Goal: Task Accomplishment & Management: Complete application form

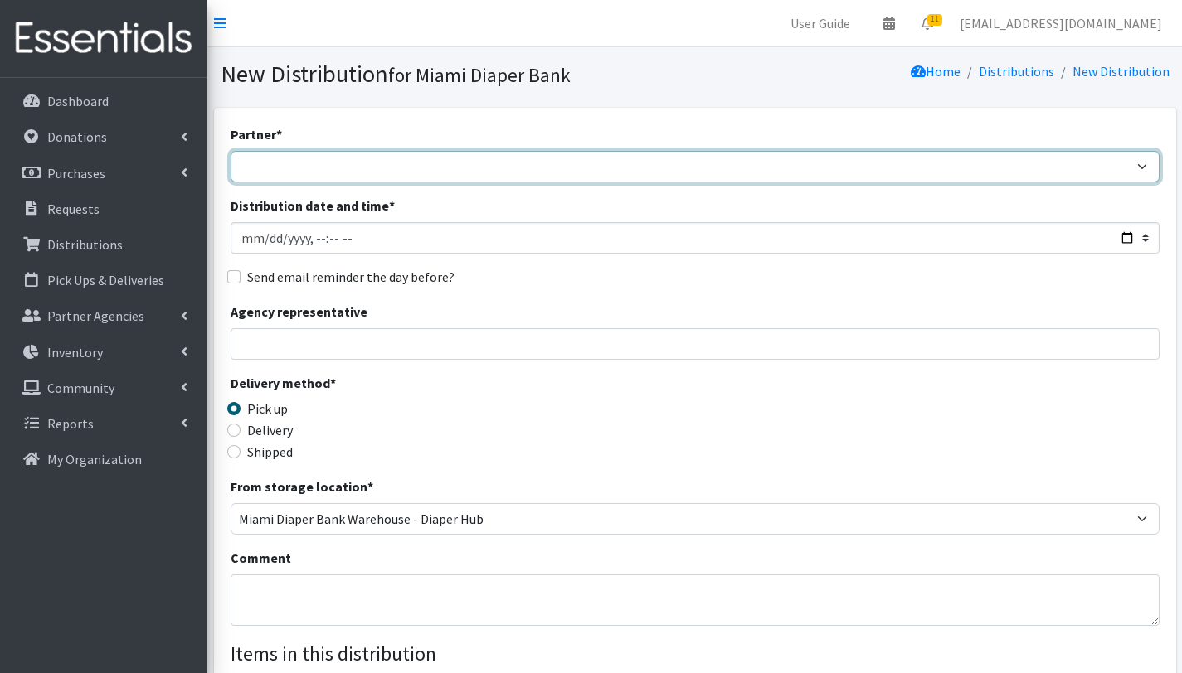
click at [346, 168] on select "305 Pink Pack A Safe Haven for Newborns Basic Needs [GEOGRAPHIC_DATA] [GEOGRAPH…" at bounding box center [694, 167] width 929 height 32
click at [338, 160] on select "305 Pink Pack A Safe Haven for Newborns Basic Needs [GEOGRAPHIC_DATA] [GEOGRAPH…" at bounding box center [694, 167] width 929 height 32
click at [230, 151] on select "305 Pink Pack A Safe Haven for Newborns Basic Needs [GEOGRAPHIC_DATA] [GEOGRAPH…" at bounding box center [694, 167] width 929 height 32
click at [363, 163] on select "305 Pink Pack A Safe Haven for Newborns Basic Needs [GEOGRAPHIC_DATA] [GEOGRAPH…" at bounding box center [694, 167] width 929 height 32
select select "2873"
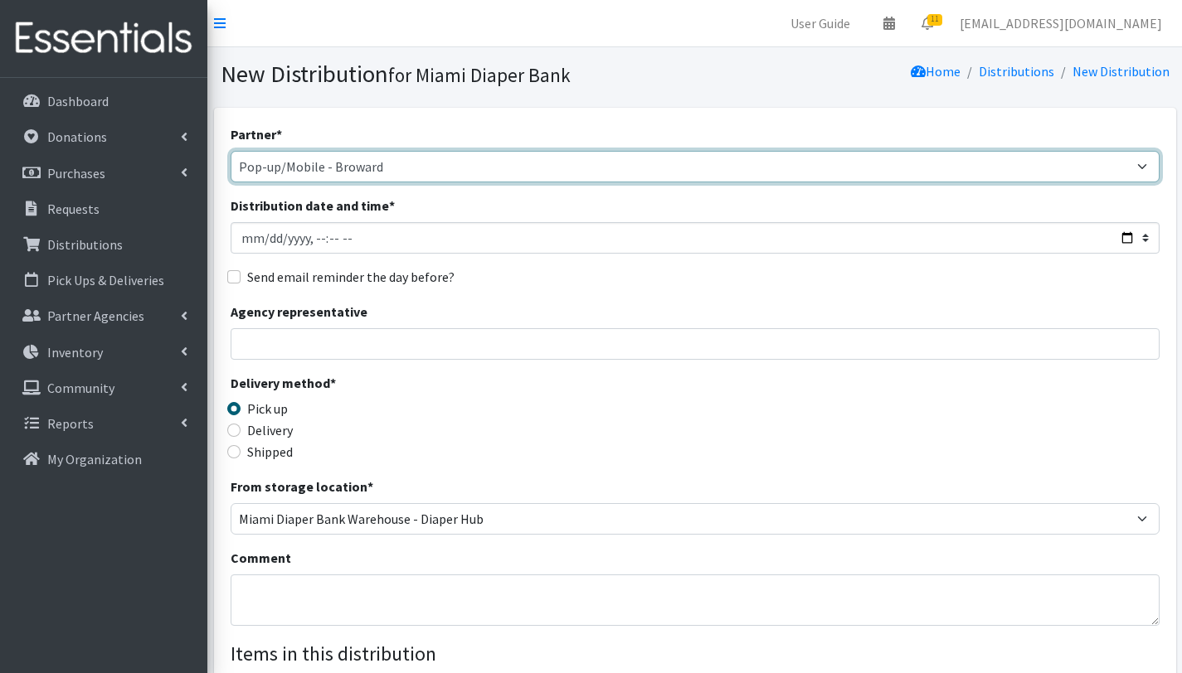
click at [230, 151] on select "305 Pink Pack A Safe Haven for Newborns Basic Needs [GEOGRAPHIC_DATA] [GEOGRAPH…" at bounding box center [694, 167] width 929 height 32
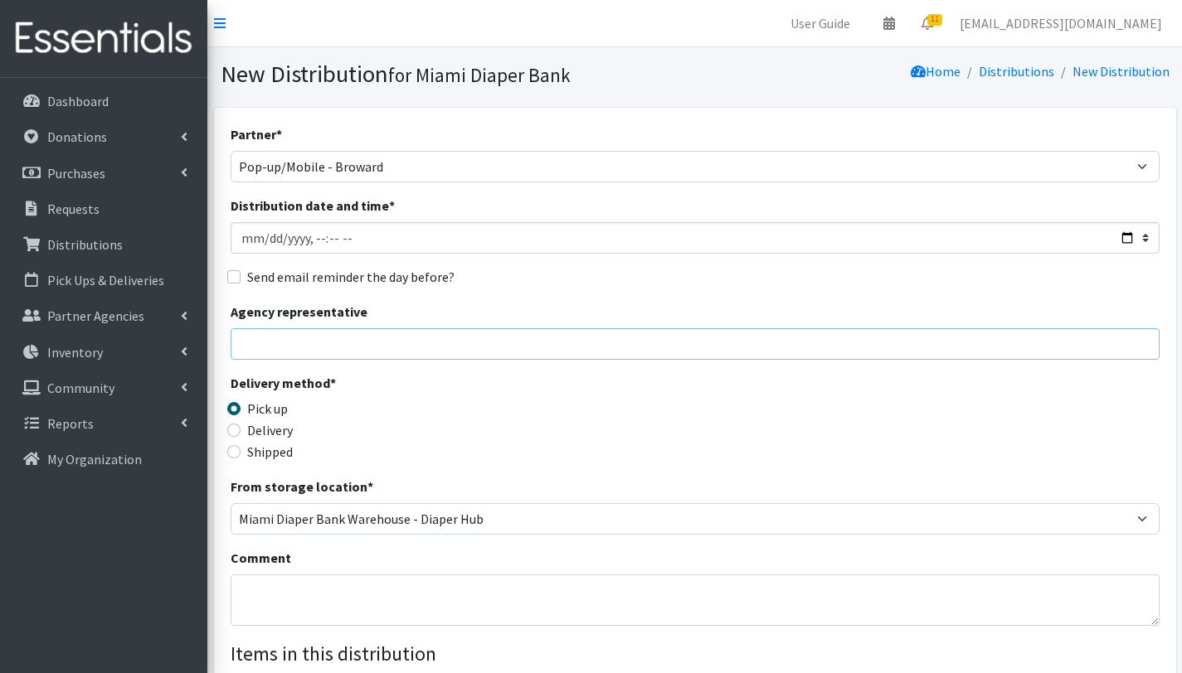
click at [318, 347] on input "Agency representative" at bounding box center [694, 344] width 929 height 32
type input "[PERSON_NAME]"
click at [349, 591] on textarea "Comment" at bounding box center [694, 600] width 929 height 51
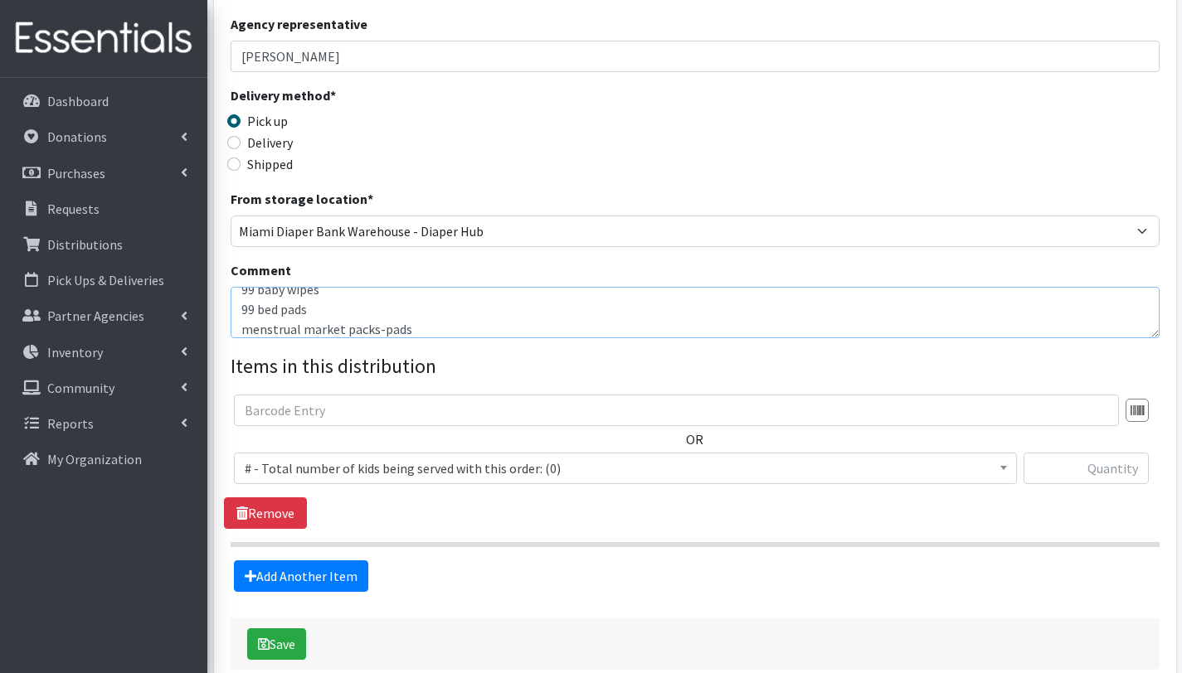
scroll to position [289, 0]
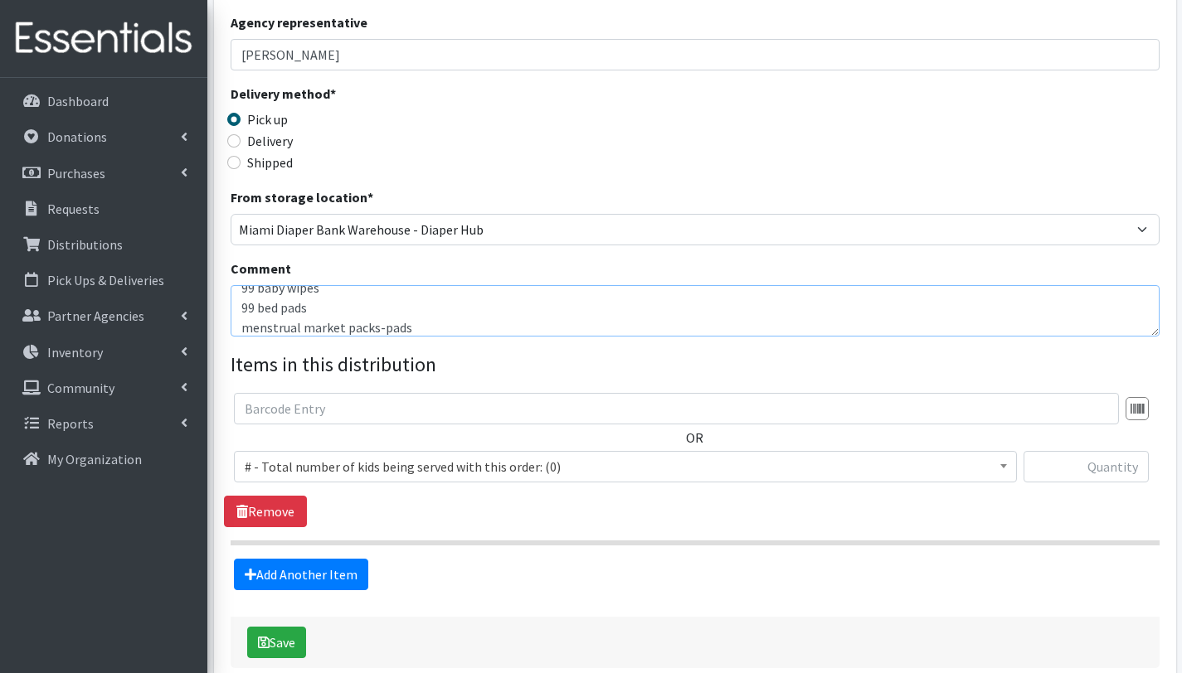
type textarea "Mobile Pantry Broward. [GEOGRAPHIC_DATA][PERSON_NAME]. [DATE] With this order w…"
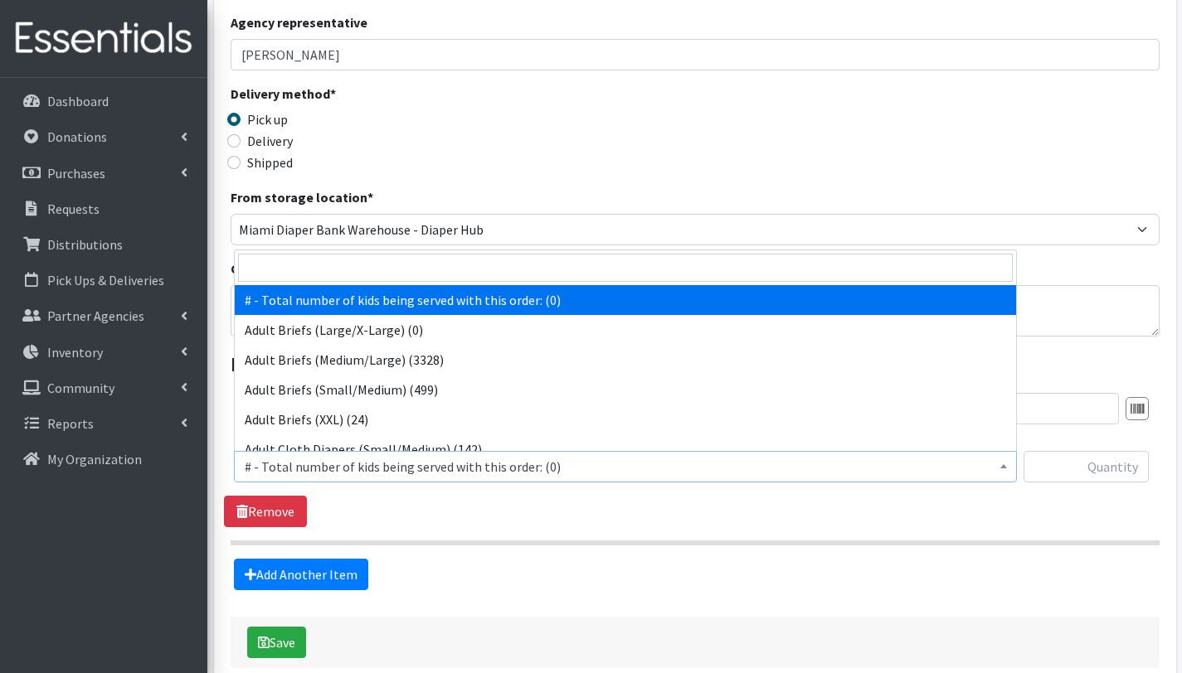
click at [346, 463] on span "# - Total number of kids being served with this order: (0)" at bounding box center [625, 466] width 761 height 23
click at [453, 275] on input "search" at bounding box center [625, 268] width 774 height 28
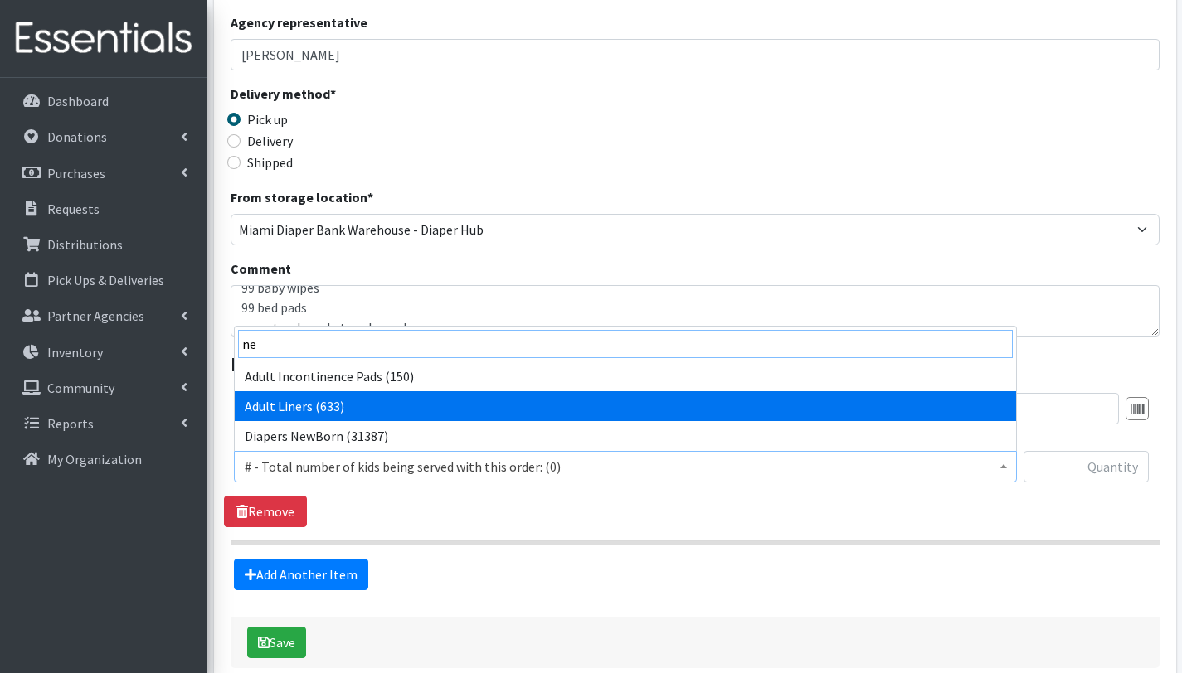
type input "n"
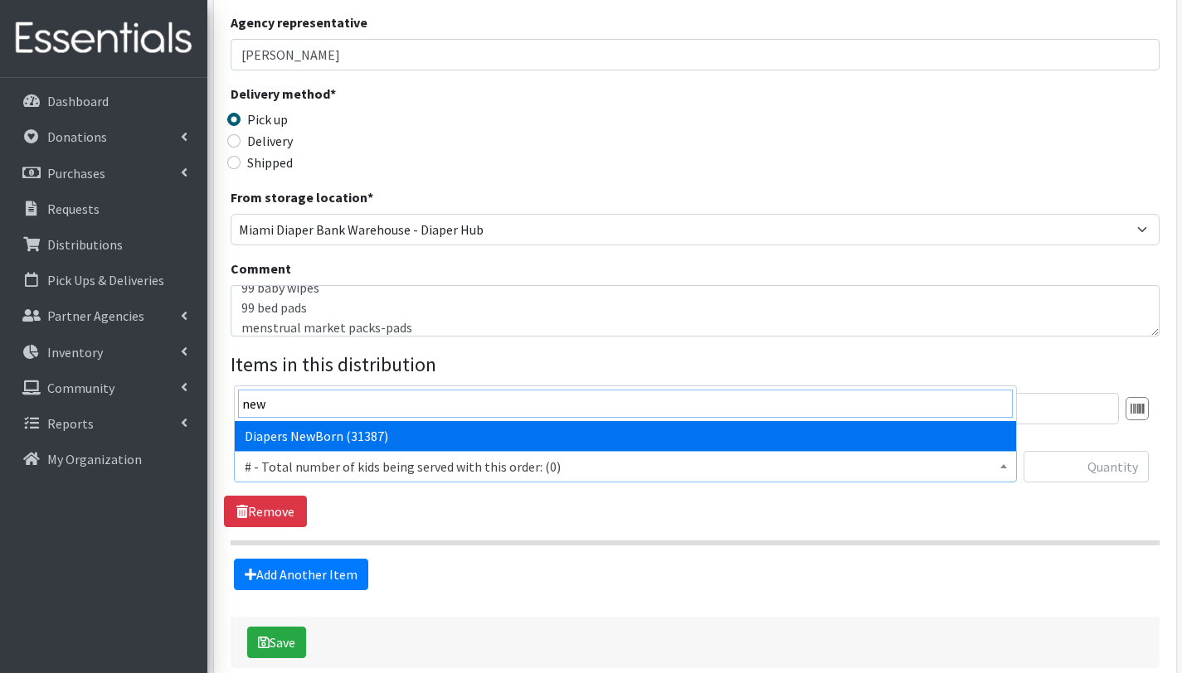
type input "new"
select select "2648"
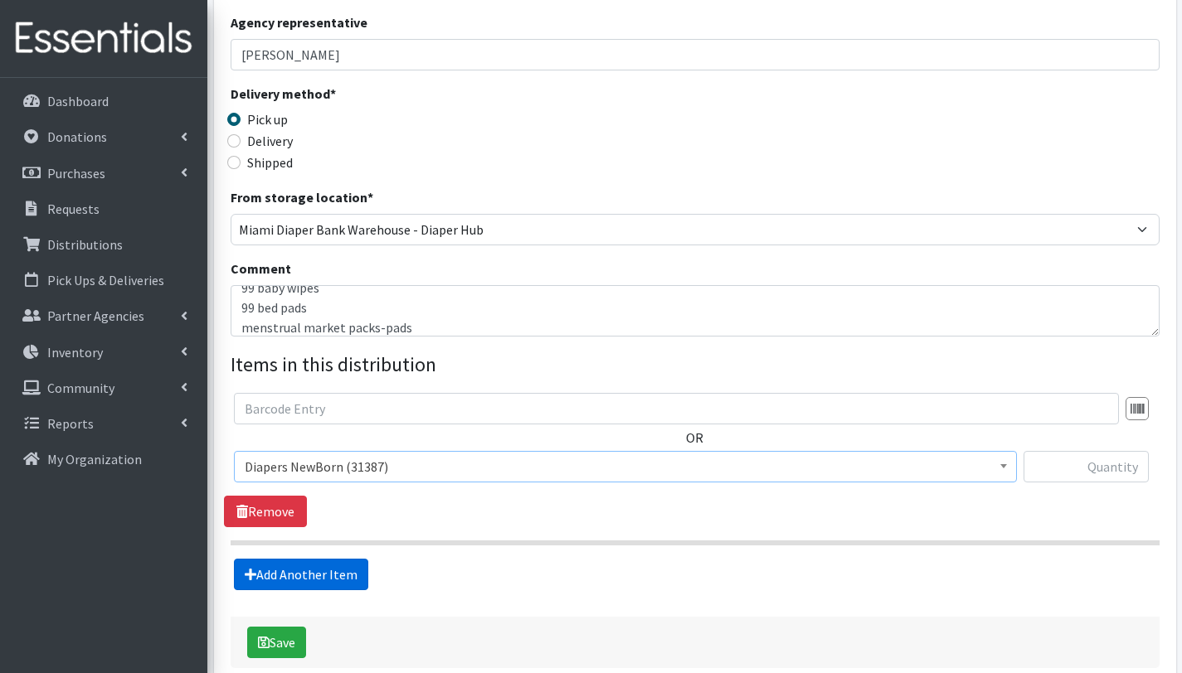
click at [305, 575] on link "Add Another Item" at bounding box center [301, 575] width 134 height 32
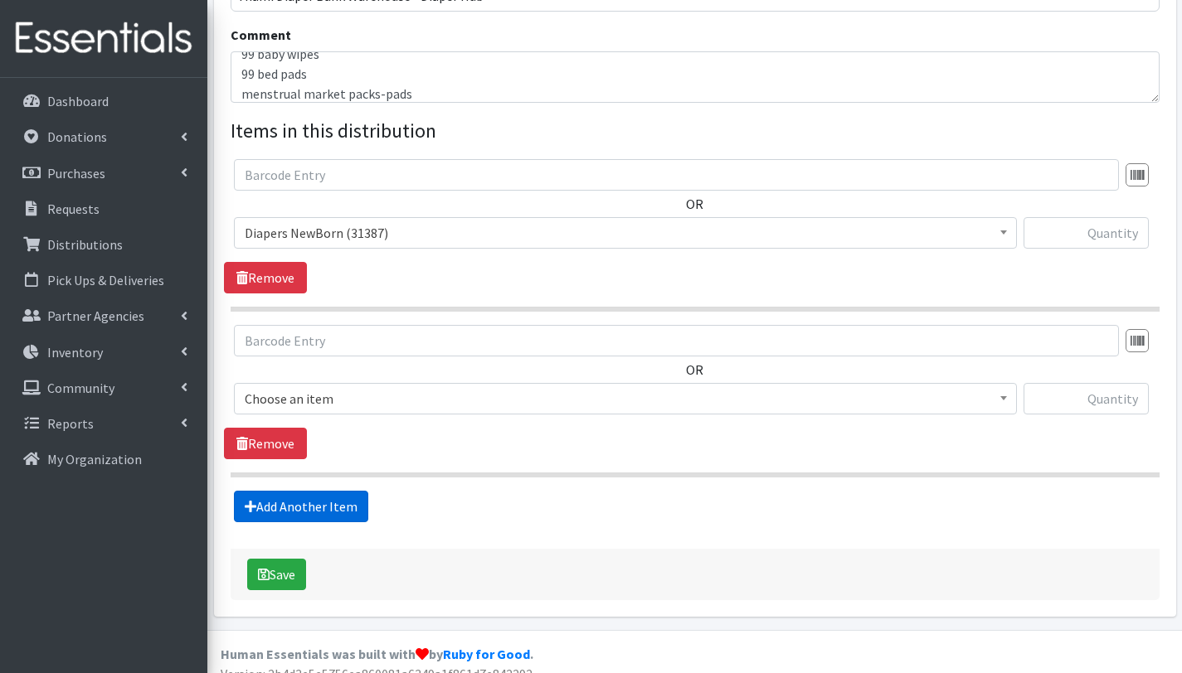
scroll to position [541, 0]
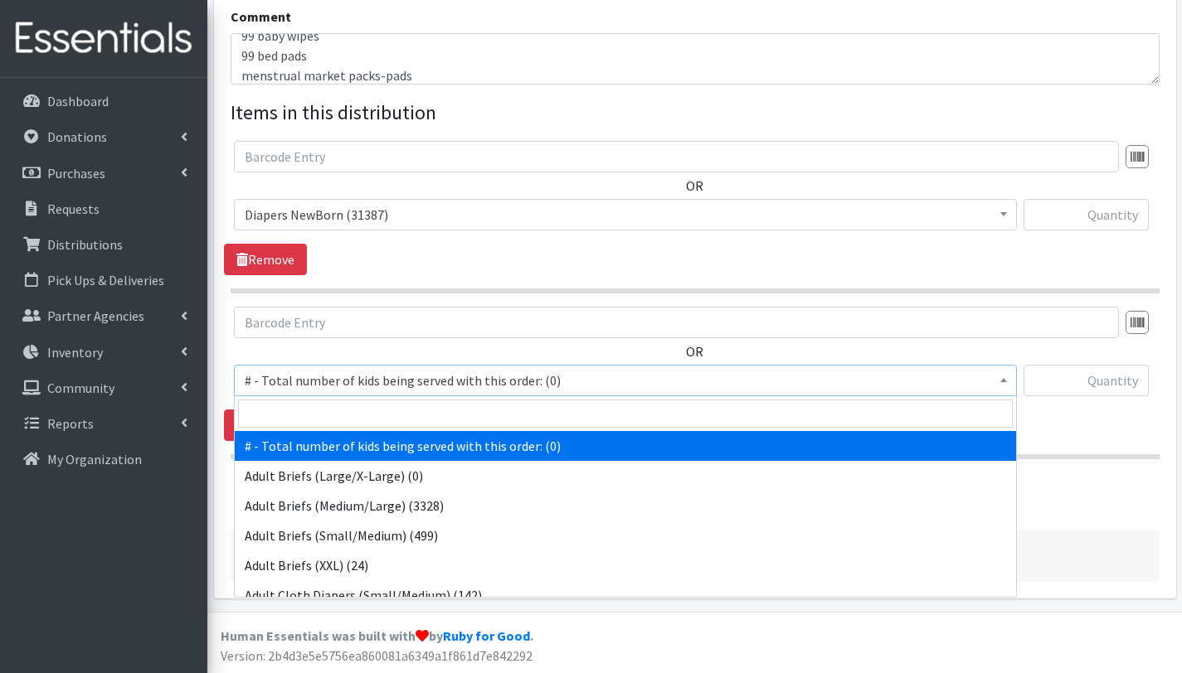
click at [347, 380] on span "# - Total number of kids being served with this order: (0)" at bounding box center [625, 380] width 761 height 23
click at [354, 414] on input "search" at bounding box center [625, 414] width 774 height 28
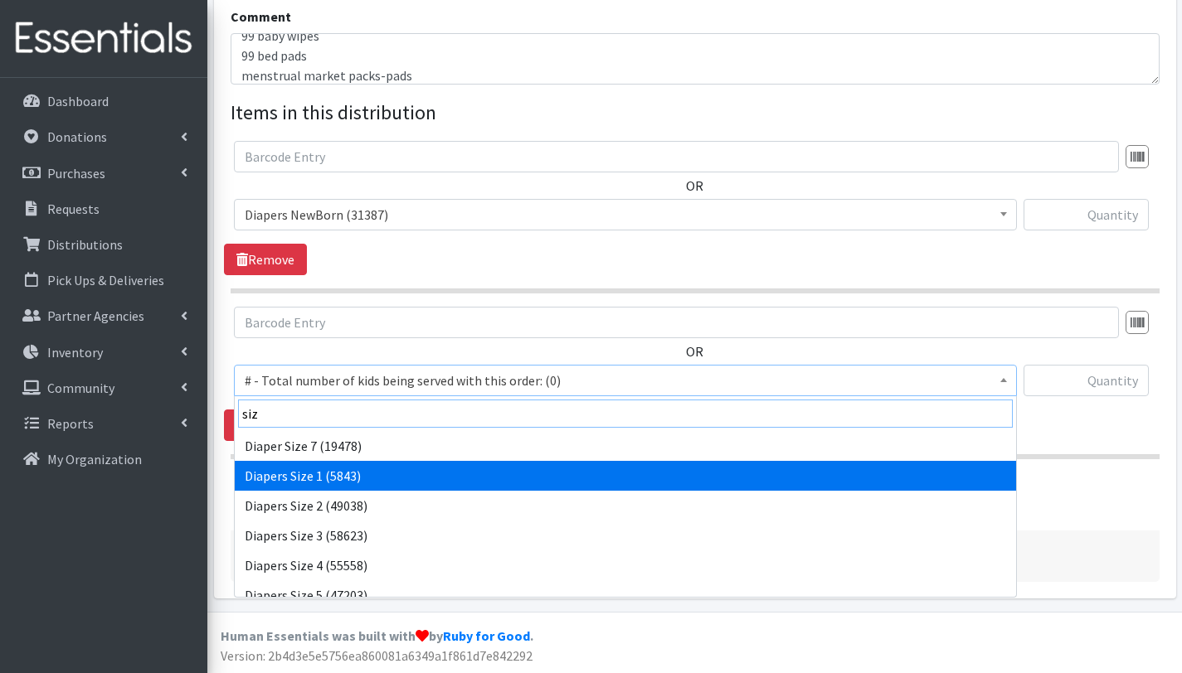
type input "siz"
select select "2665"
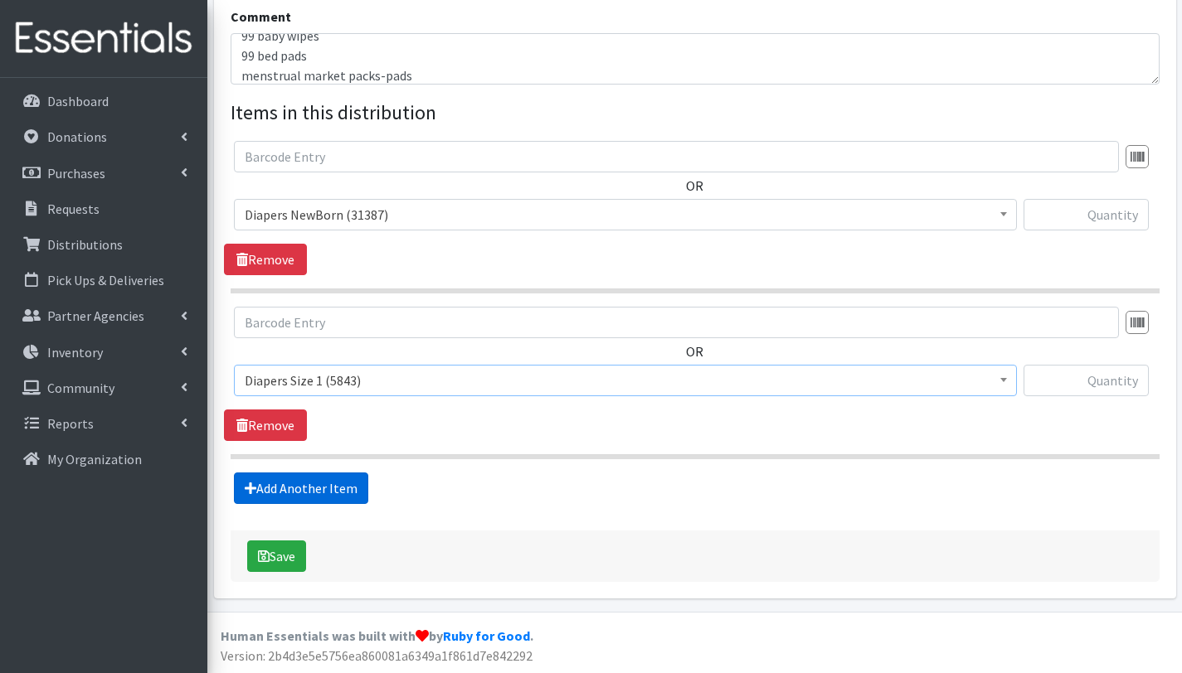
click at [341, 491] on link "Add Another Item" at bounding box center [301, 489] width 134 height 32
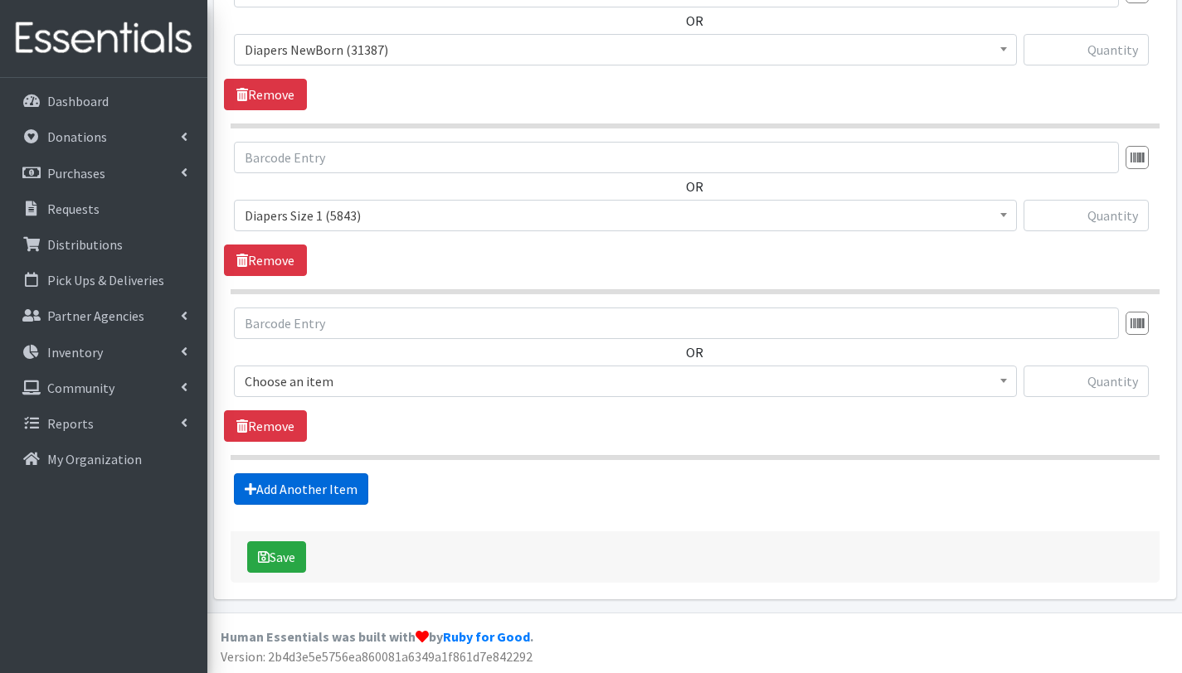
scroll to position [707, 0]
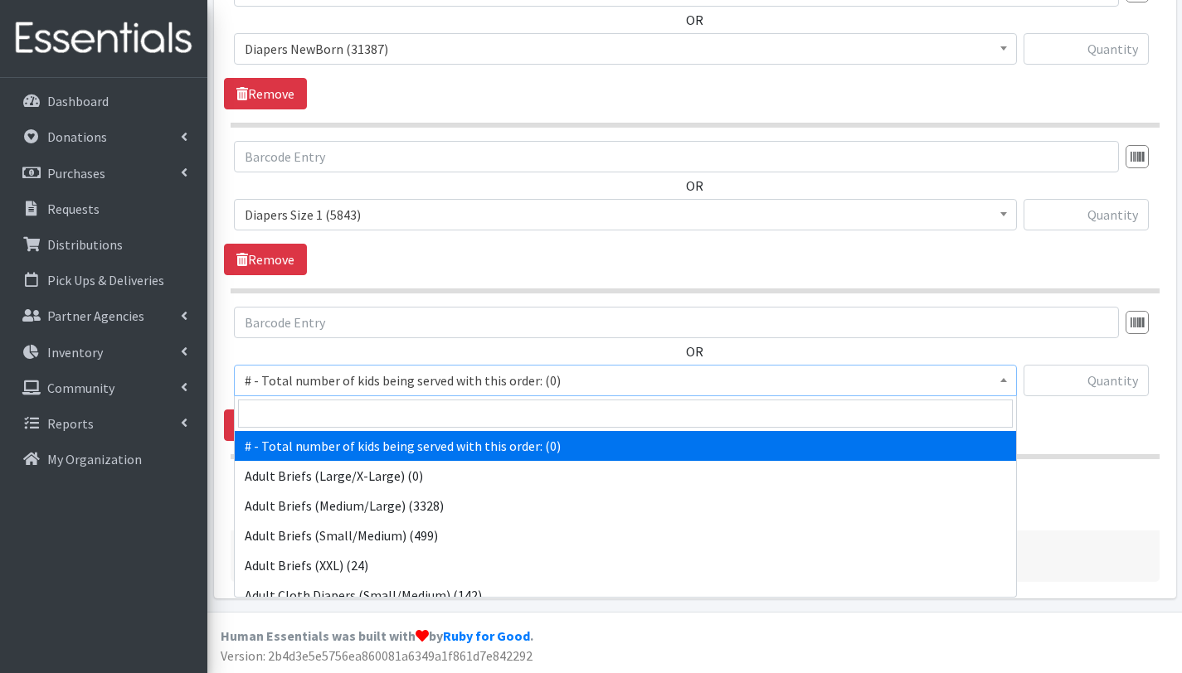
click at [357, 384] on span "# - Total number of kids being served with this order: (0)" at bounding box center [625, 380] width 761 height 23
click at [359, 414] on input "search" at bounding box center [625, 414] width 774 height 28
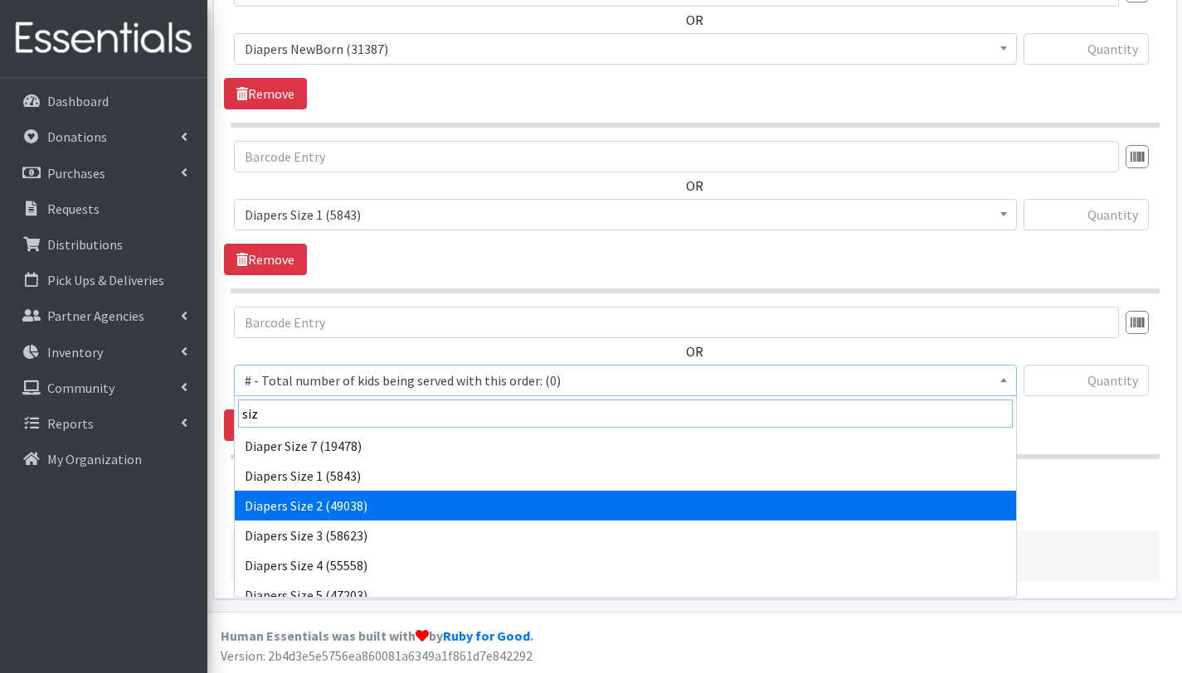
type input "siz"
select select "2668"
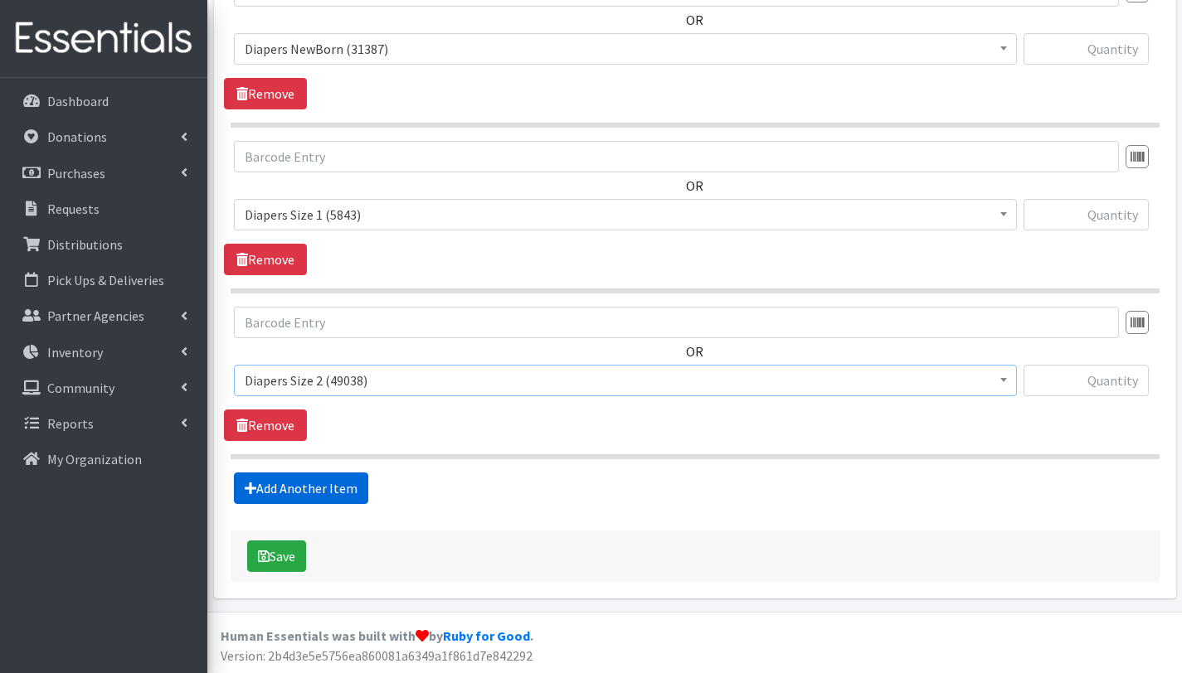
click at [351, 483] on link "Add Another Item" at bounding box center [301, 489] width 134 height 32
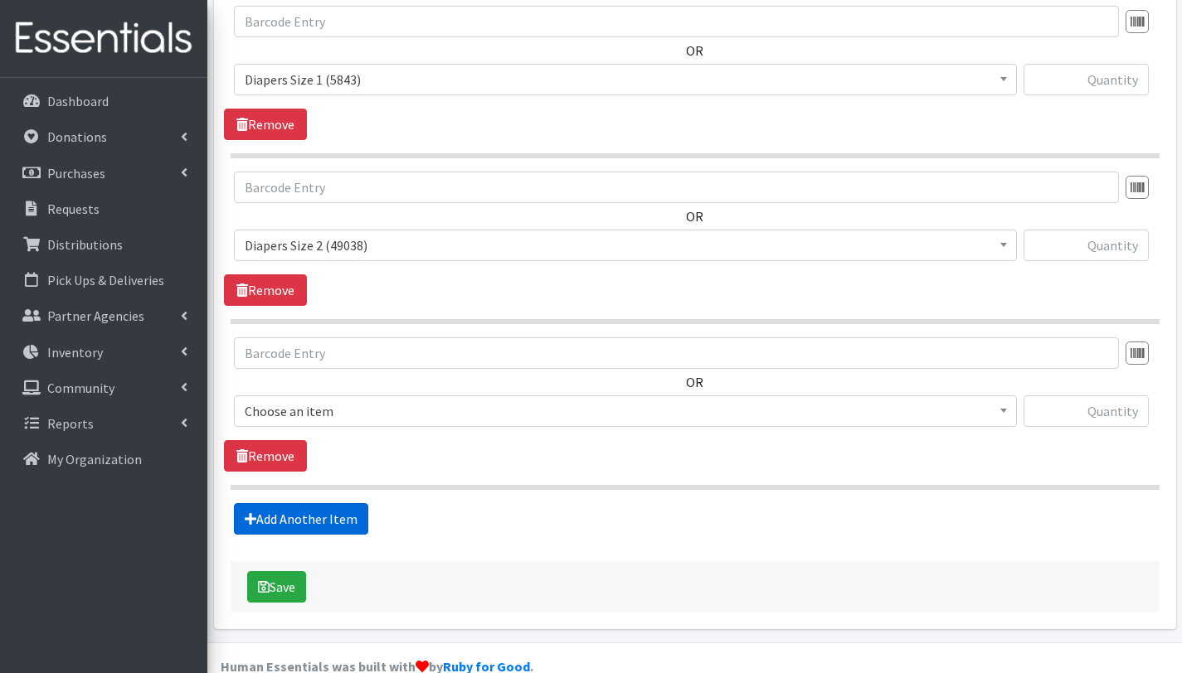
scroll to position [873, 0]
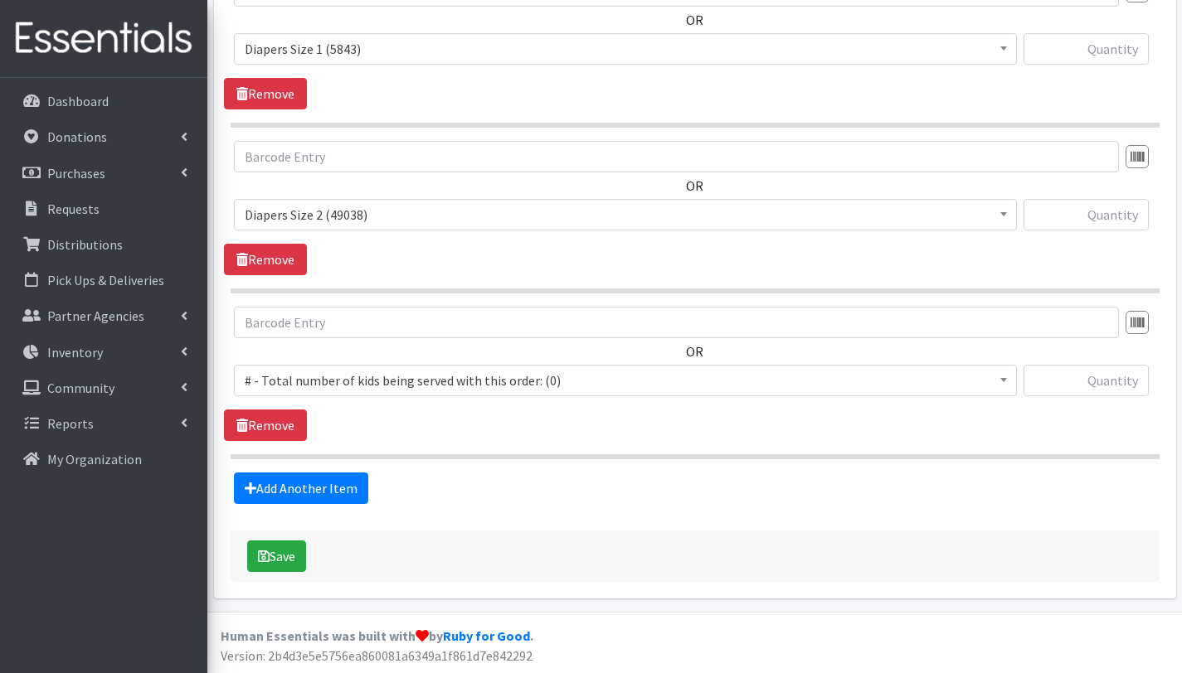
click at [359, 381] on span "# - Total number of kids being served with this order: (0)" at bounding box center [625, 380] width 761 height 23
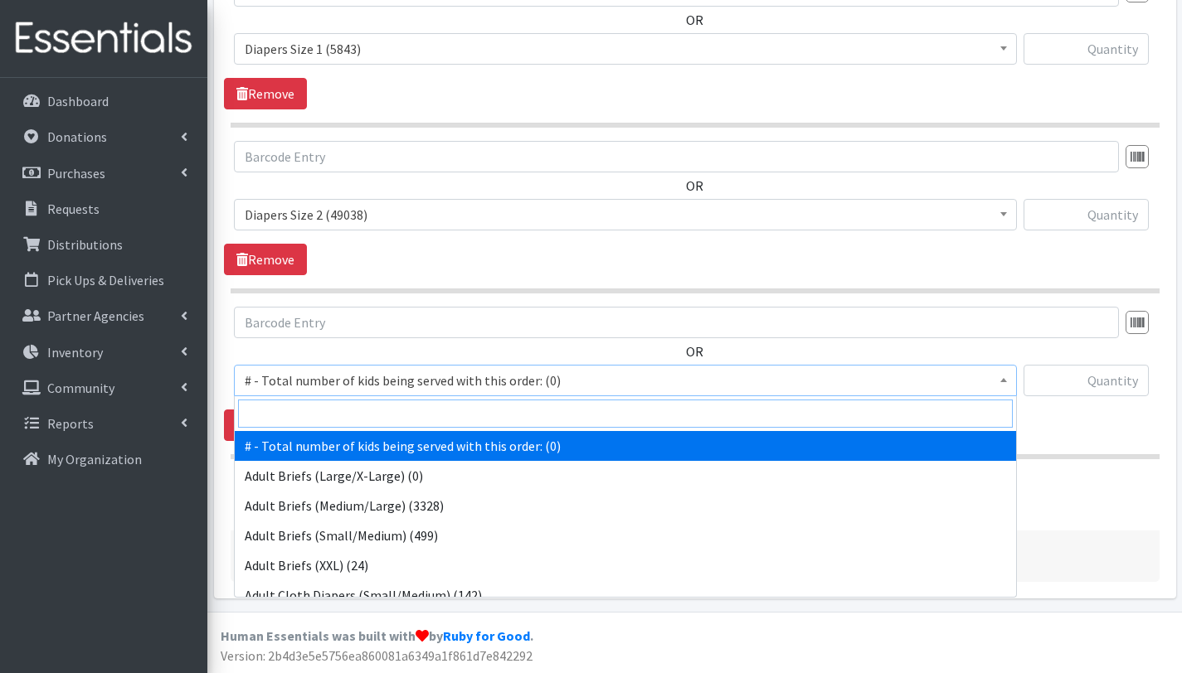
click at [364, 422] on input "search" at bounding box center [625, 414] width 774 height 28
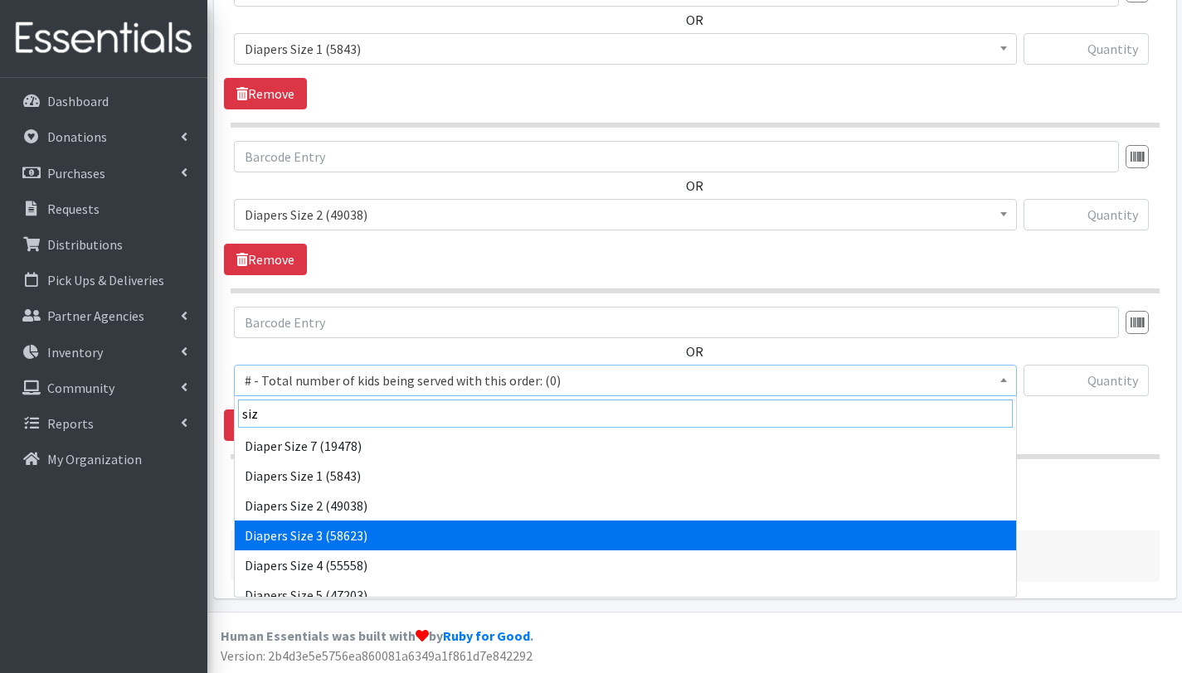
type input "siz"
select select "2655"
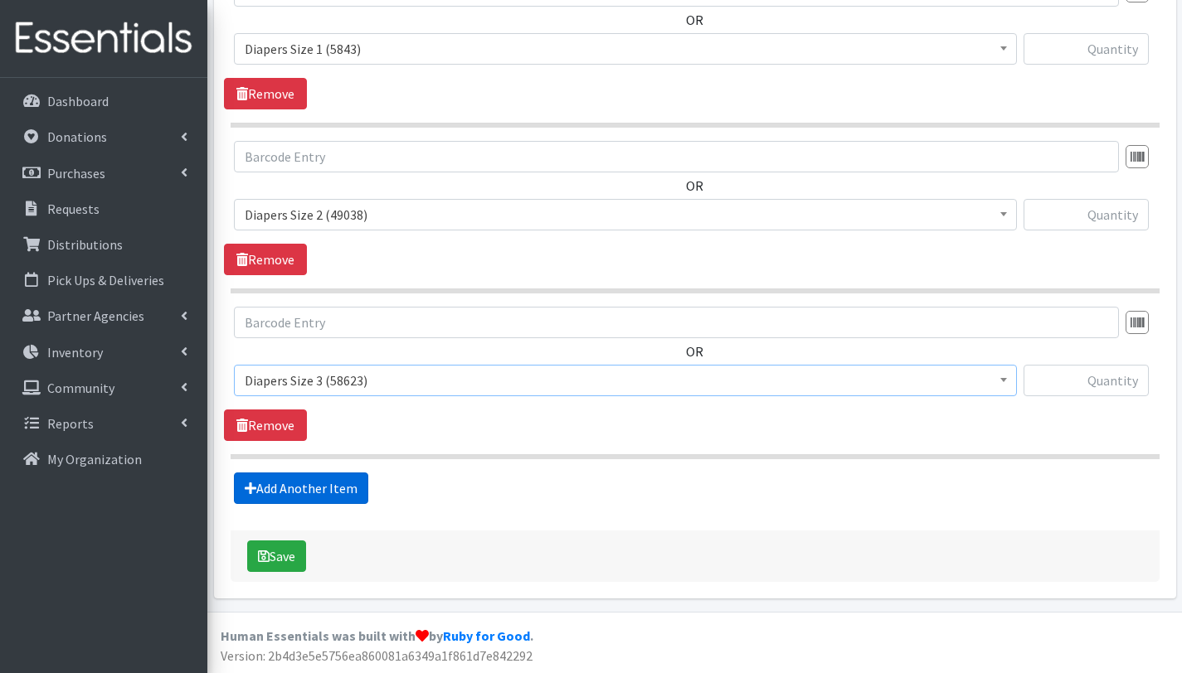
click at [317, 488] on link "Add Another Item" at bounding box center [301, 489] width 134 height 32
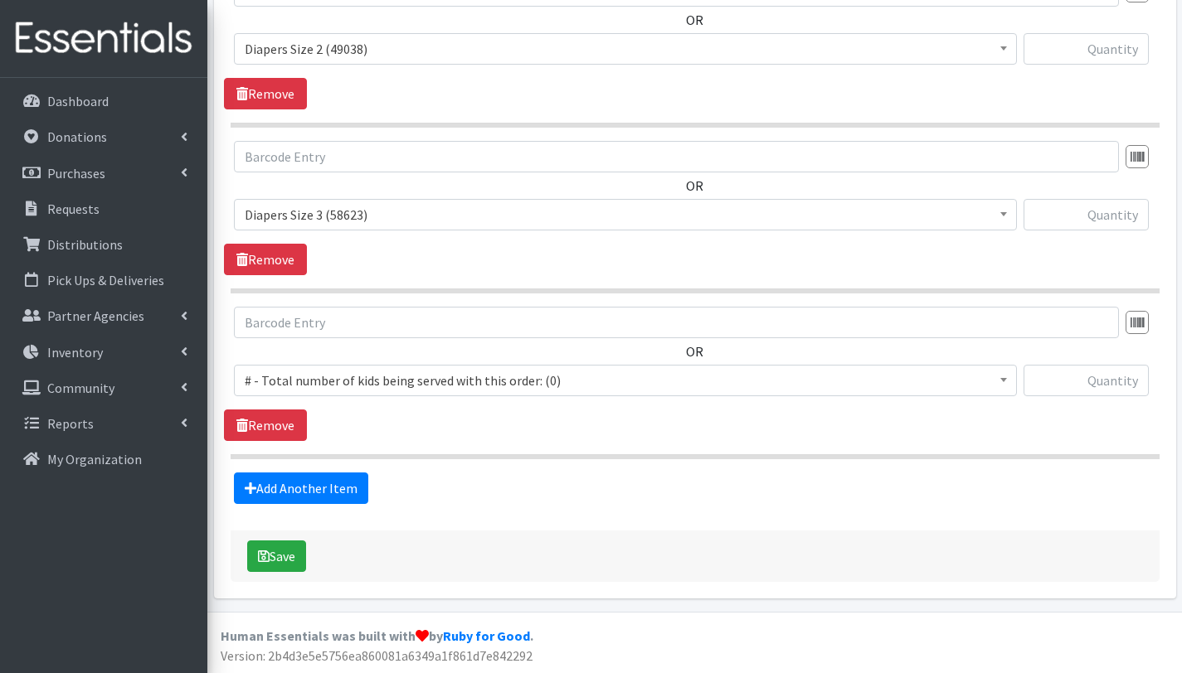
click at [314, 386] on span "# - Total number of kids being served with this order: (0)" at bounding box center [625, 380] width 761 height 23
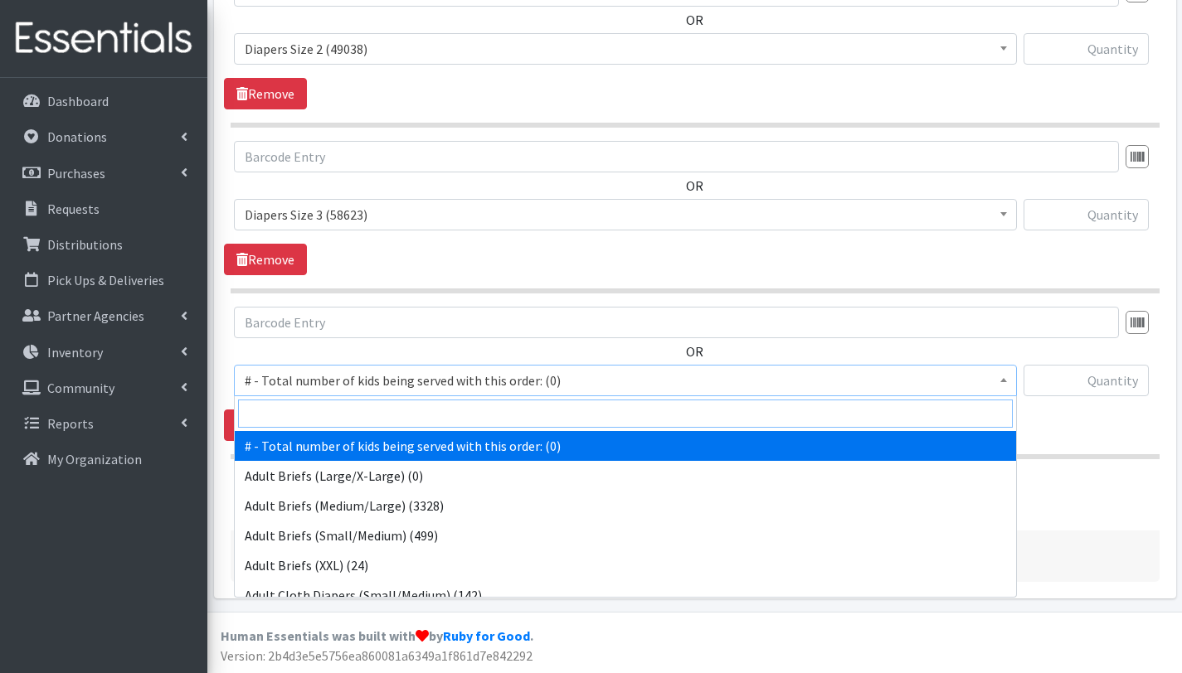
click at [315, 416] on input "search" at bounding box center [625, 414] width 774 height 28
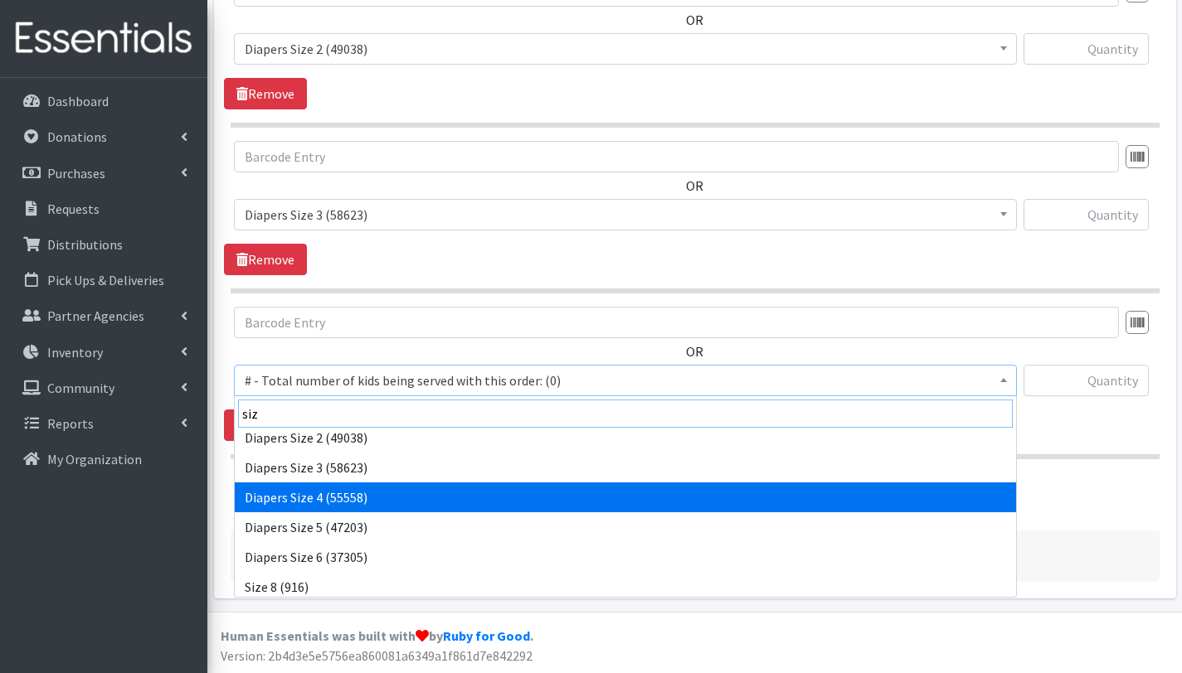
scroll to position [73, 0]
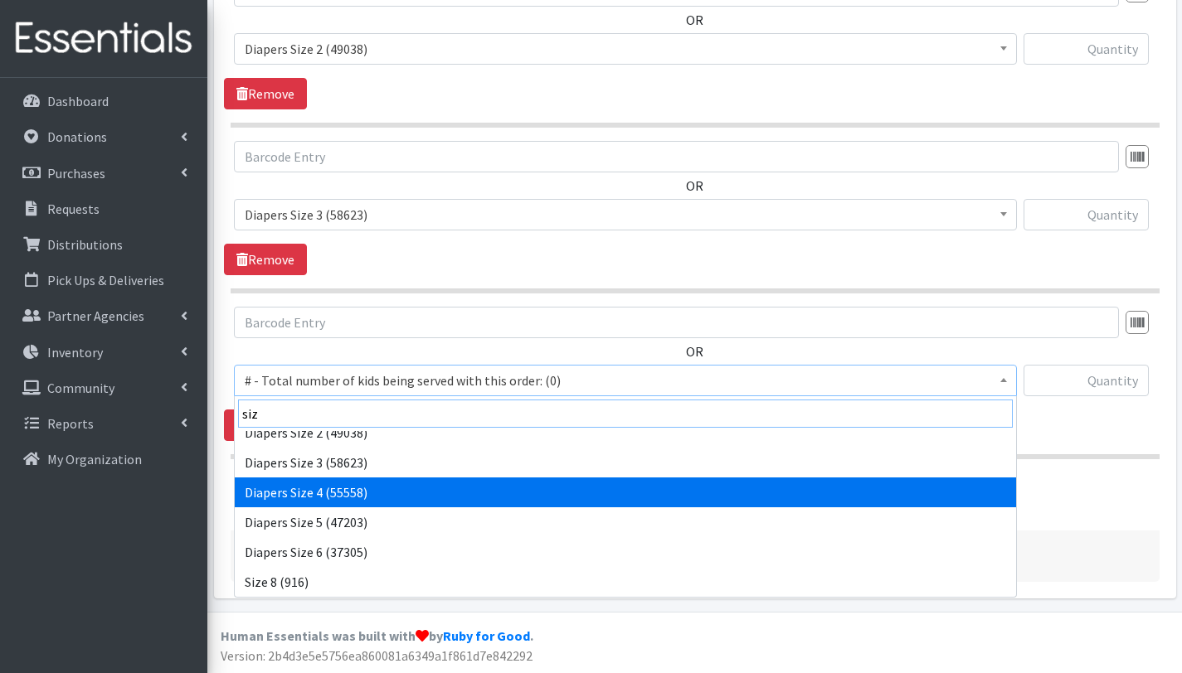
type input "siz"
select select "2661"
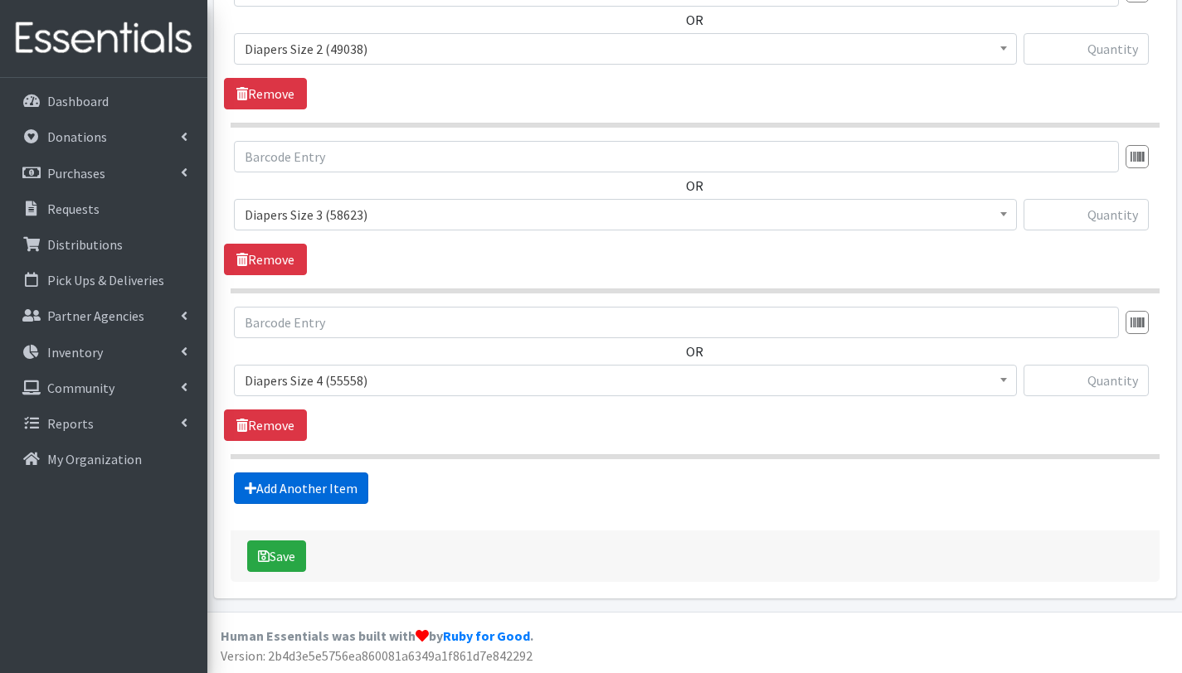
click at [328, 484] on link "Add Another Item" at bounding box center [301, 489] width 134 height 32
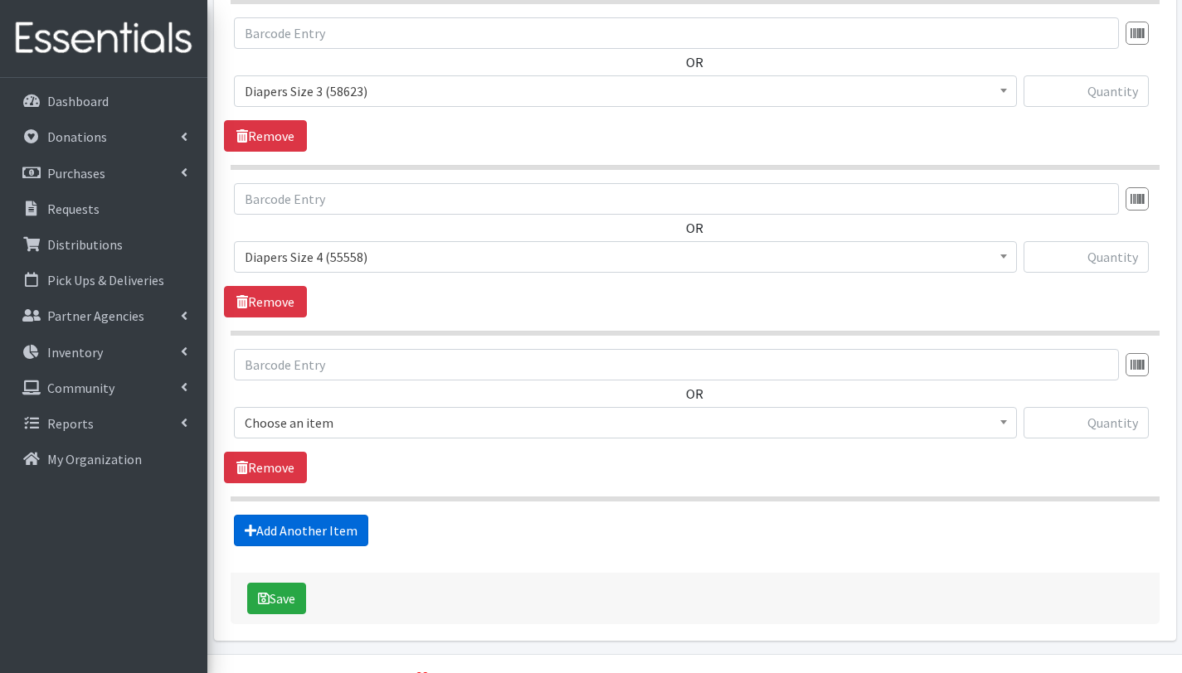
scroll to position [1205, 0]
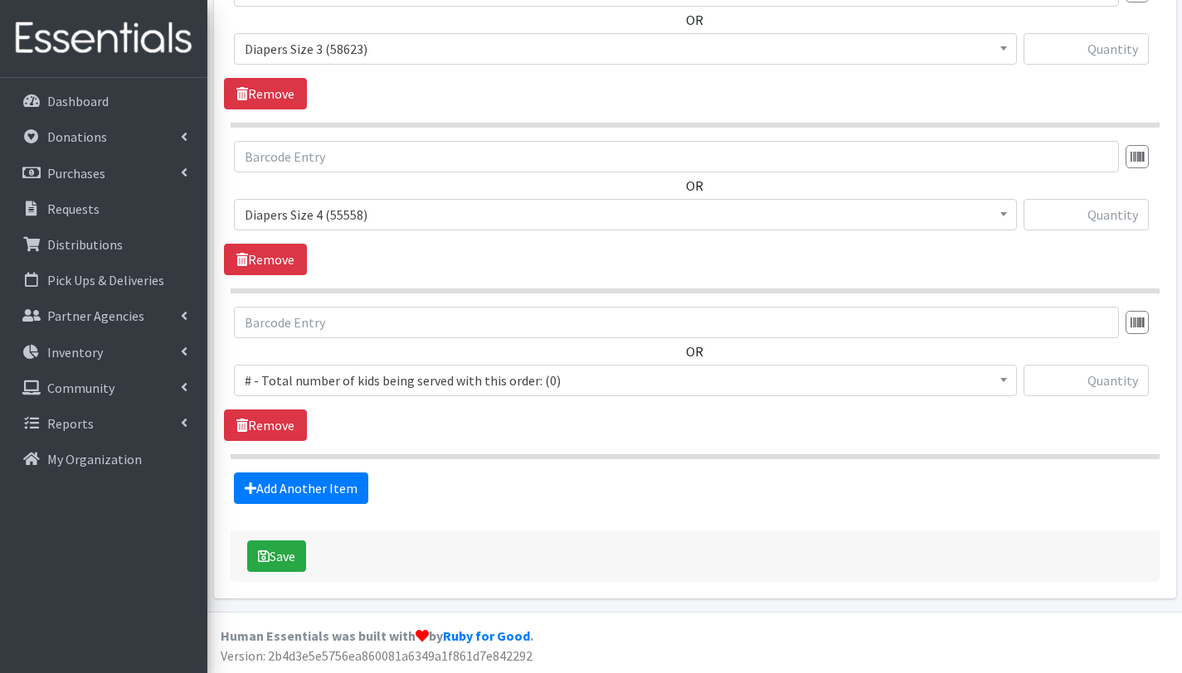
click at [344, 376] on span "# - Total number of kids being served with this order: (0)" at bounding box center [625, 380] width 761 height 23
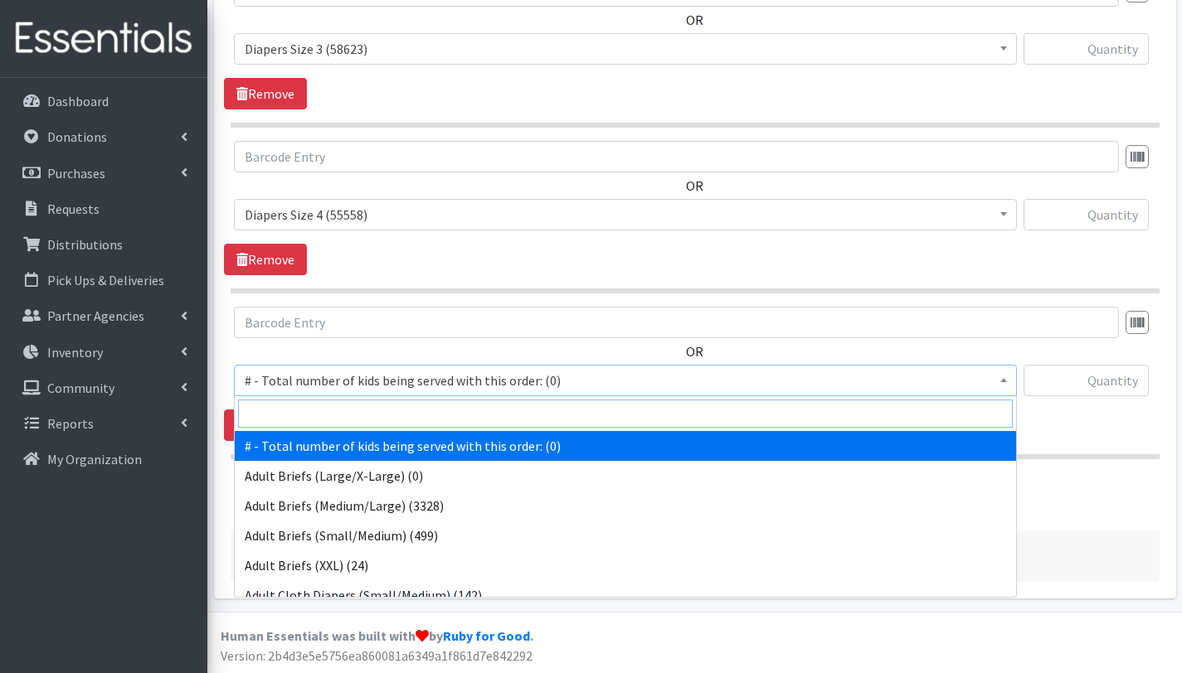
click at [346, 409] on input "search" at bounding box center [625, 414] width 774 height 28
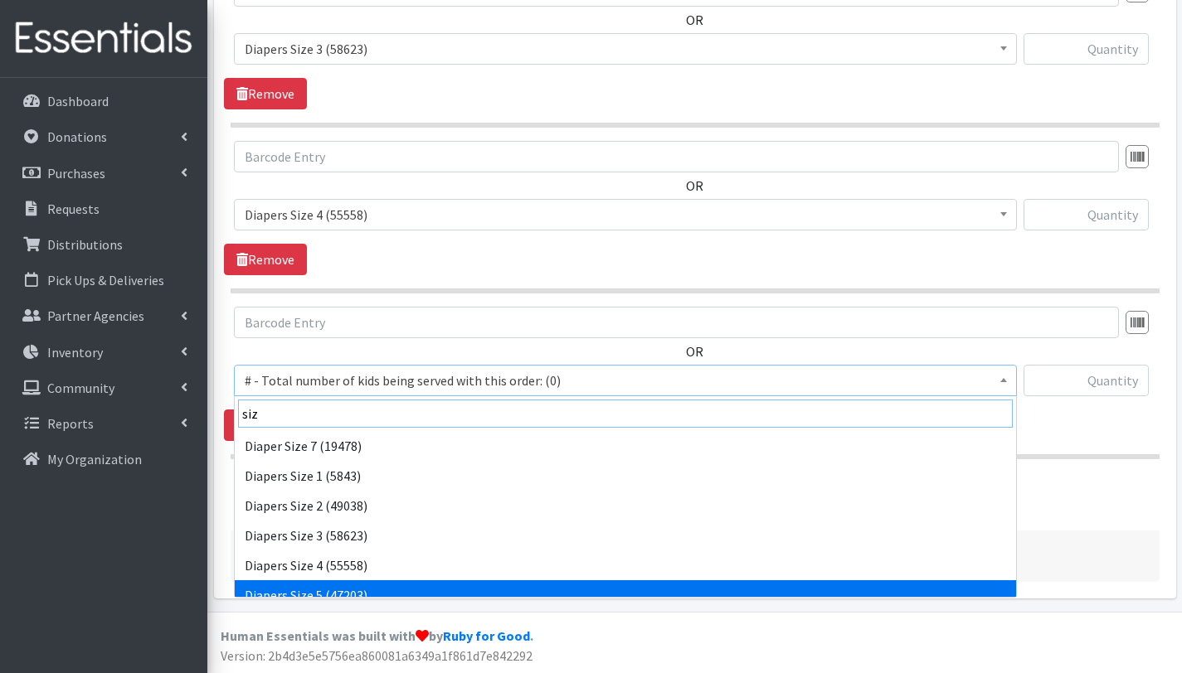
type input "siz"
select select "2652"
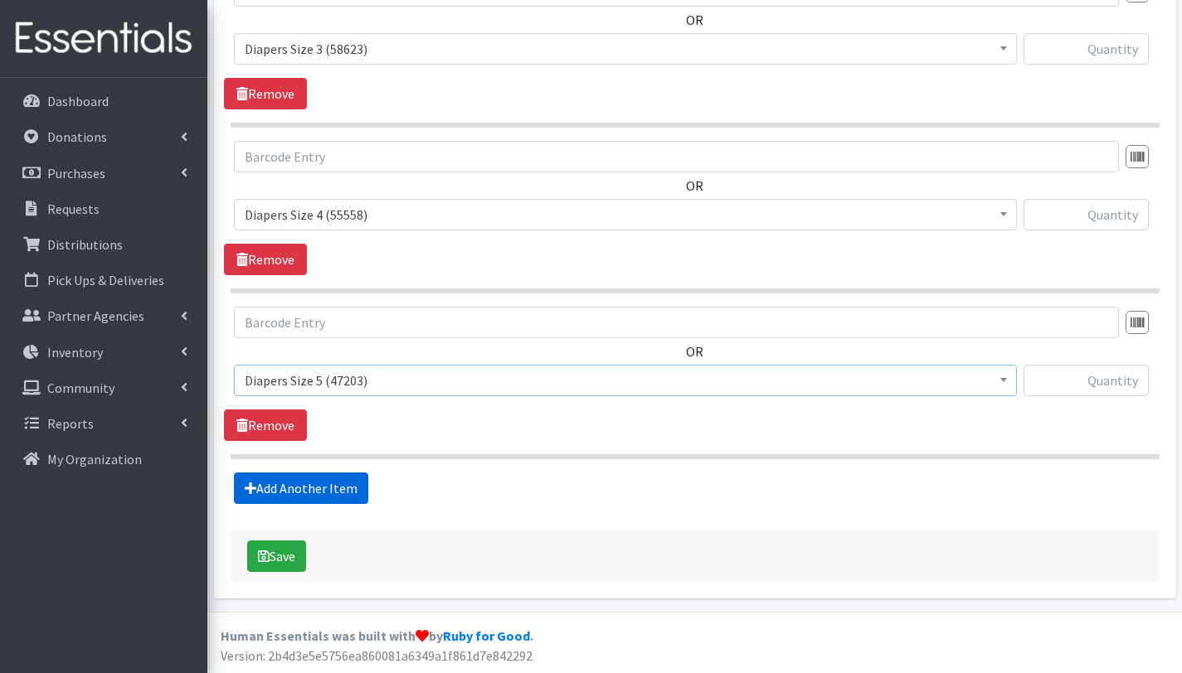
click at [331, 488] on link "Add Another Item" at bounding box center [301, 489] width 134 height 32
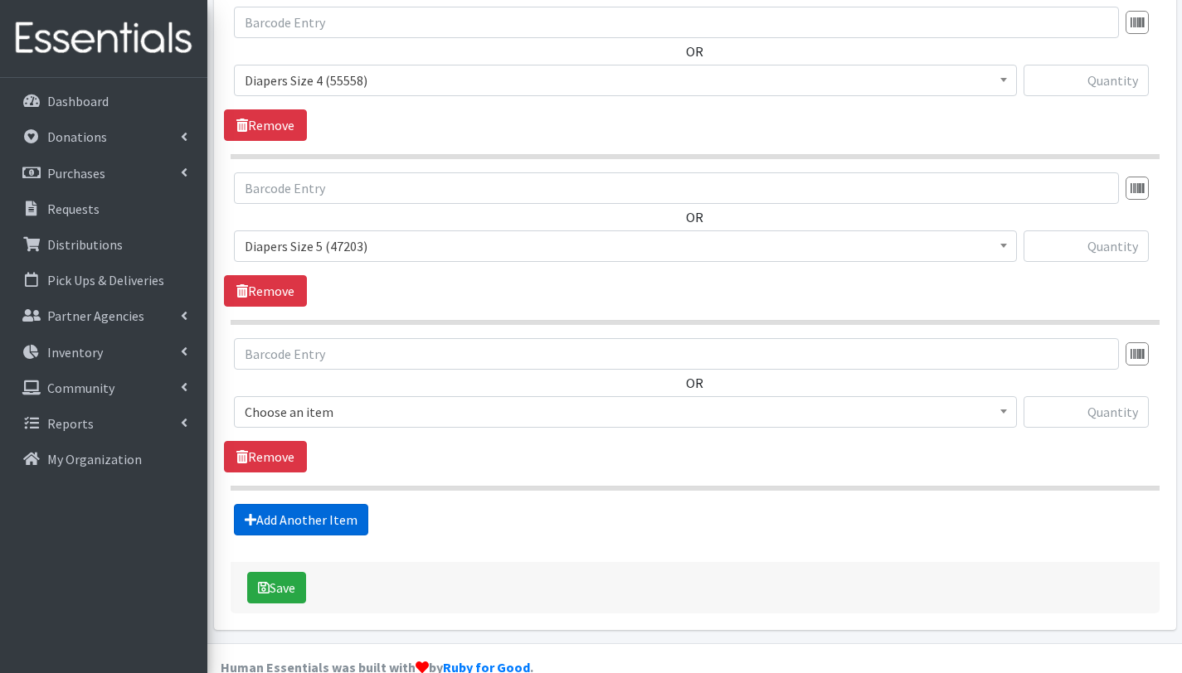
scroll to position [1371, 0]
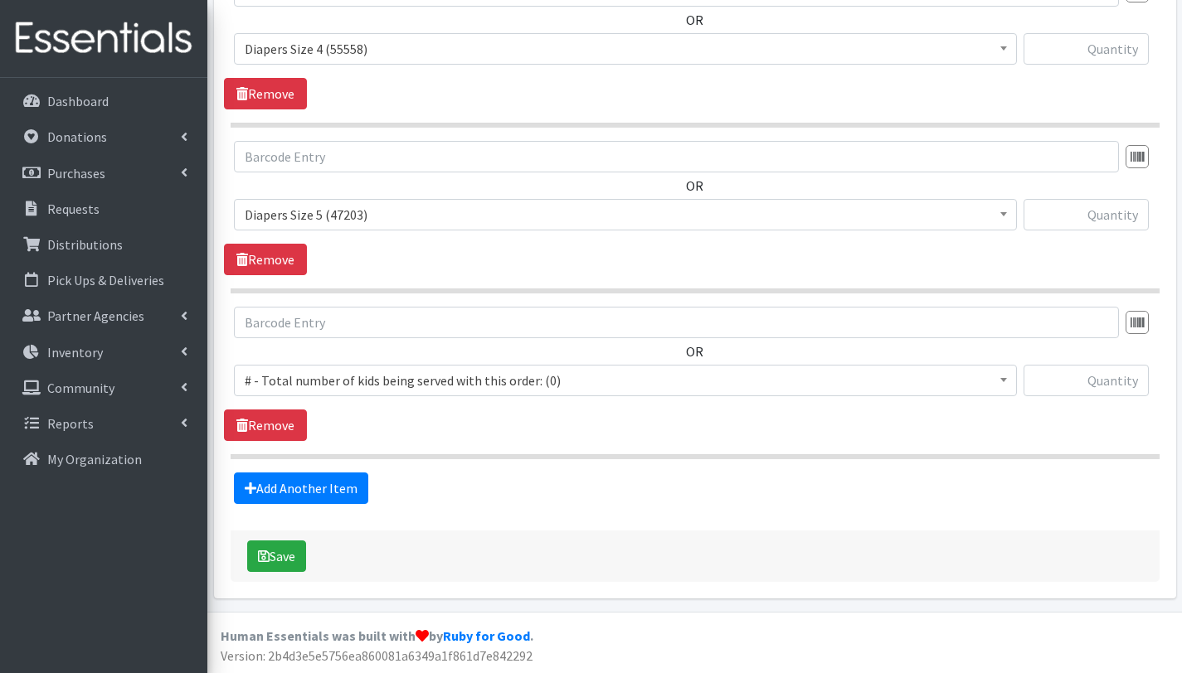
click at [335, 382] on span "# - Total number of kids being served with this order: (0)" at bounding box center [625, 380] width 761 height 23
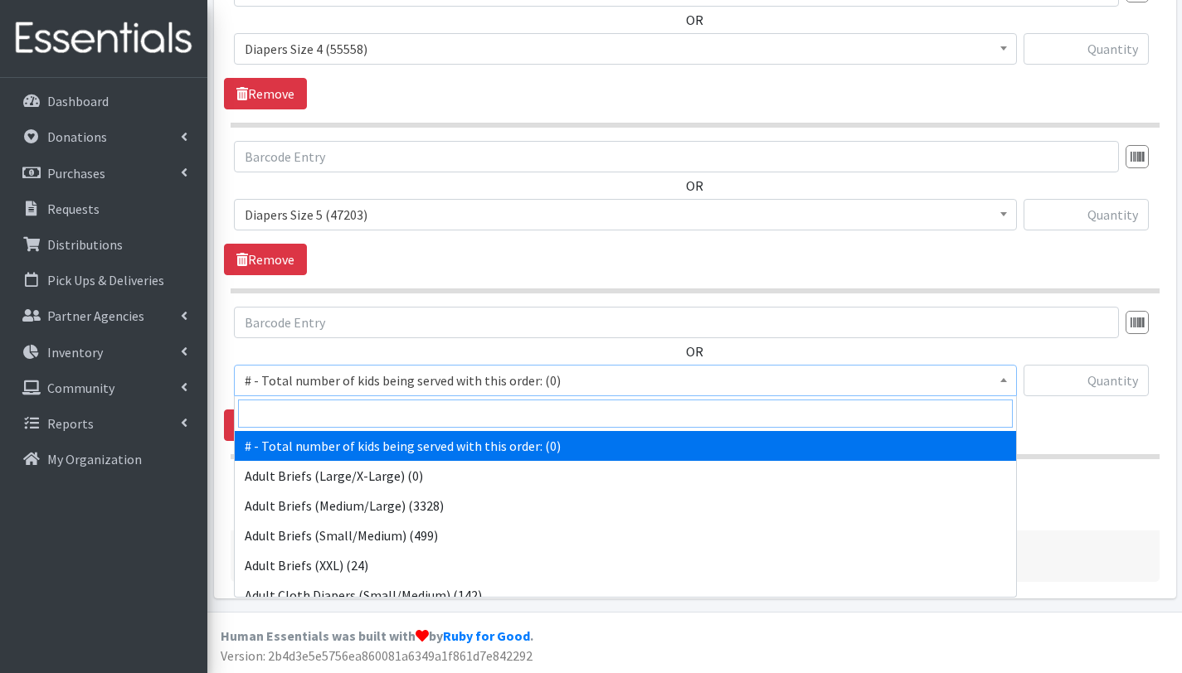
click at [339, 408] on input "search" at bounding box center [625, 414] width 774 height 28
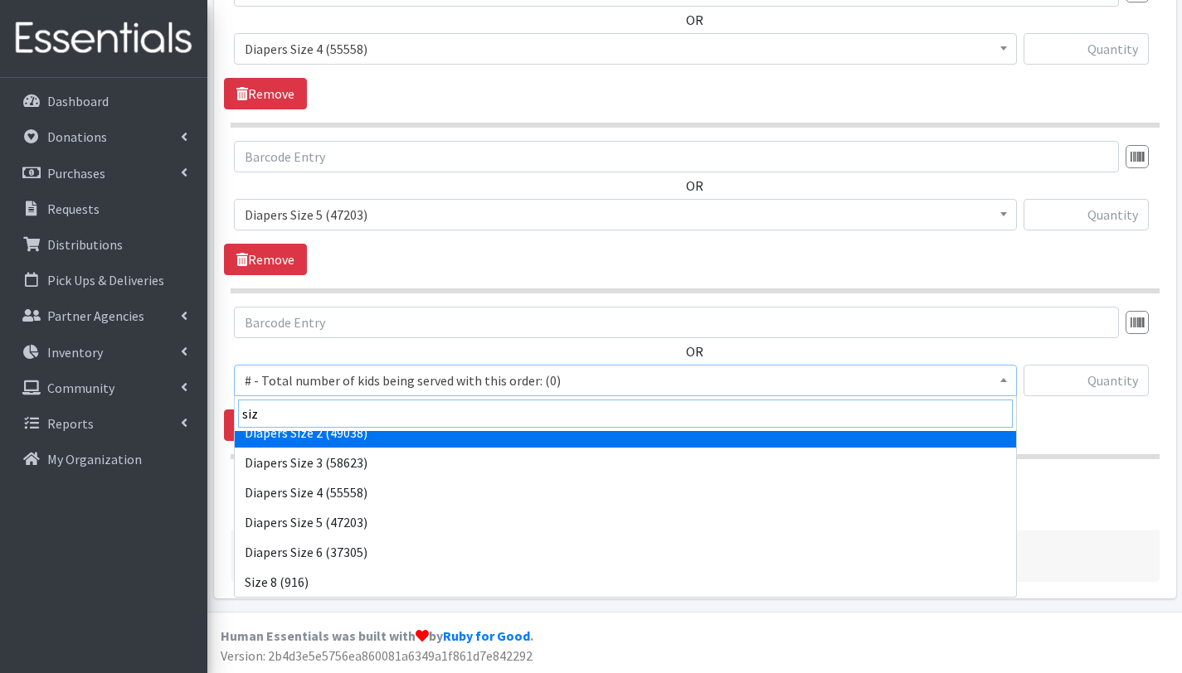
scroll to position [73, 0]
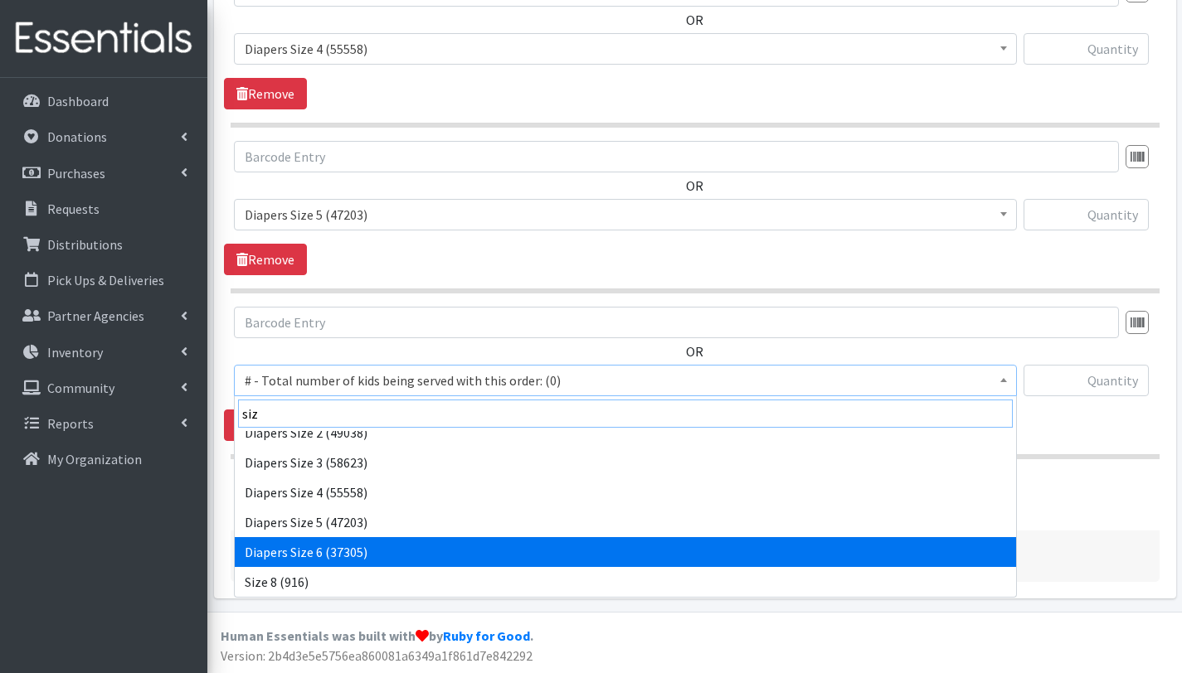
type input "siz"
select select "2674"
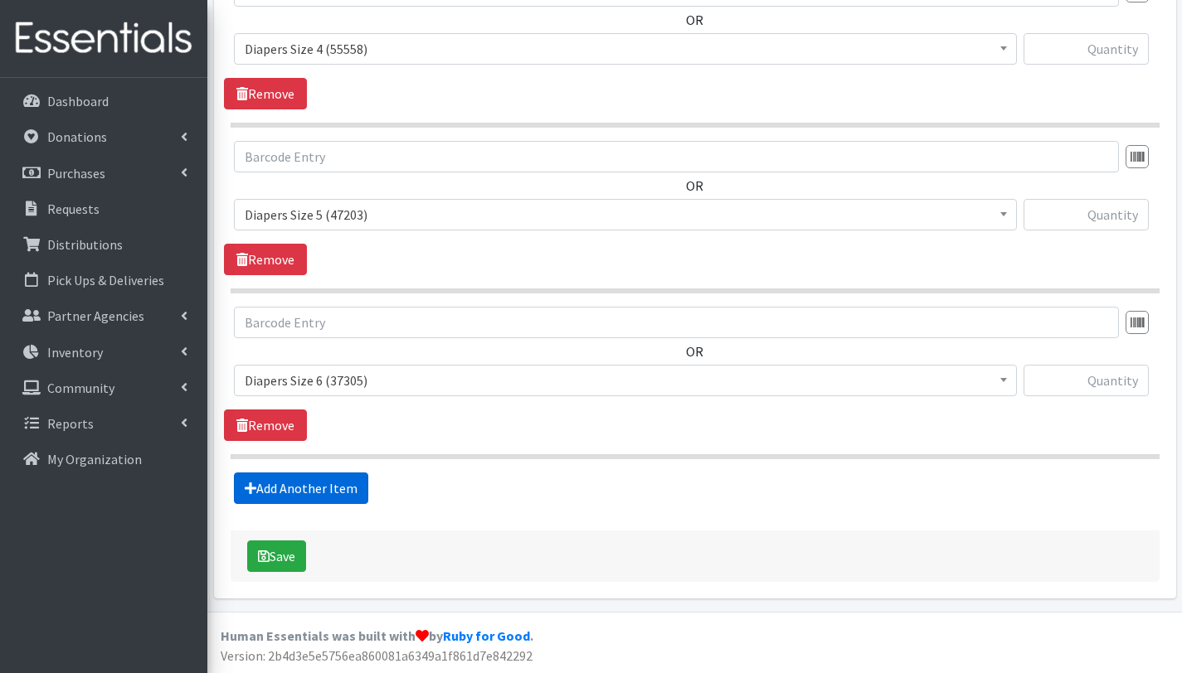
click at [287, 493] on link "Add Another Item" at bounding box center [301, 489] width 134 height 32
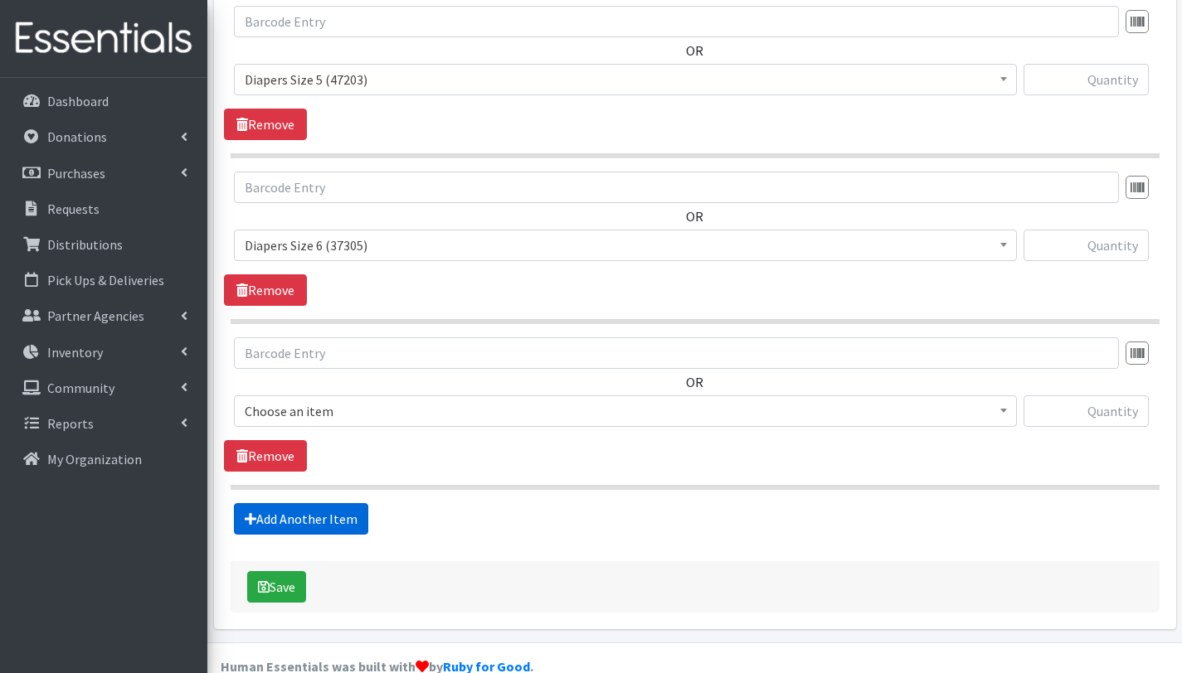
scroll to position [1536, 0]
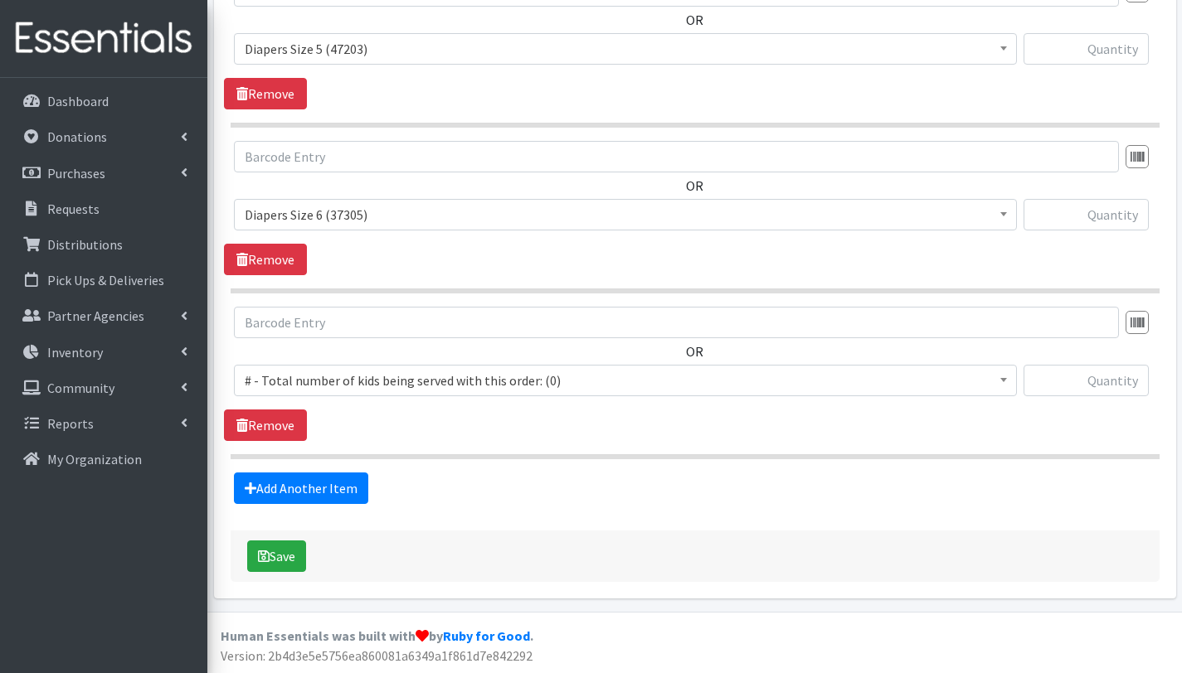
click at [321, 383] on span "# - Total number of kids being served with this order: (0)" at bounding box center [625, 380] width 761 height 23
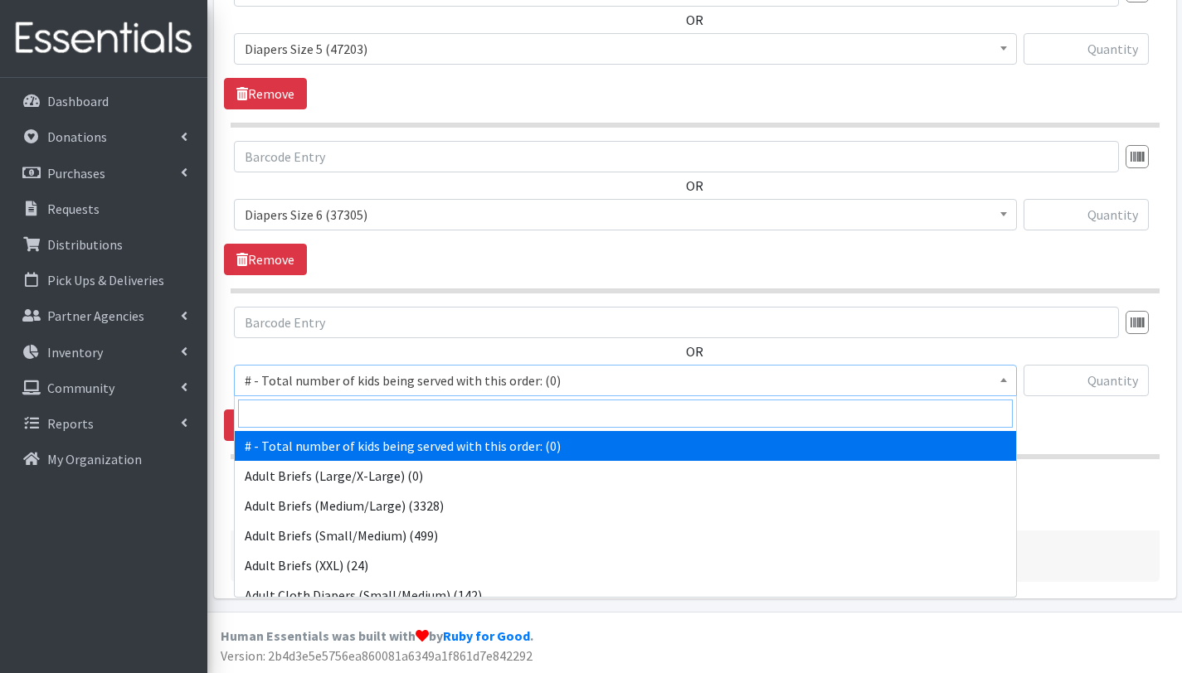
click at [318, 422] on input "search" at bounding box center [625, 414] width 774 height 28
type input "siz"
select select "12644"
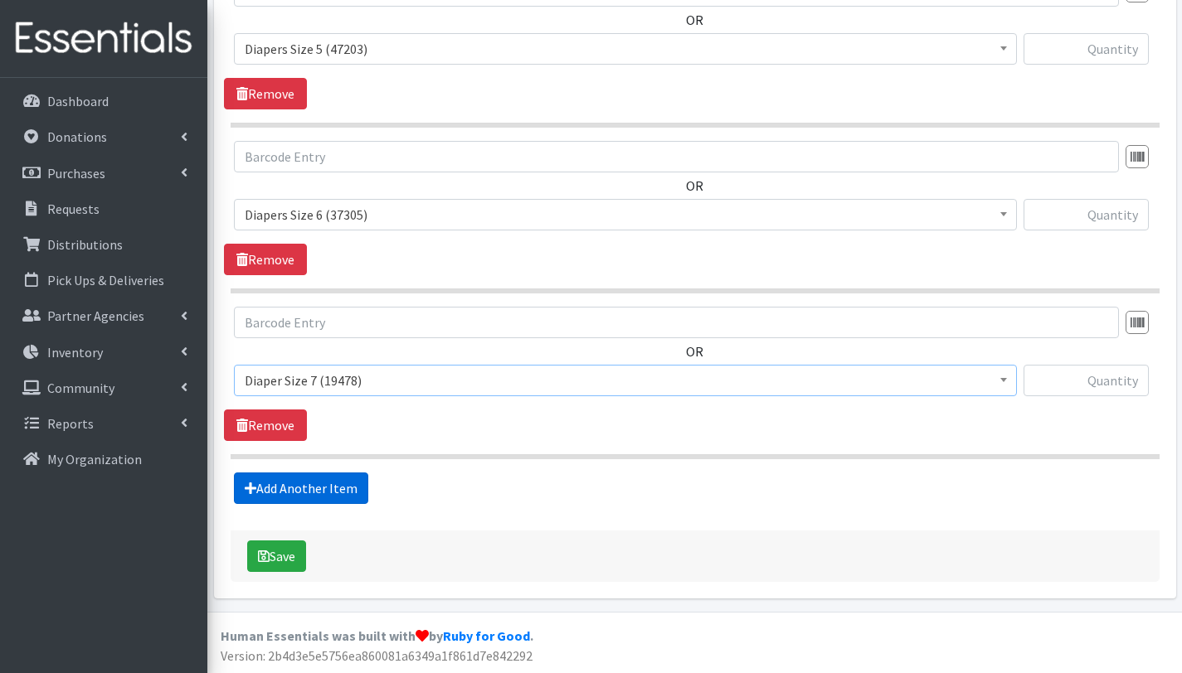
click at [318, 478] on link "Add Another Item" at bounding box center [301, 489] width 134 height 32
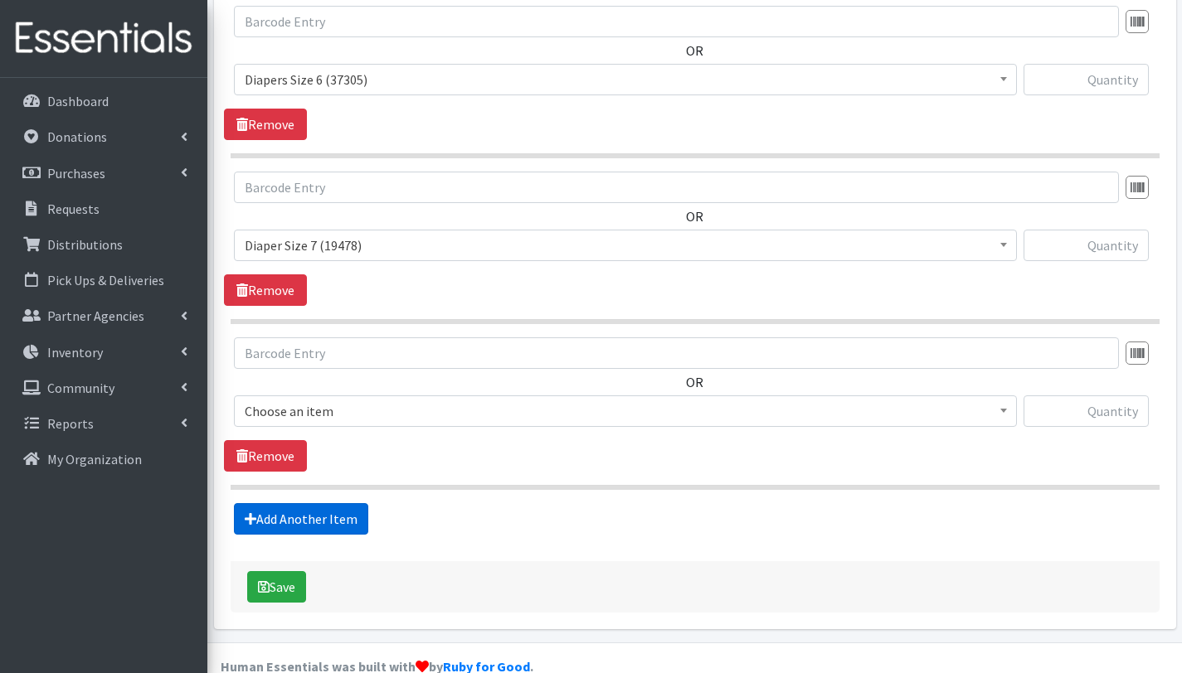
scroll to position [1702, 0]
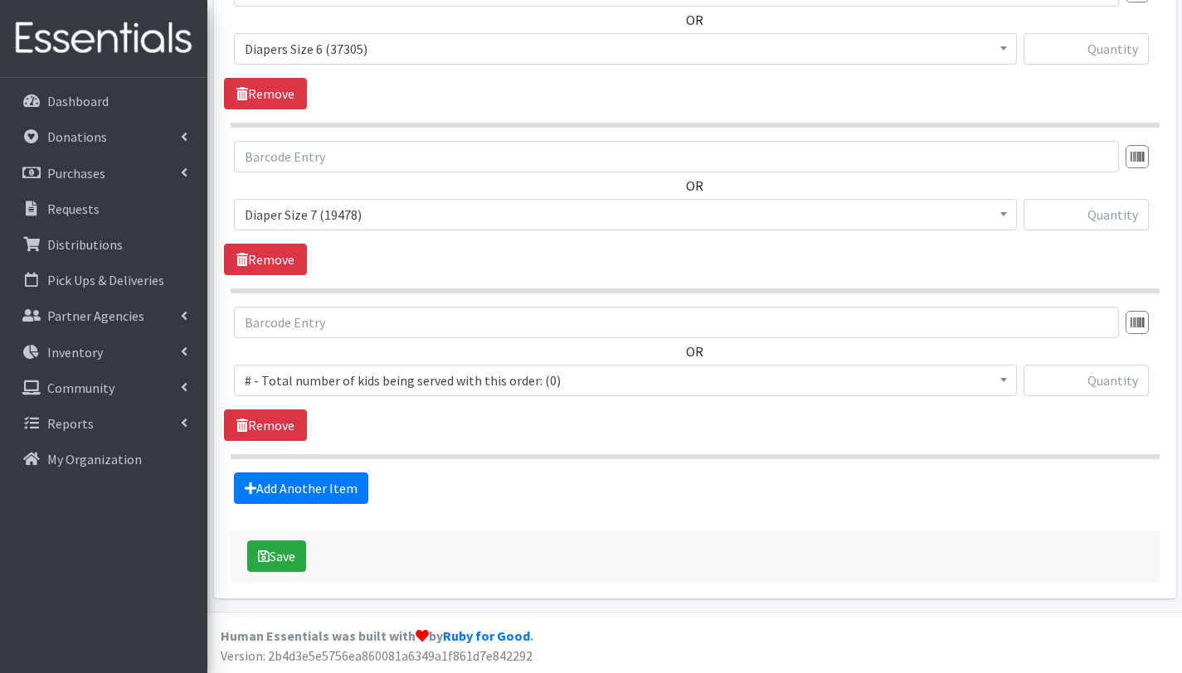
click at [337, 384] on span "# - Total number of kids being served with this order: (0)" at bounding box center [625, 380] width 761 height 23
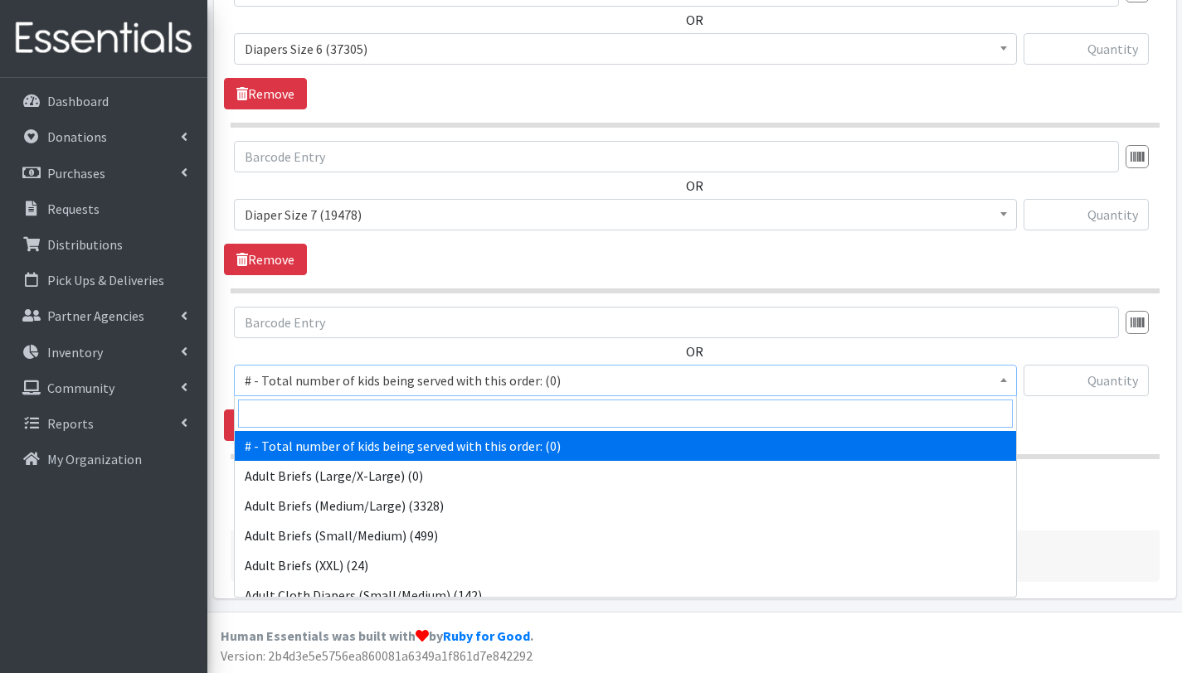
click at [341, 420] on input "search" at bounding box center [625, 414] width 774 height 28
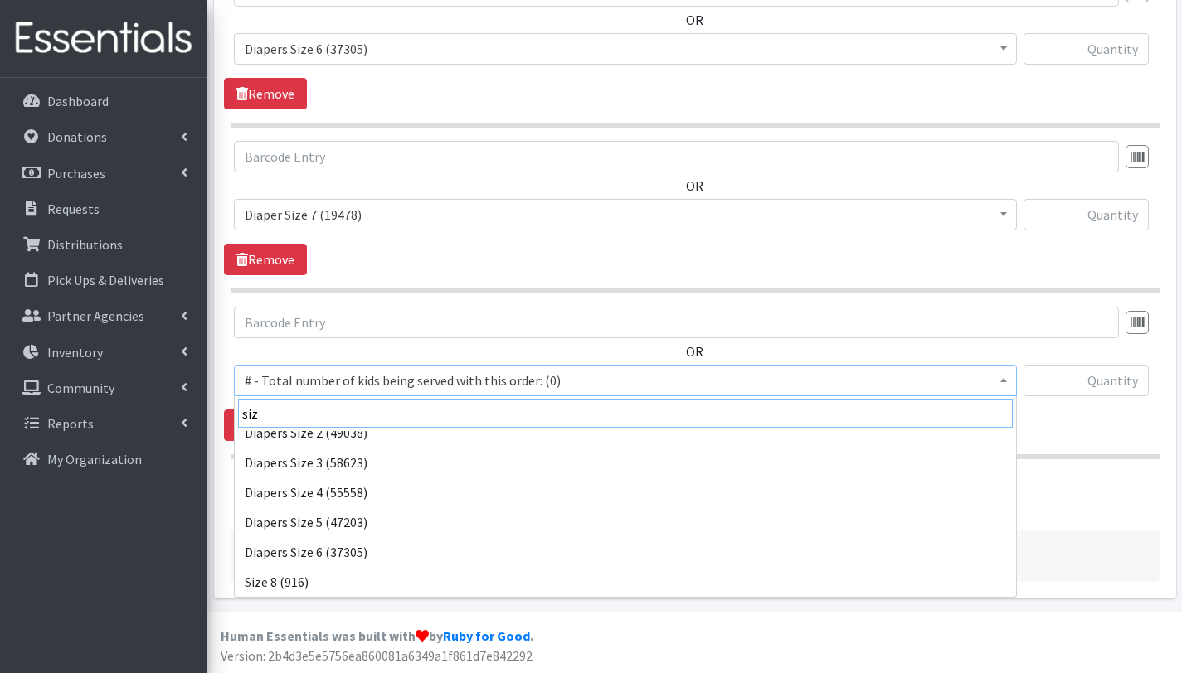
scroll to position [72, 0]
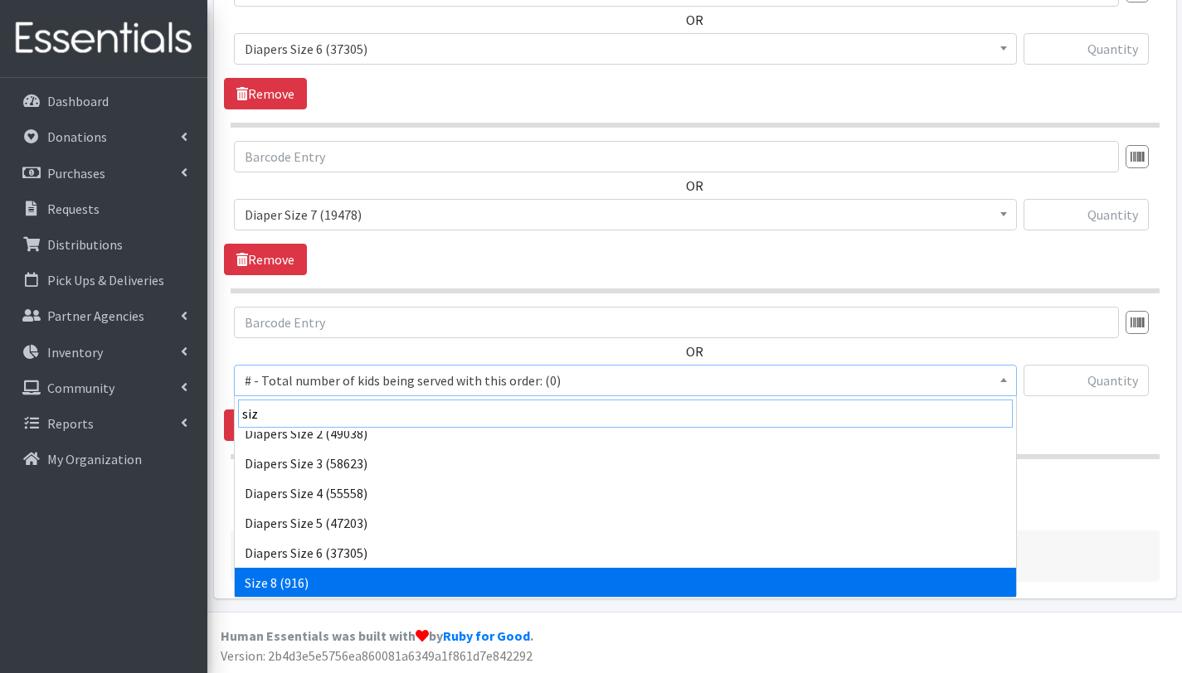
type input "siz"
select select "15229"
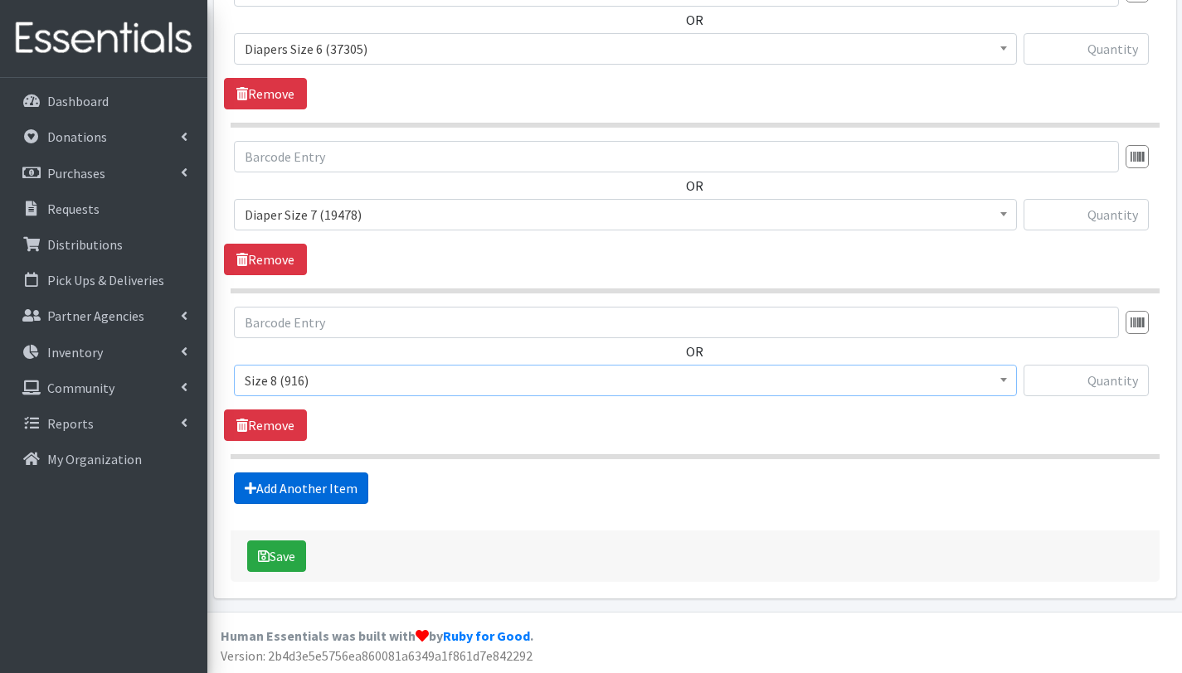
click at [301, 490] on link "Add Another Item" at bounding box center [301, 489] width 134 height 32
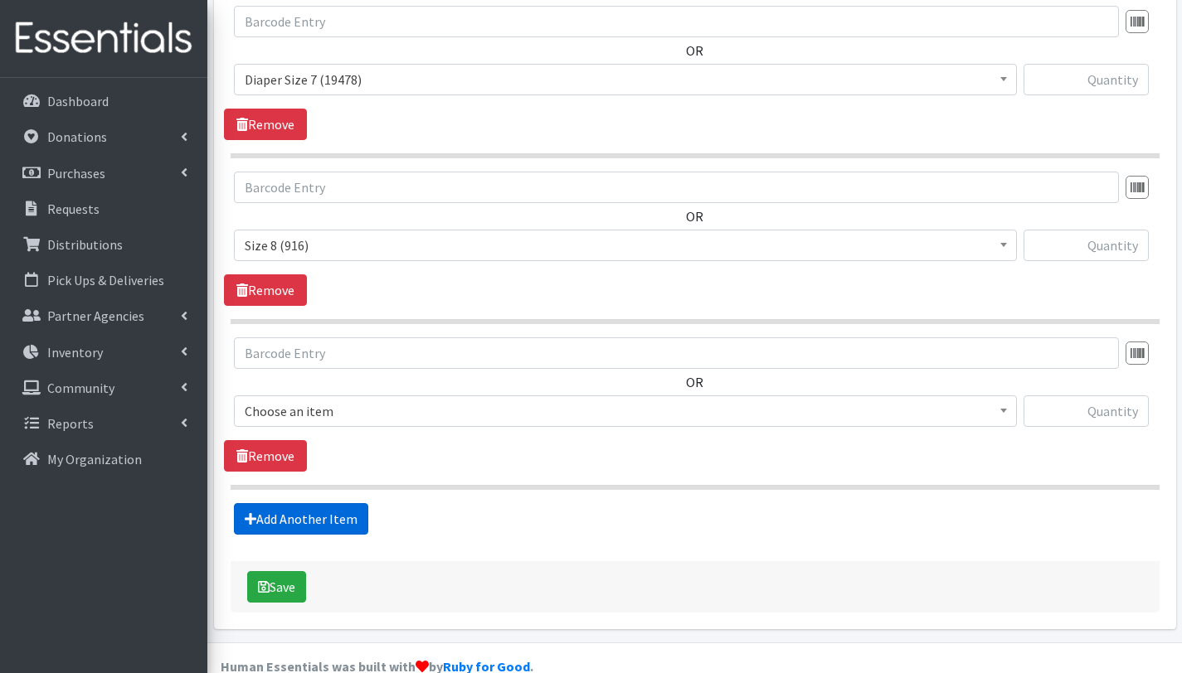
scroll to position [1868, 0]
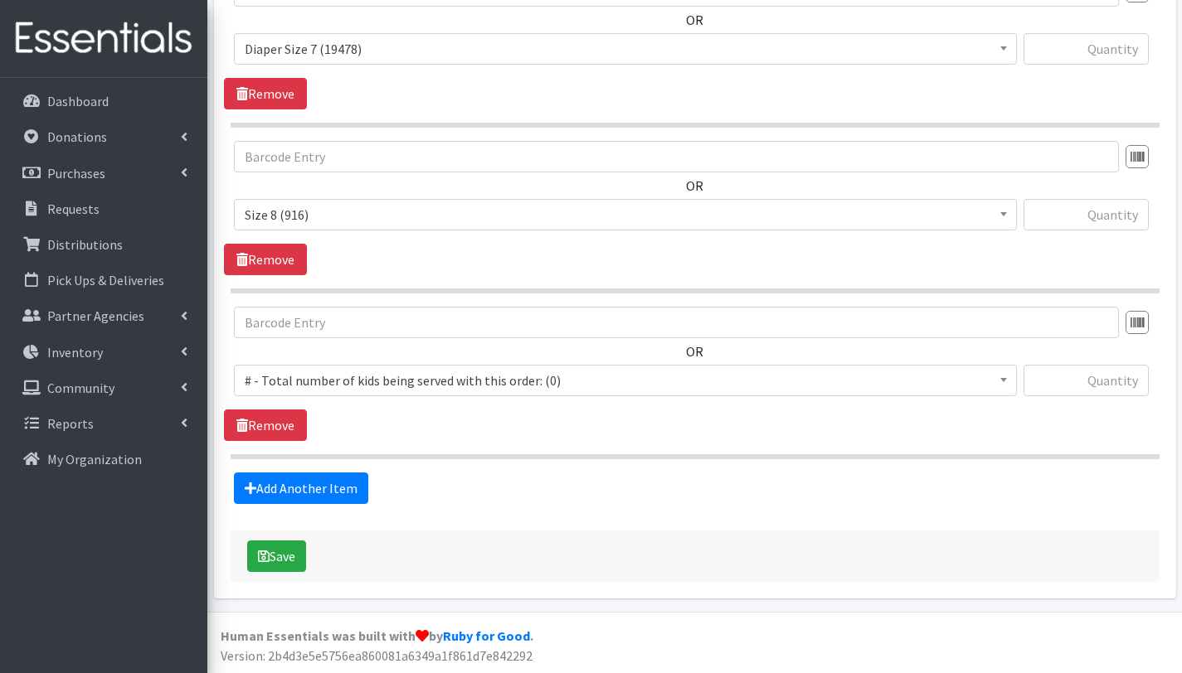
click at [318, 379] on span "# - Total number of kids being served with this order: (0)" at bounding box center [625, 380] width 761 height 23
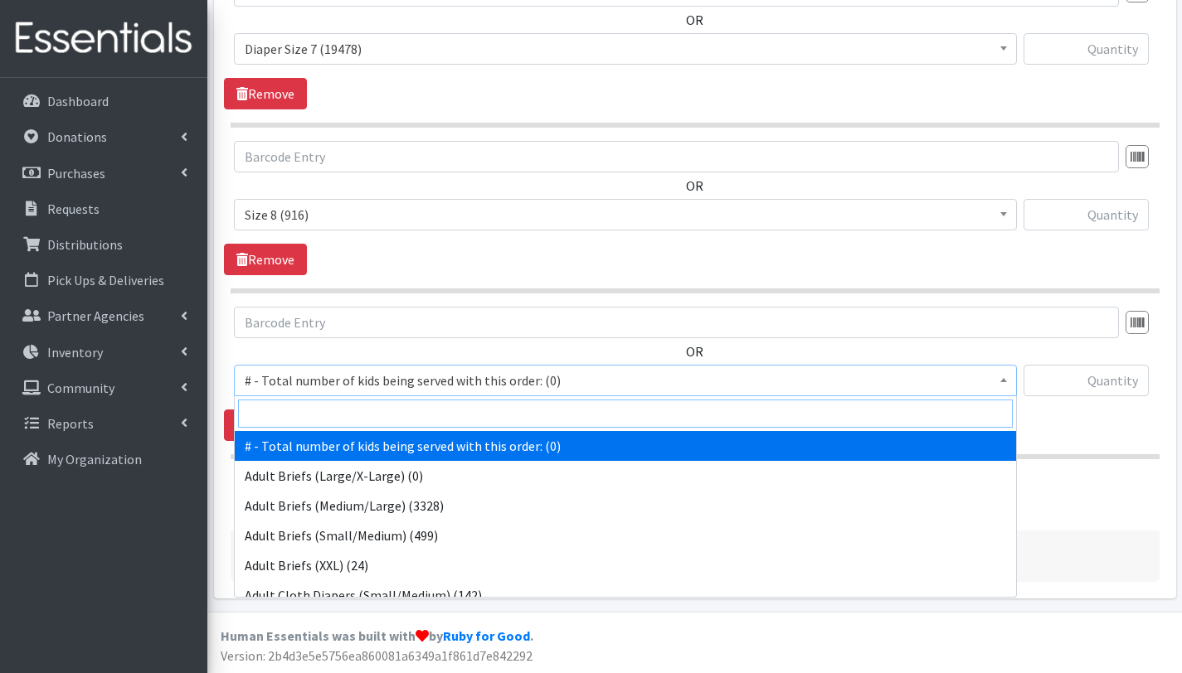
click at [325, 408] on input "search" at bounding box center [625, 414] width 774 height 28
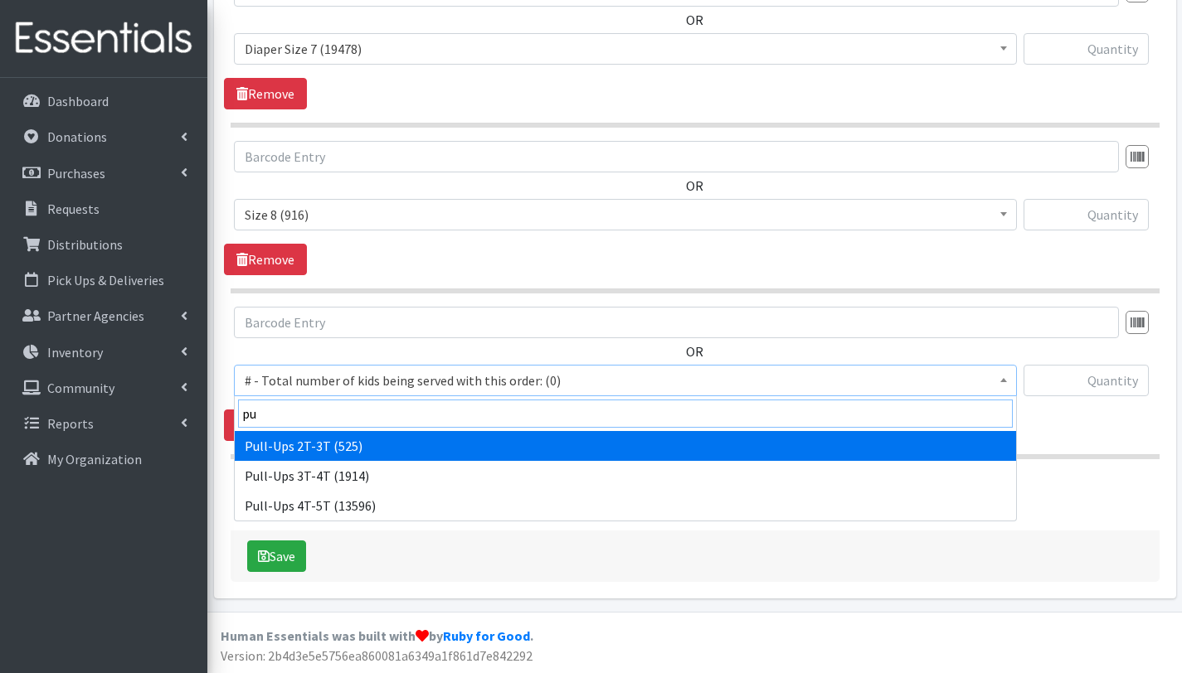
type input "pu"
select select "2644"
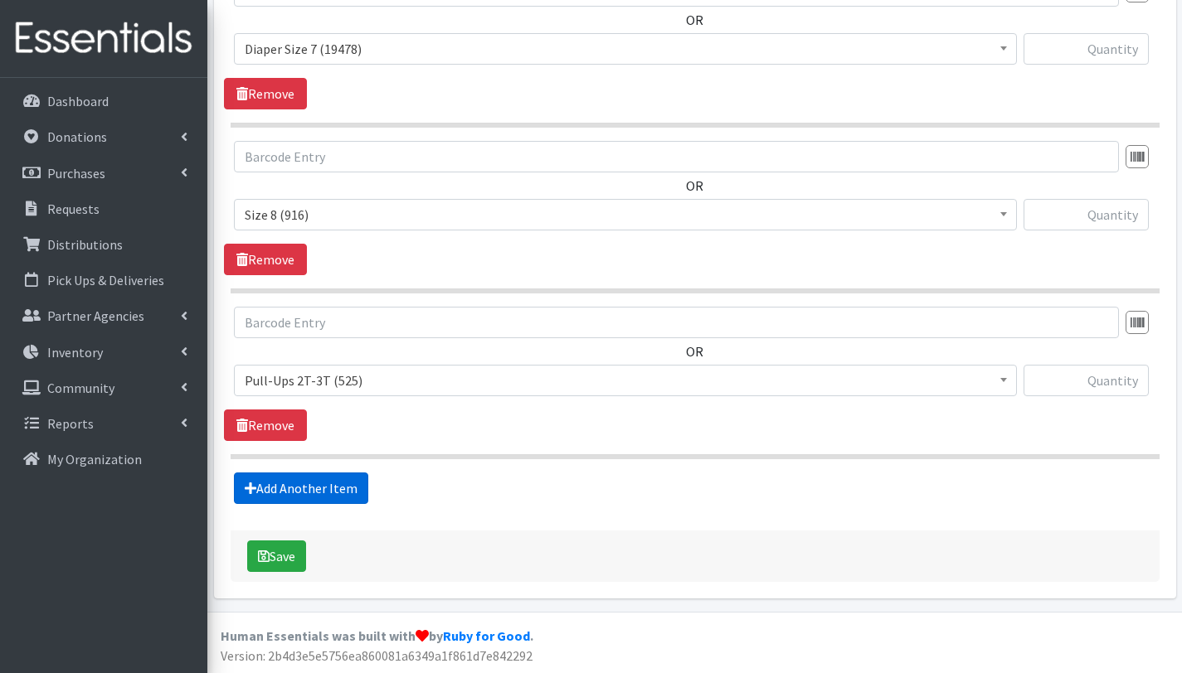
click at [319, 492] on link "Add Another Item" at bounding box center [301, 489] width 134 height 32
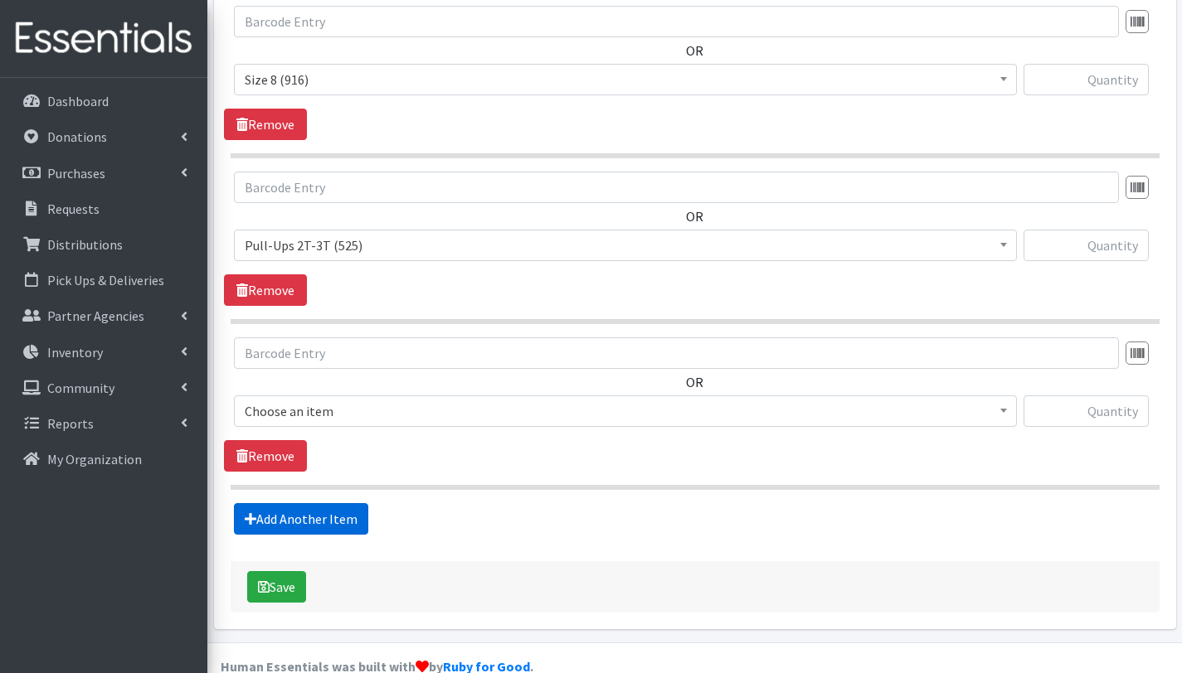
scroll to position [2034, 0]
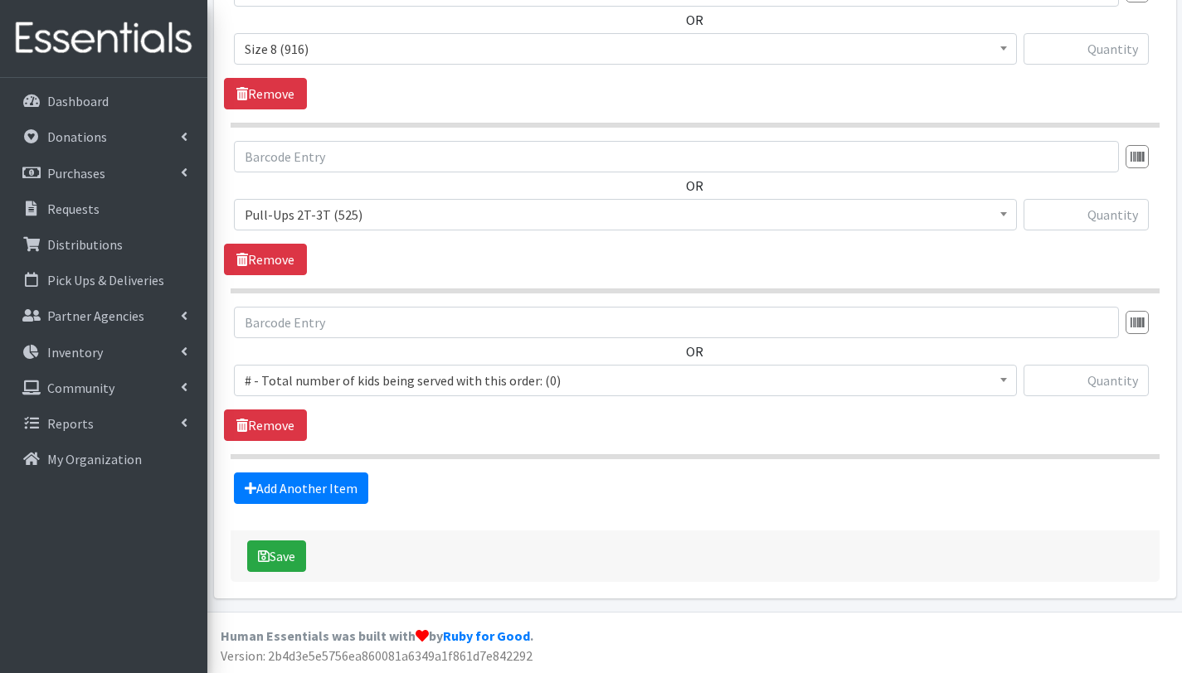
click at [342, 376] on span "# - Total number of kids being served with this order: (0)" at bounding box center [625, 380] width 761 height 23
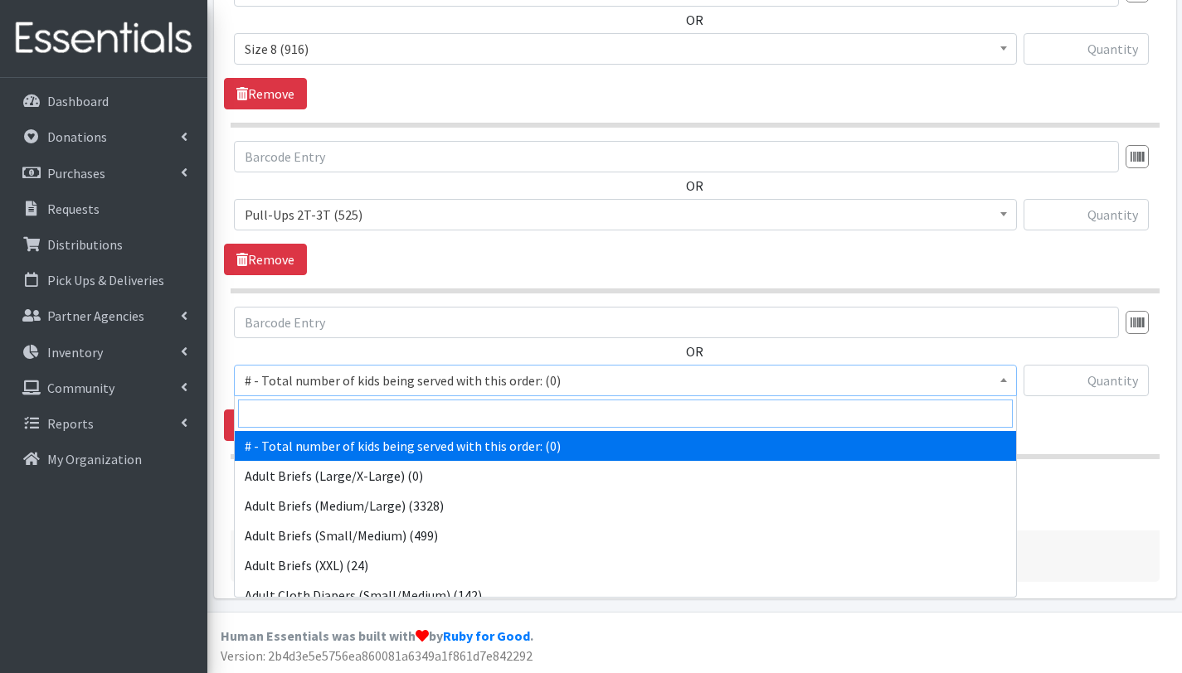
click at [344, 412] on input "search" at bounding box center [625, 414] width 774 height 28
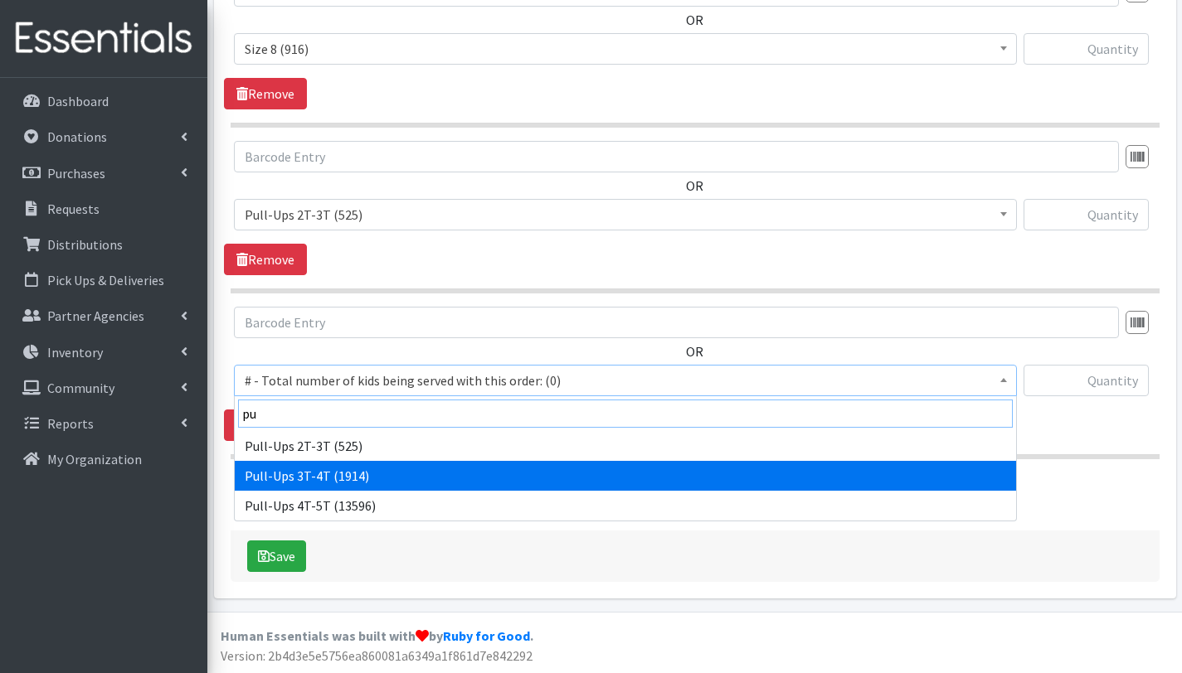
type input "pu"
select select "2679"
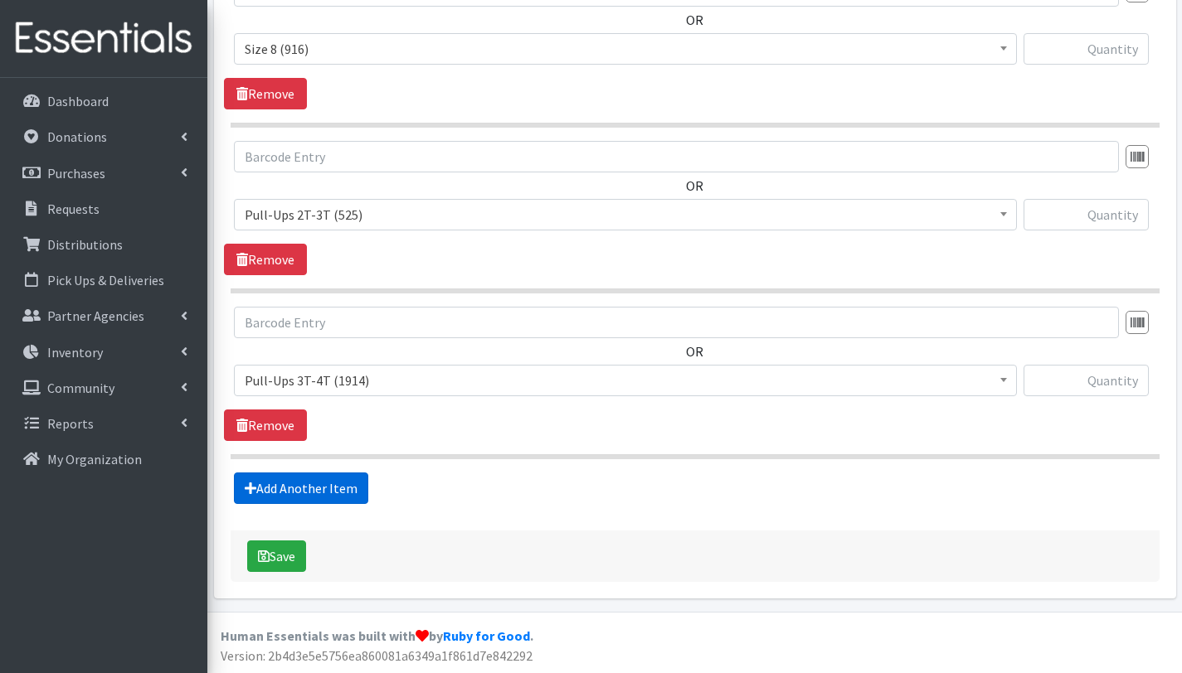
click at [337, 485] on link "Add Another Item" at bounding box center [301, 489] width 134 height 32
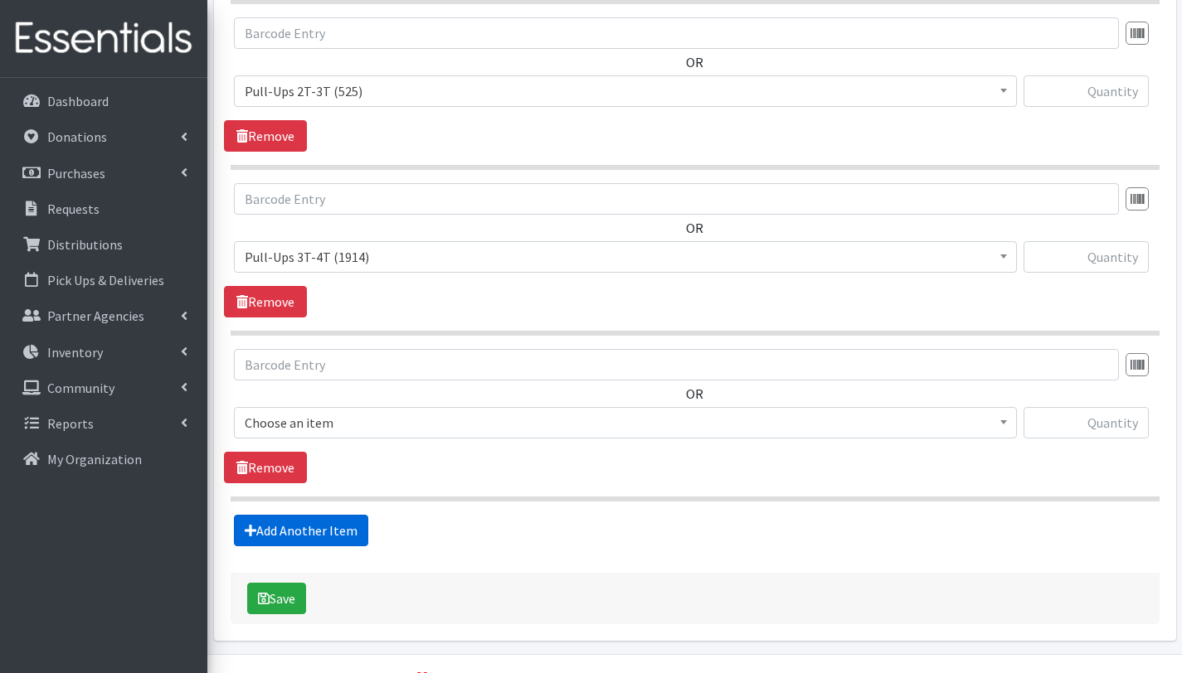
scroll to position [2200, 0]
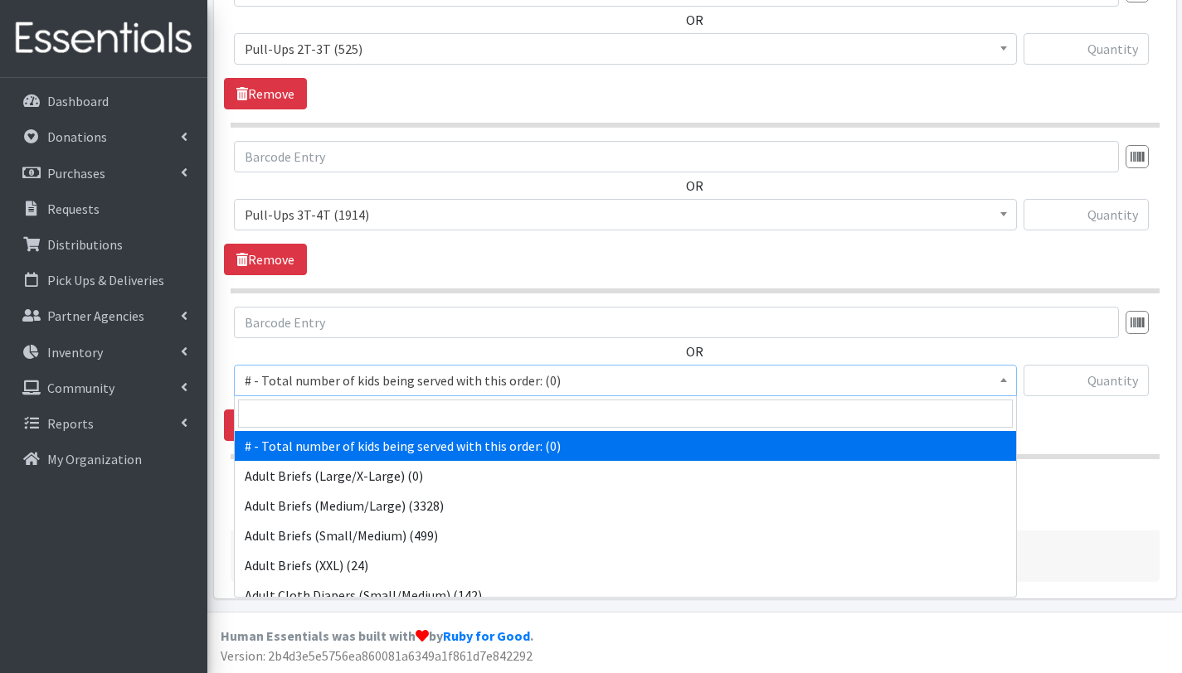
click at [347, 385] on span "# - Total number of kids being served with this order: (0)" at bounding box center [625, 380] width 761 height 23
click at [348, 412] on input "search" at bounding box center [625, 414] width 774 height 28
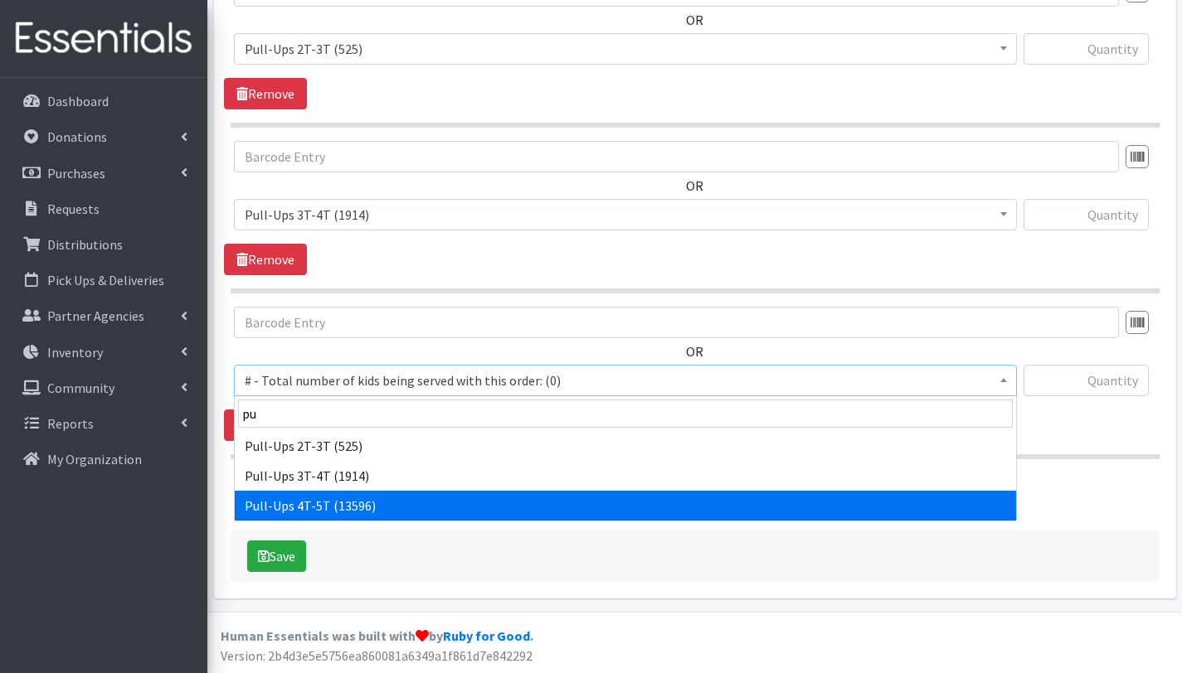
type input "pu"
select select "2680"
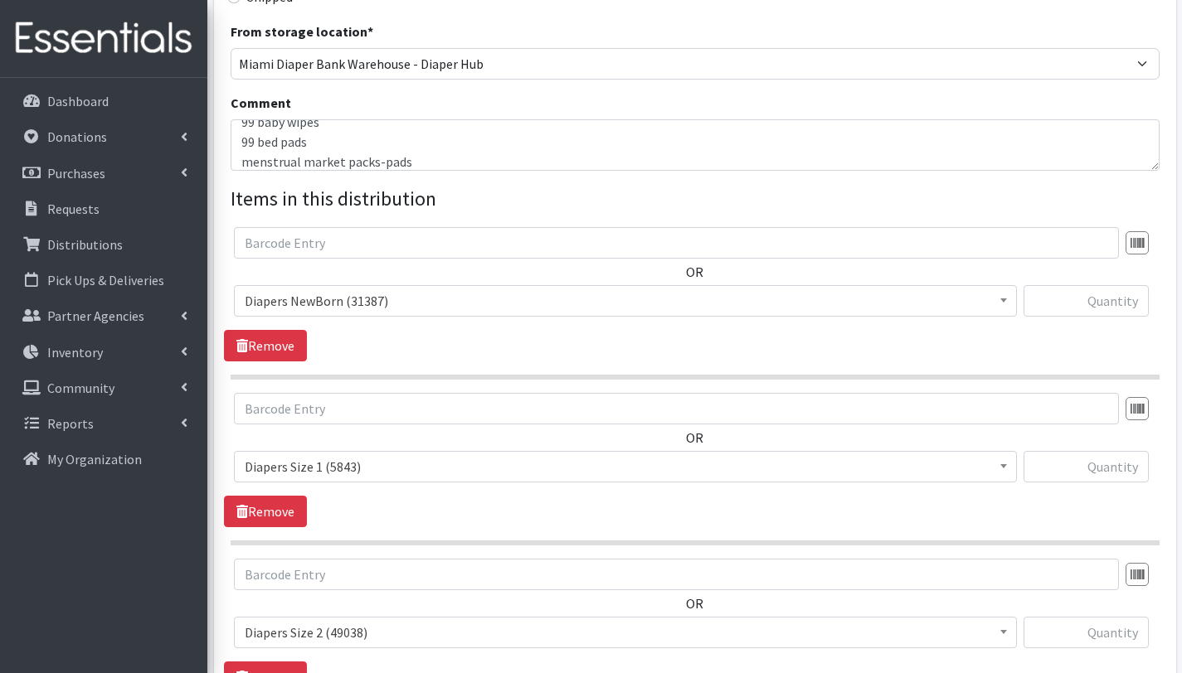
scroll to position [453, 0]
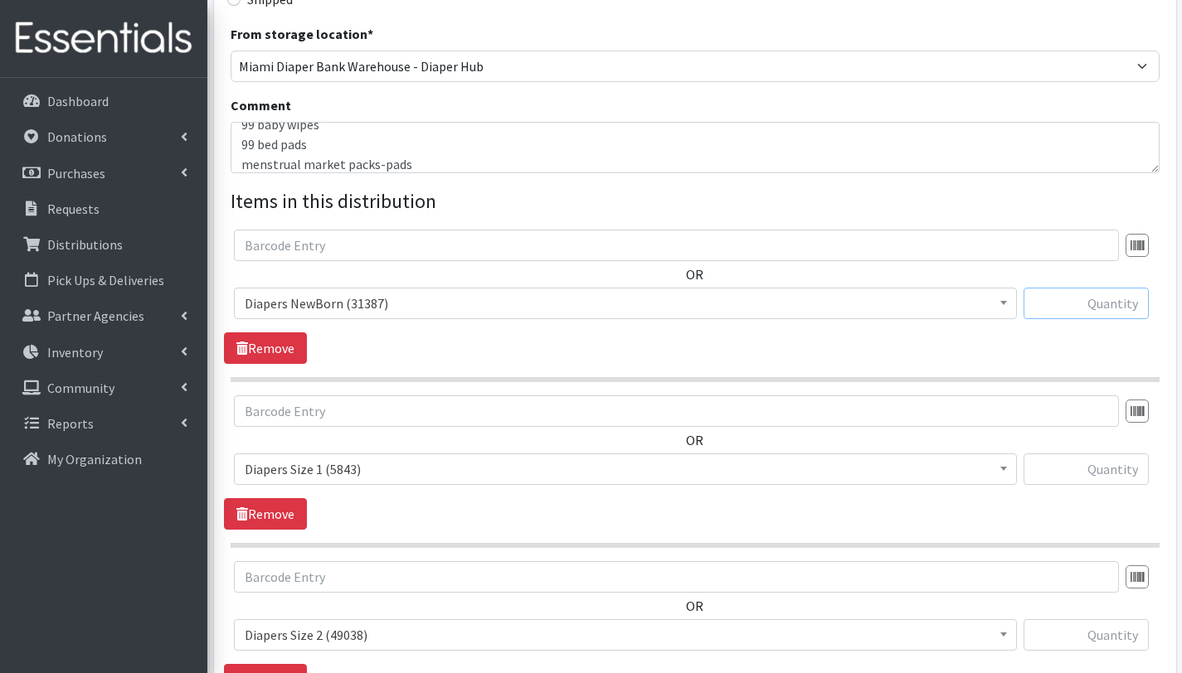
click at [1114, 307] on input "text" at bounding box center [1085, 304] width 125 height 32
type input "250"
click at [1107, 474] on input "text" at bounding box center [1085, 470] width 125 height 32
type input "300"
click at [1119, 633] on input "text" at bounding box center [1085, 635] width 125 height 32
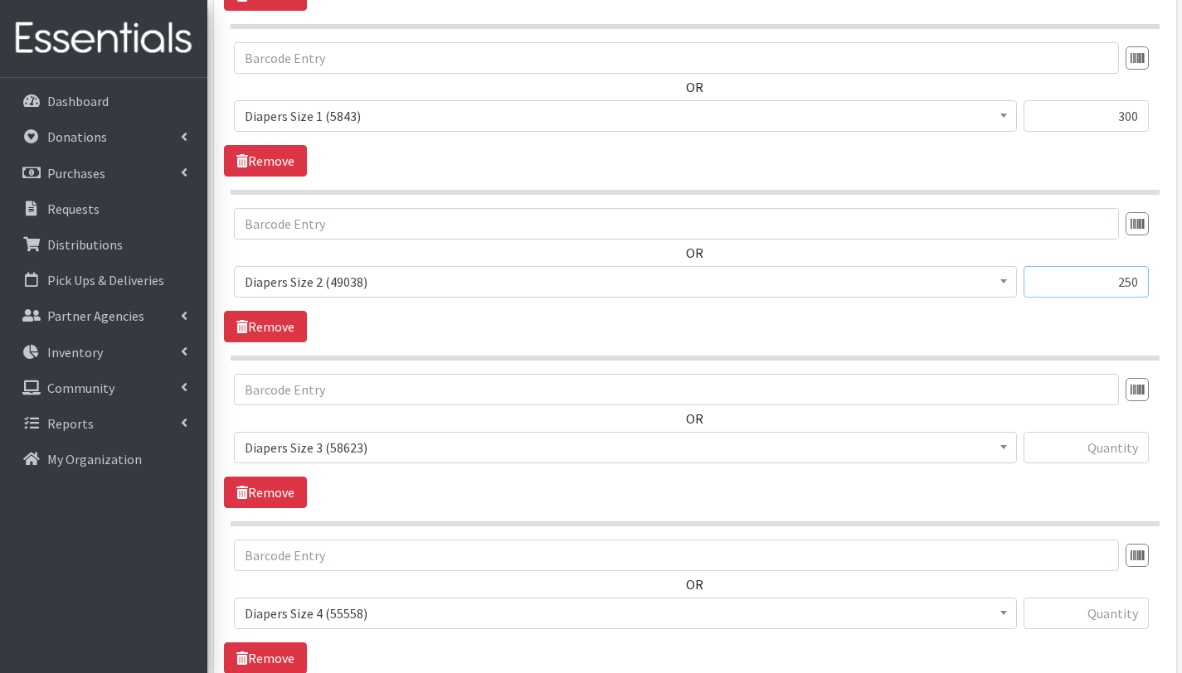
scroll to position [807, 0]
type input "250"
click at [1124, 450] on input "text" at bounding box center [1085, 447] width 125 height 32
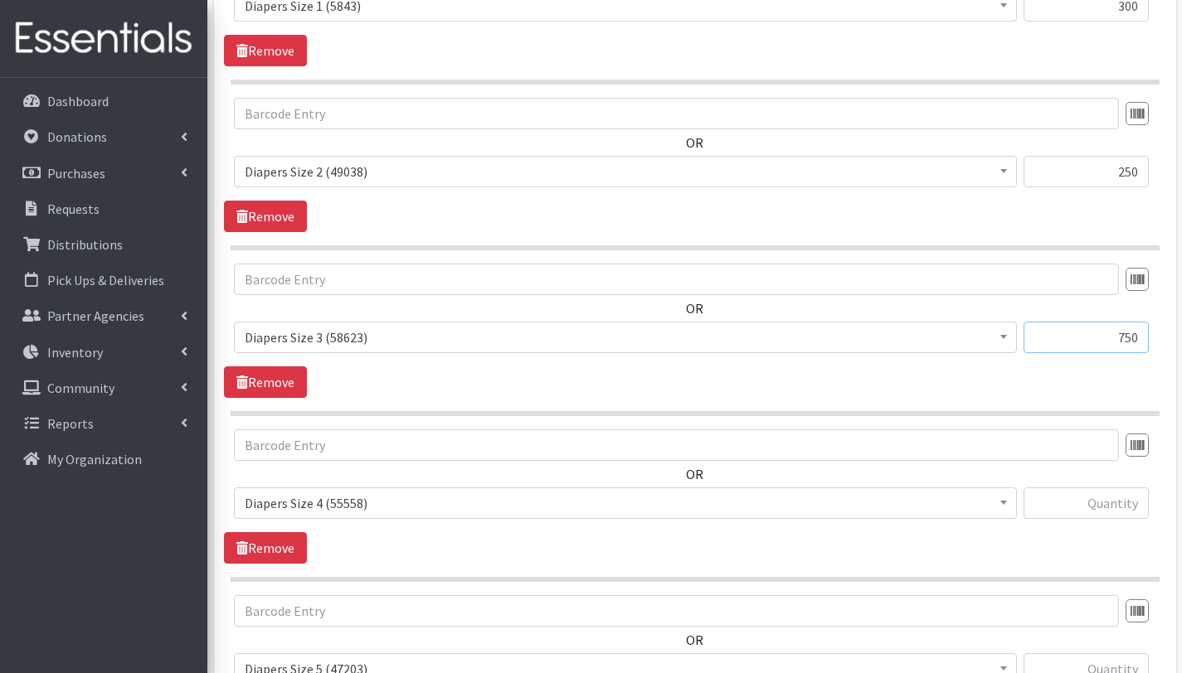
scroll to position [918, 0]
type input "750"
click at [1098, 500] on input "text" at bounding box center [1085, 502] width 125 height 32
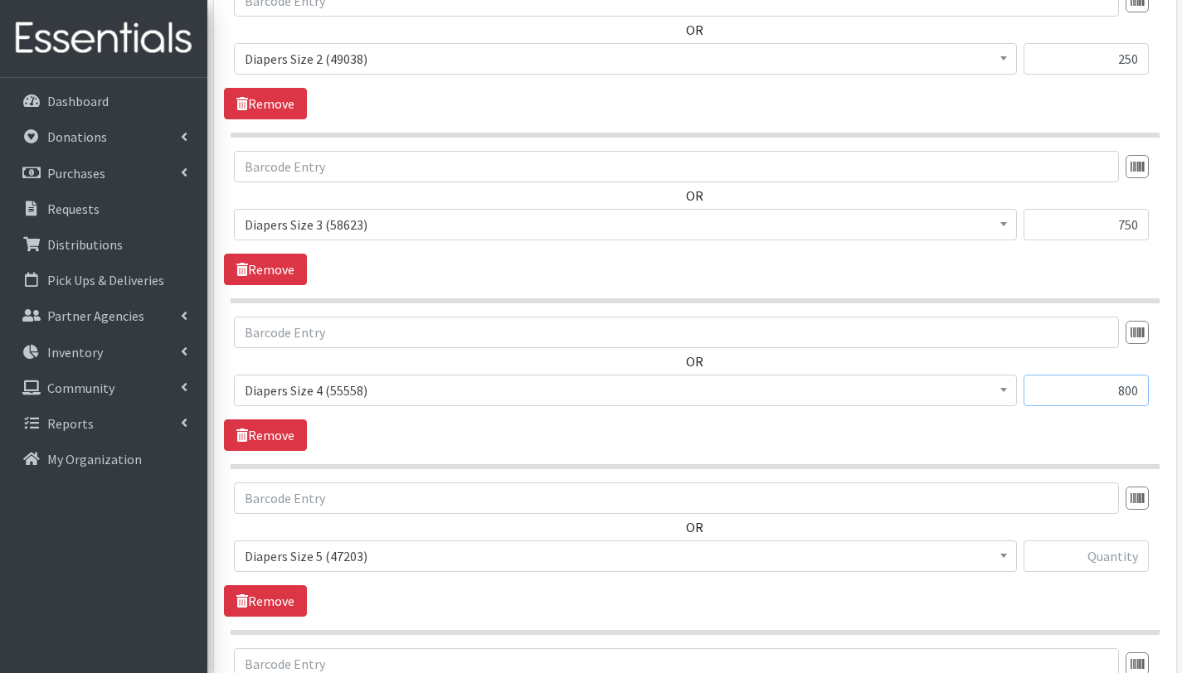
scroll to position [1031, 0]
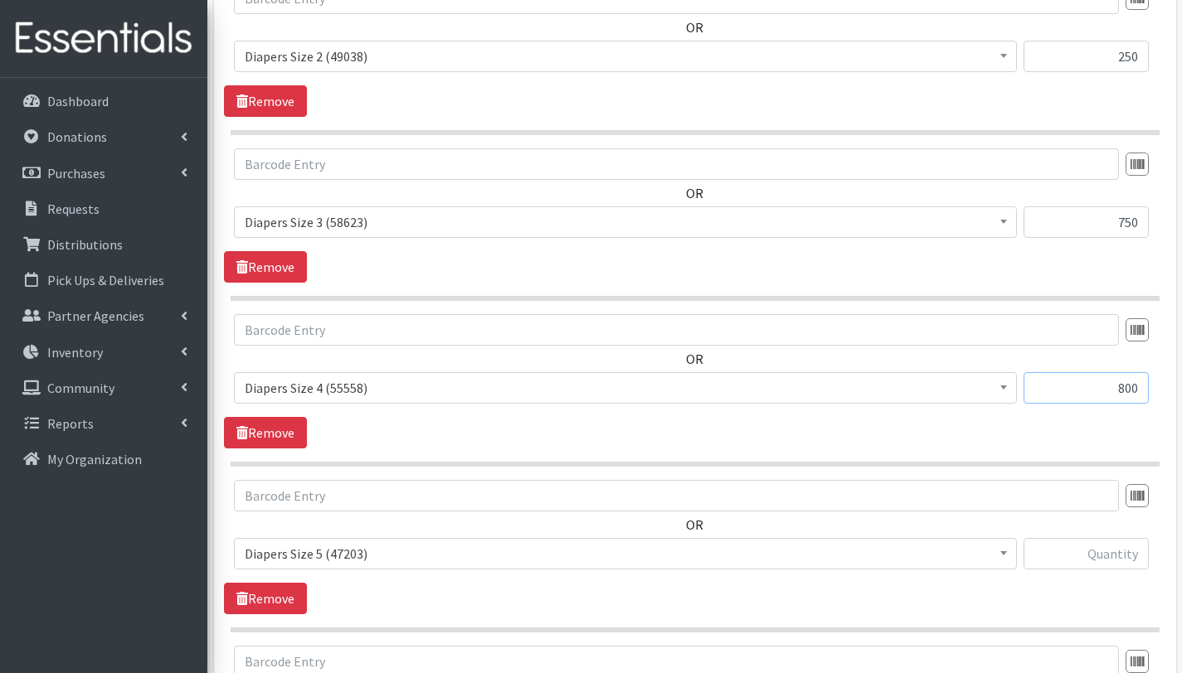
type input "800"
click at [1101, 557] on input "text" at bounding box center [1085, 554] width 125 height 32
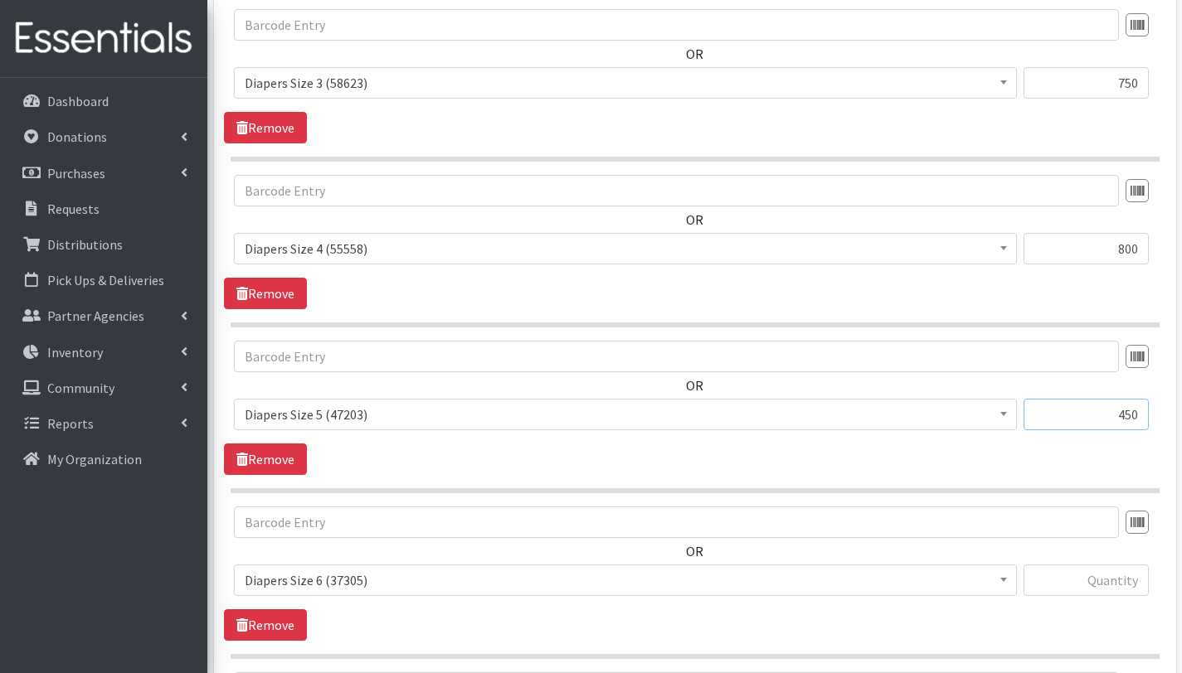
scroll to position [1170, 0]
type input "450"
click at [1131, 582] on input "text" at bounding box center [1085, 581] width 125 height 32
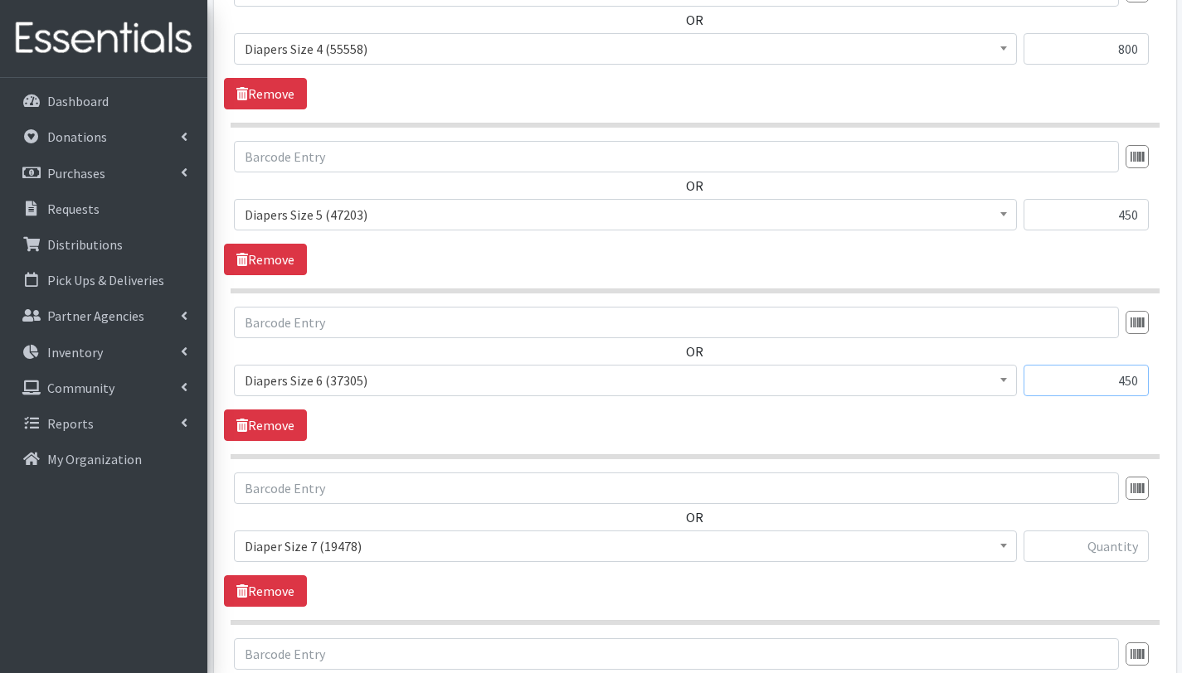
scroll to position [1370, 0]
type input "450"
click at [1108, 550] on input "text" at bounding box center [1085, 547] width 125 height 32
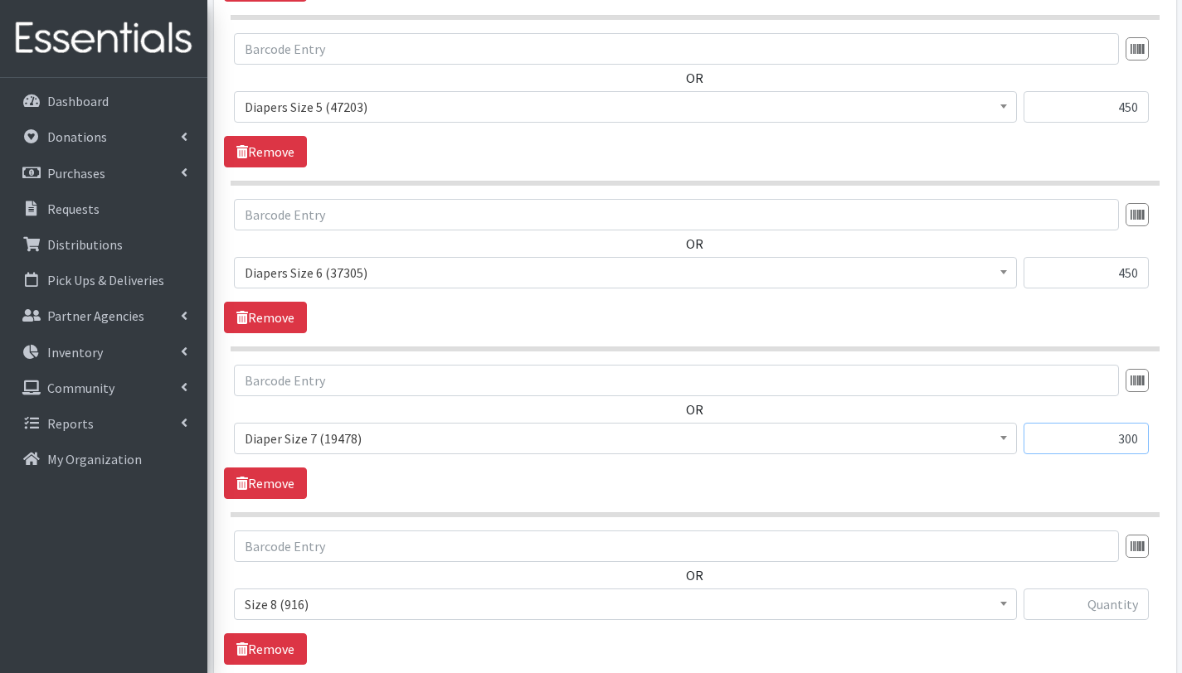
scroll to position [1480, 0]
type input "300"
click at [1098, 599] on input "text" at bounding box center [1085, 603] width 125 height 32
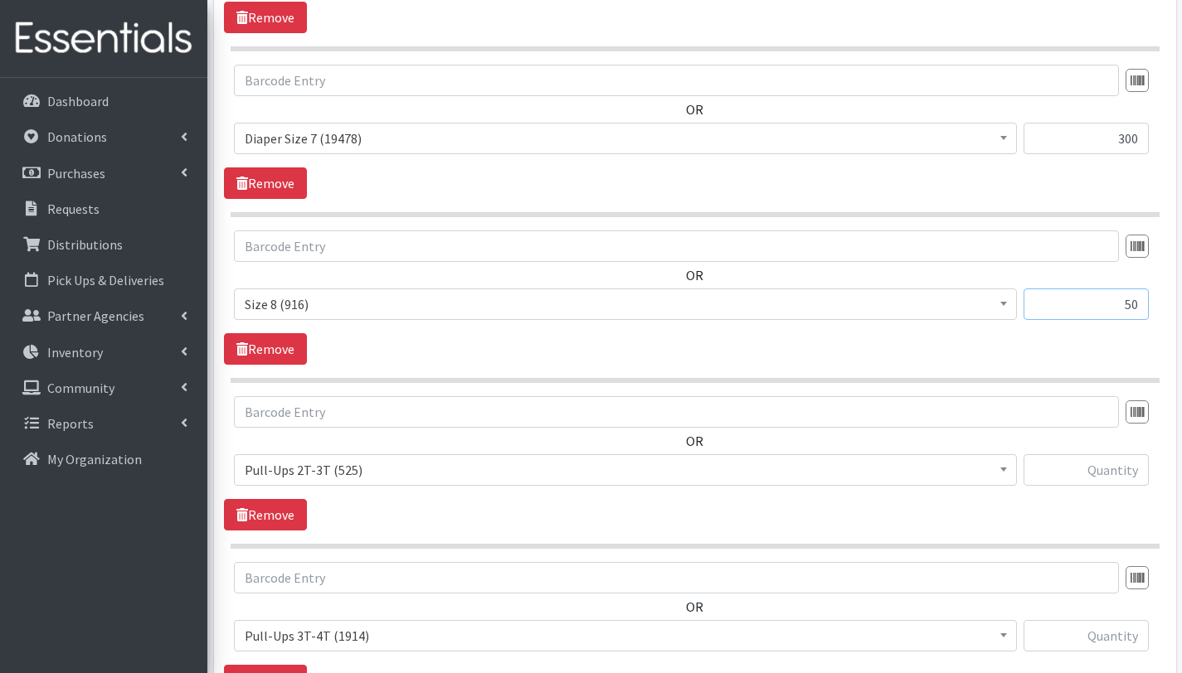
scroll to position [1796, 0]
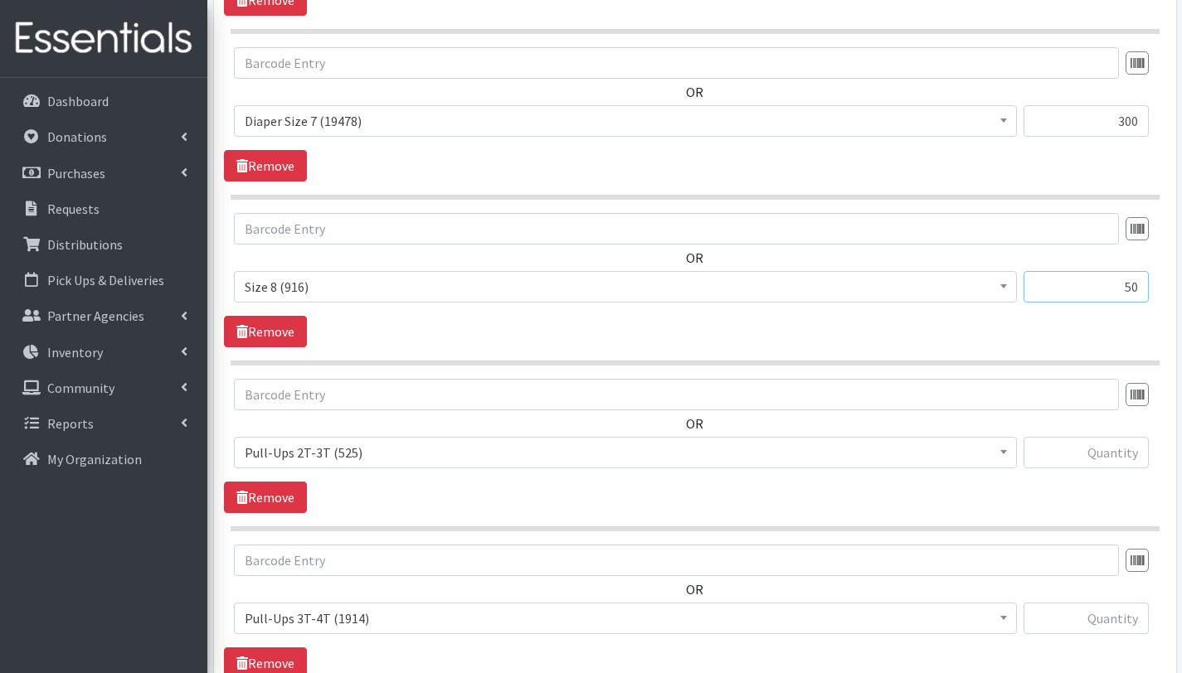
type input "50"
click at [1113, 459] on input "text" at bounding box center [1085, 453] width 125 height 32
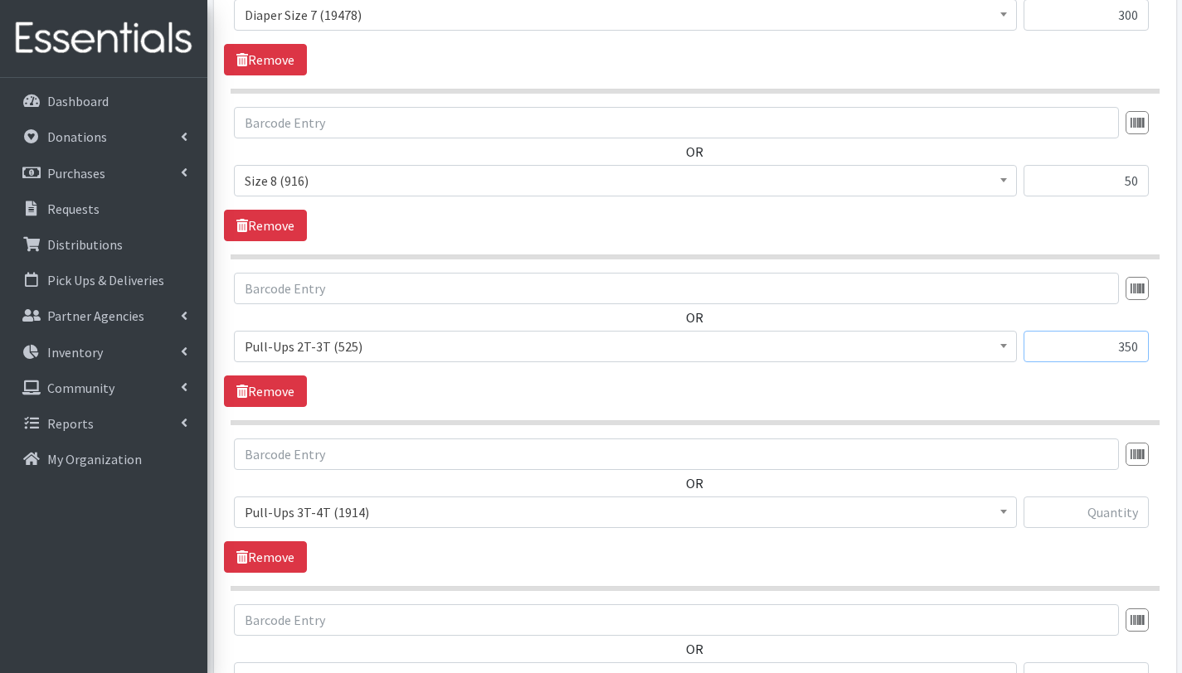
scroll to position [1913, 0]
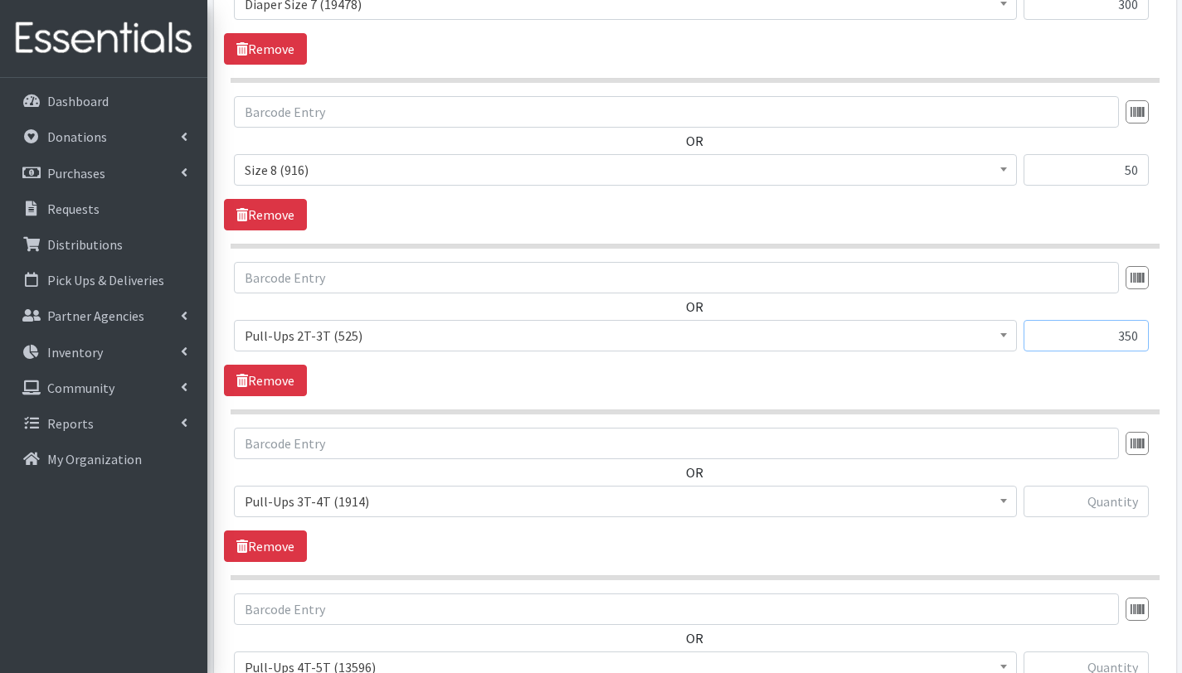
type input "350"
click at [1094, 505] on input "text" at bounding box center [1085, 502] width 125 height 32
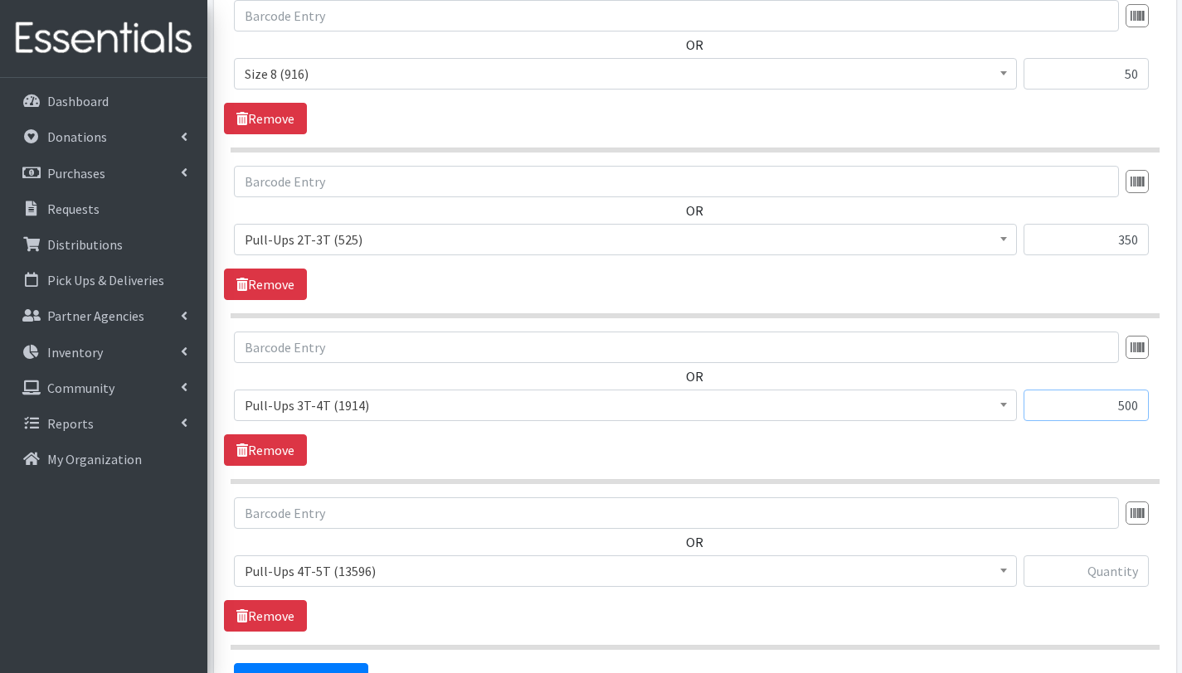
scroll to position [2011, 0]
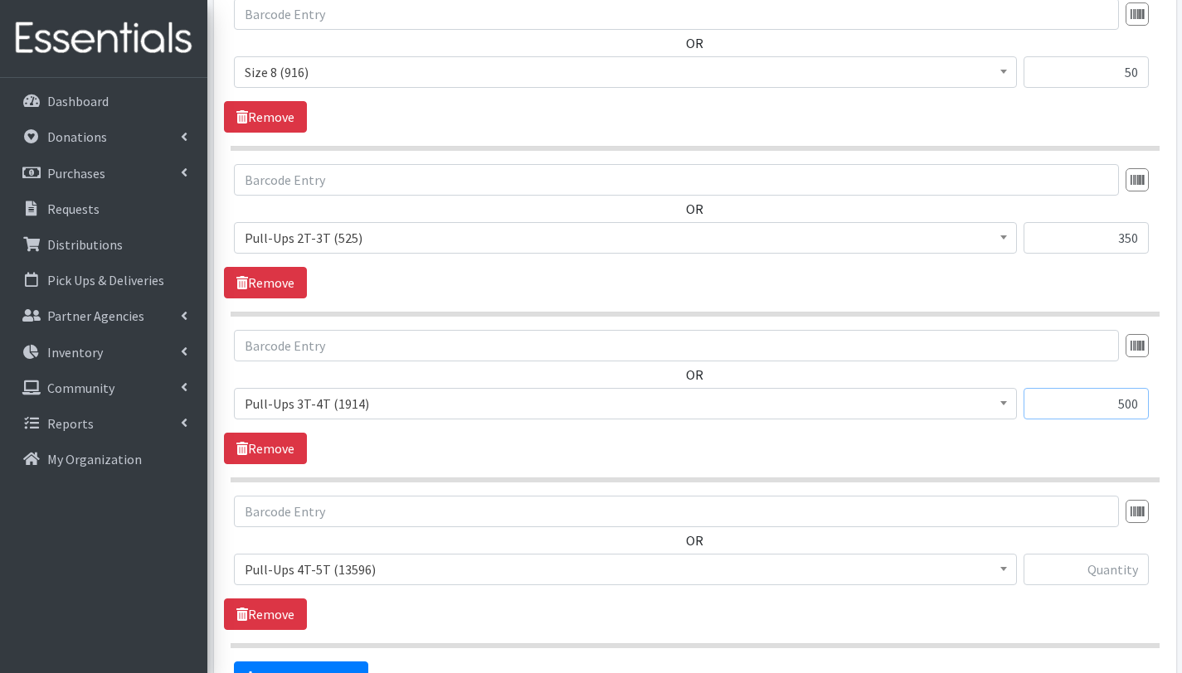
type input "500"
click at [1088, 580] on input "text" at bounding box center [1085, 570] width 125 height 32
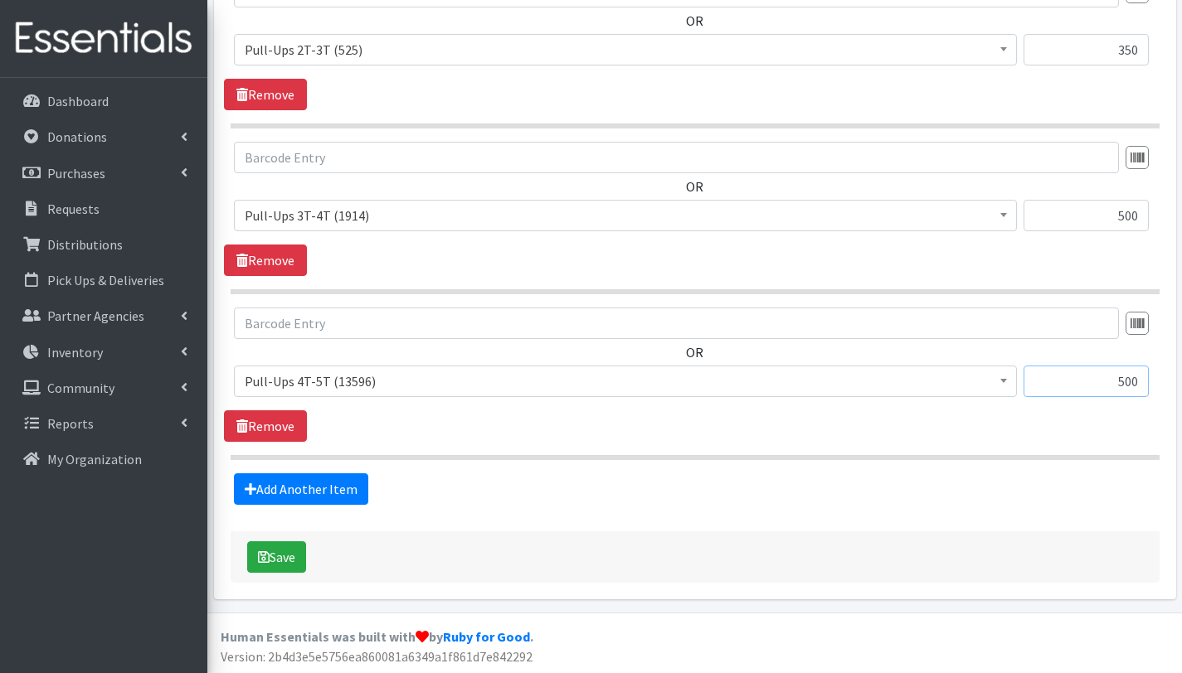
scroll to position [2198, 0]
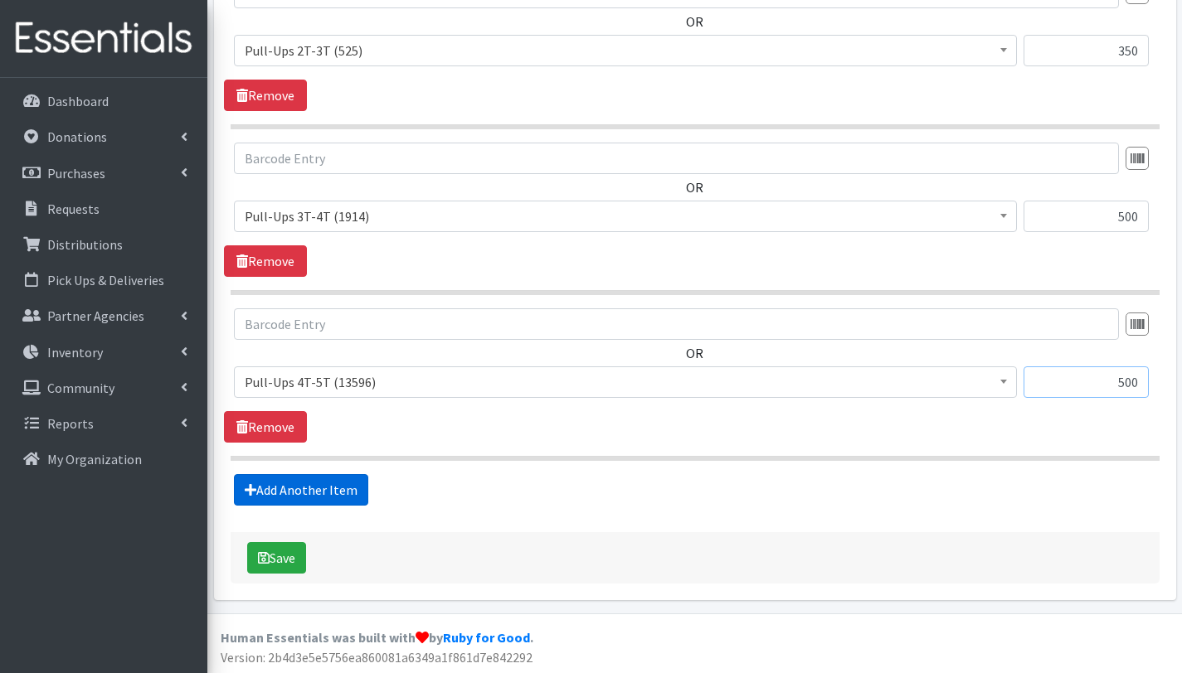
type input "500"
click at [319, 491] on link "Add Another Item" at bounding box center [301, 490] width 134 height 32
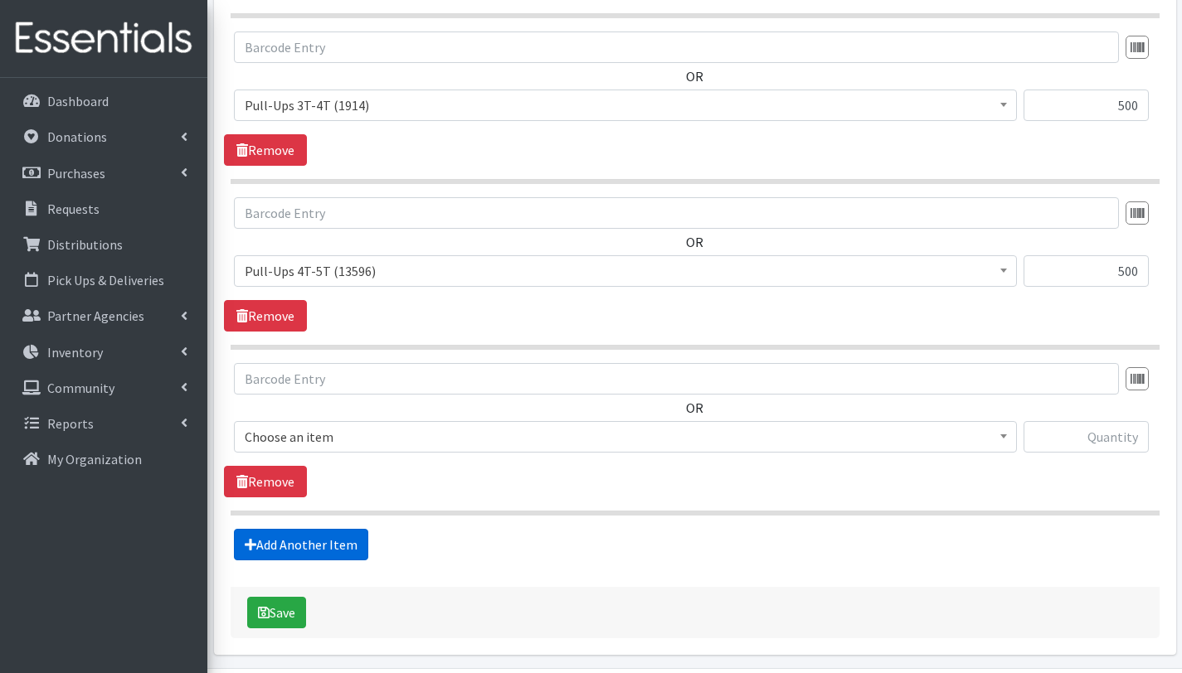
scroll to position [2366, 0]
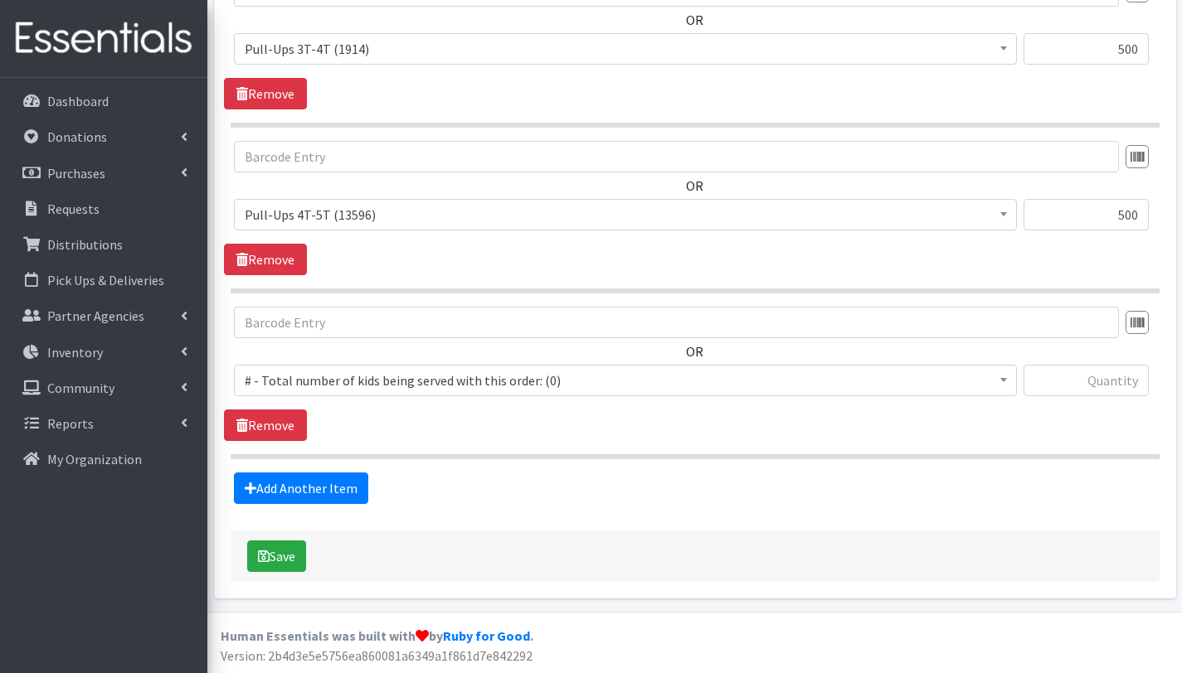
click at [349, 382] on span "# - Total number of kids being served with this order: (0)" at bounding box center [625, 380] width 761 height 23
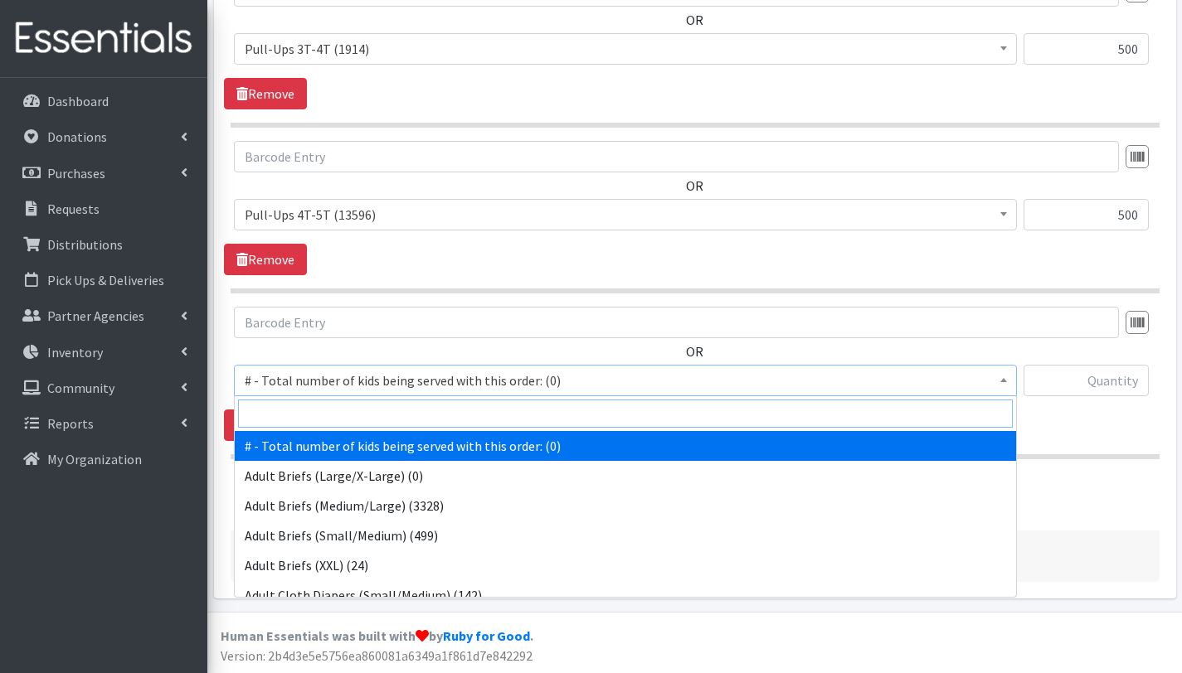
click at [351, 401] on input "search" at bounding box center [625, 414] width 774 height 28
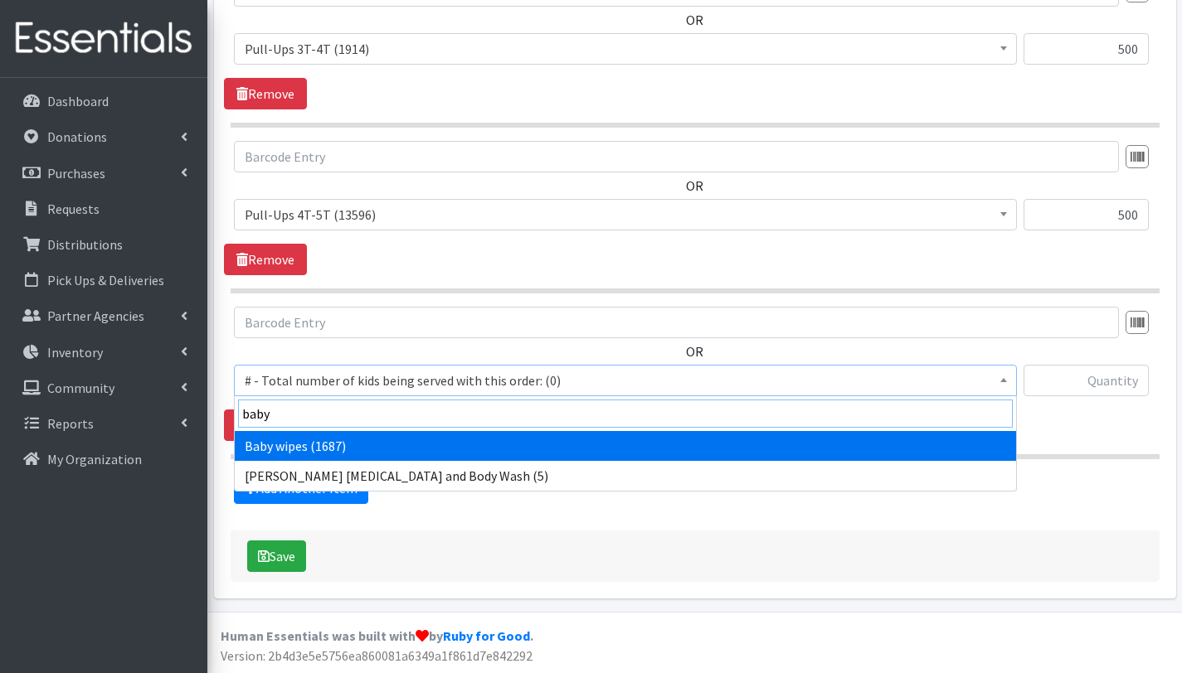
type input "baby"
select select "2649"
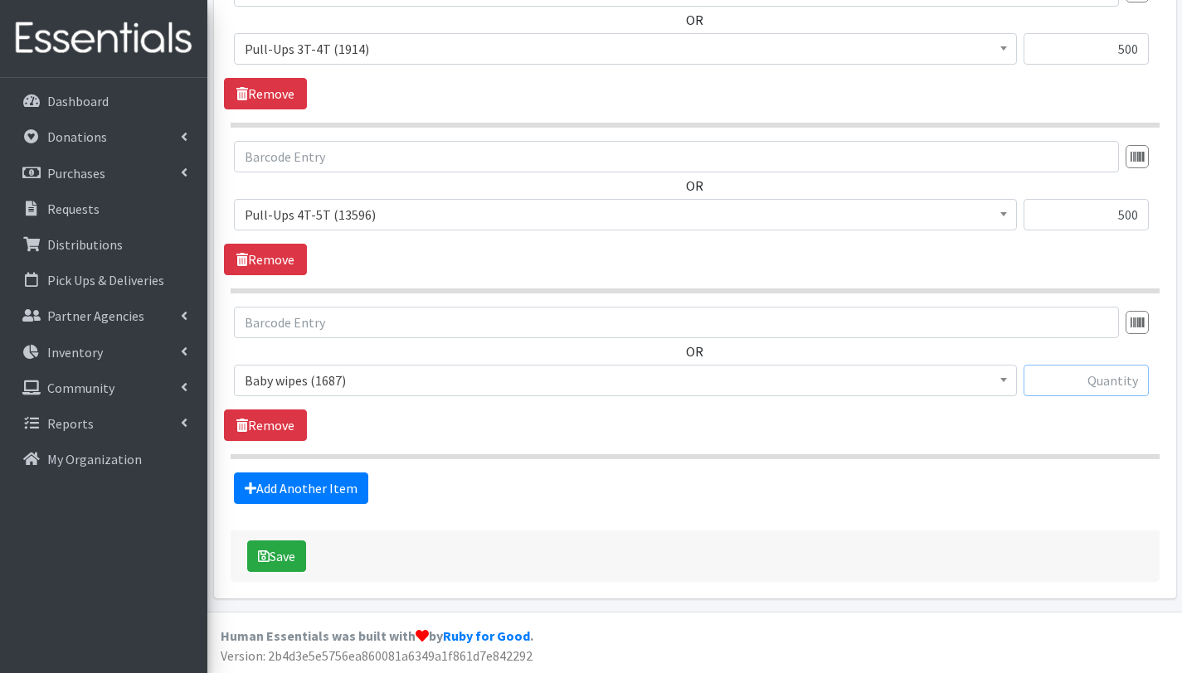
click at [1075, 384] on input "text" at bounding box center [1085, 381] width 125 height 32
type input "99"
click at [291, 552] on button "Save" at bounding box center [276, 557] width 59 height 32
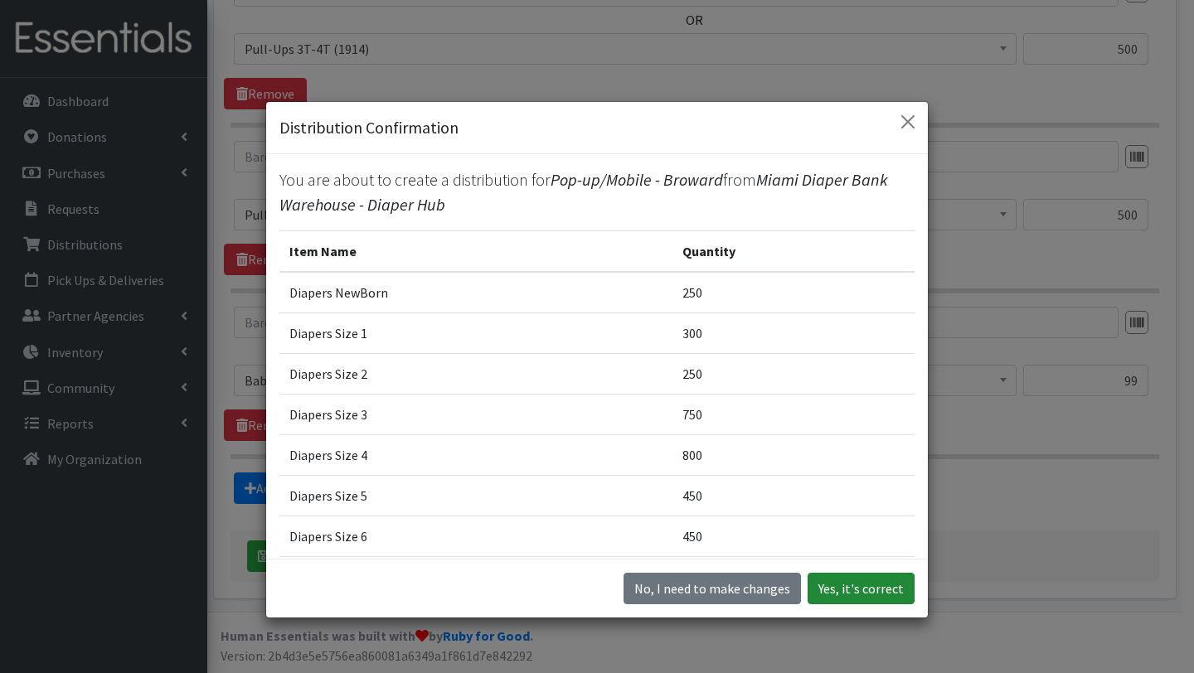
click at [847, 587] on button "Yes, it's correct" at bounding box center [861, 589] width 107 height 32
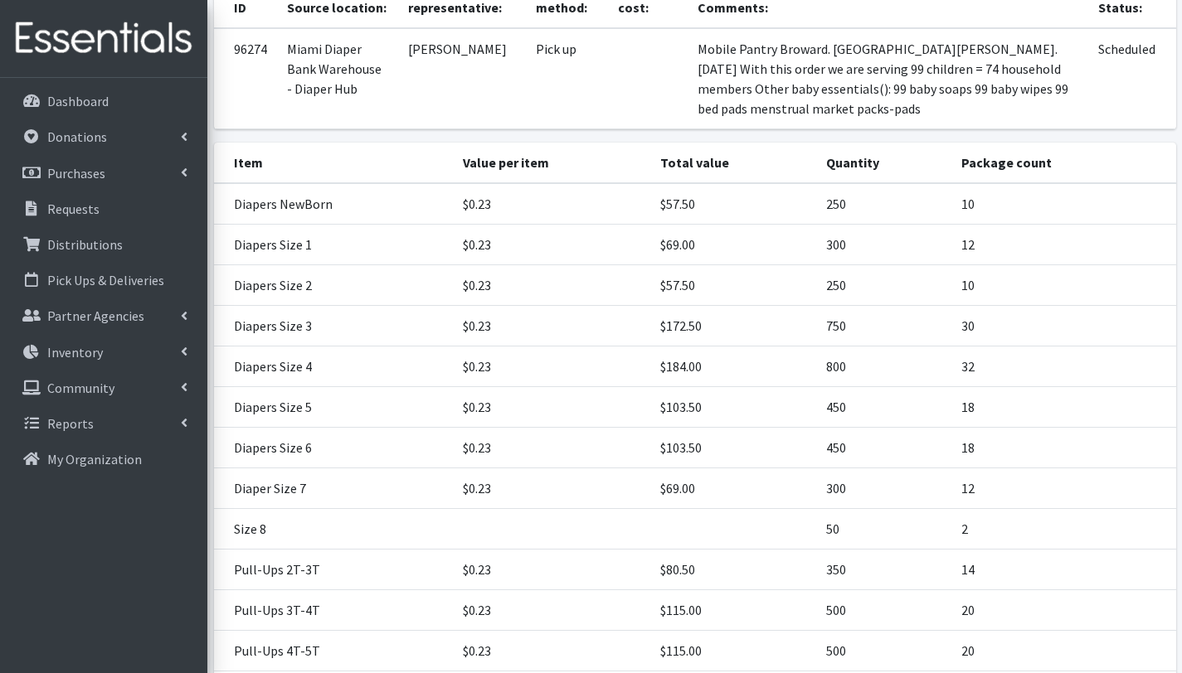
scroll to position [504, 0]
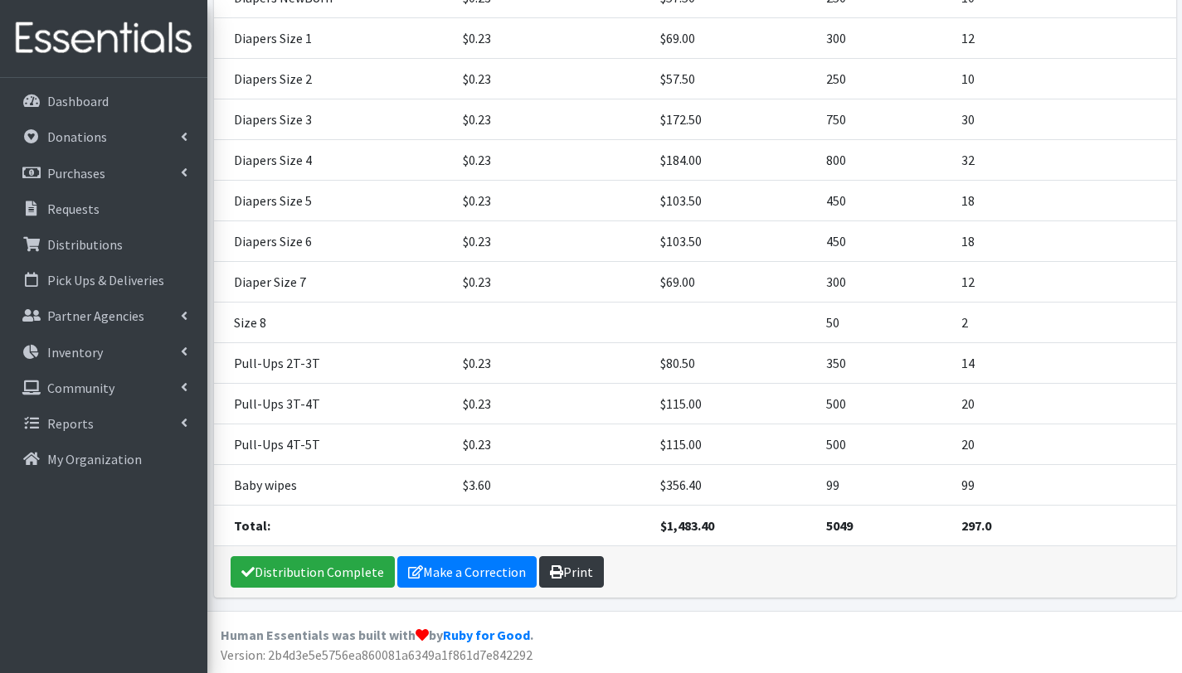
click at [575, 575] on link "Print" at bounding box center [571, 572] width 65 height 32
